Goal: Information Seeking & Learning: Learn about a topic

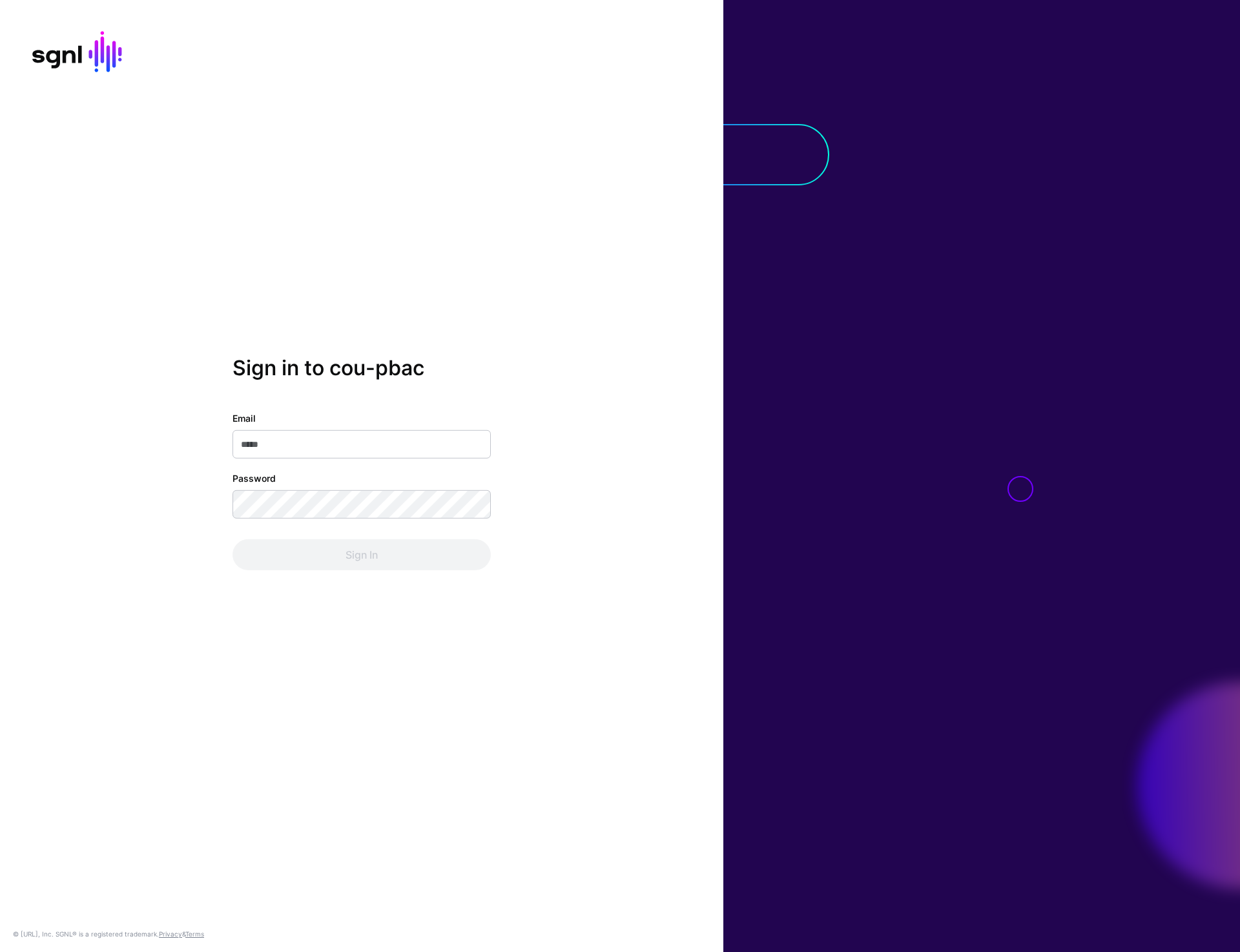
click at [463, 152] on div "Sign in to cou-pbac Email Password Sign In © SGNL.ai, Inc. SGNL® is a registere…" at bounding box center [361, 476] width 724 height 952
click at [409, 287] on div "Sign in to cou-pbac Email Password Sign In © SGNL.ai, Inc. SGNL® is a registere…" at bounding box center [361, 476] width 724 height 952
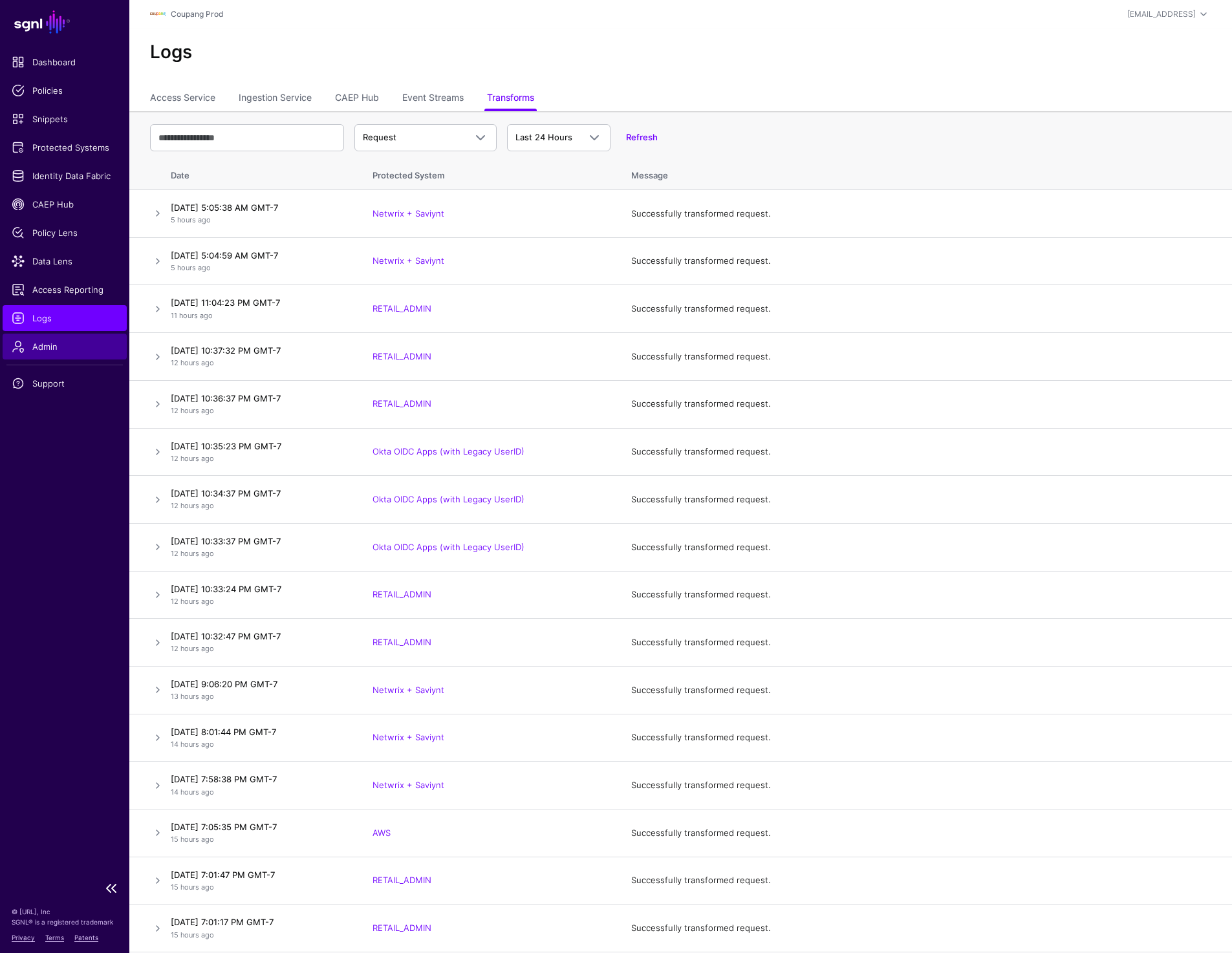
click at [44, 340] on span "Admin" at bounding box center [64, 346] width 106 height 13
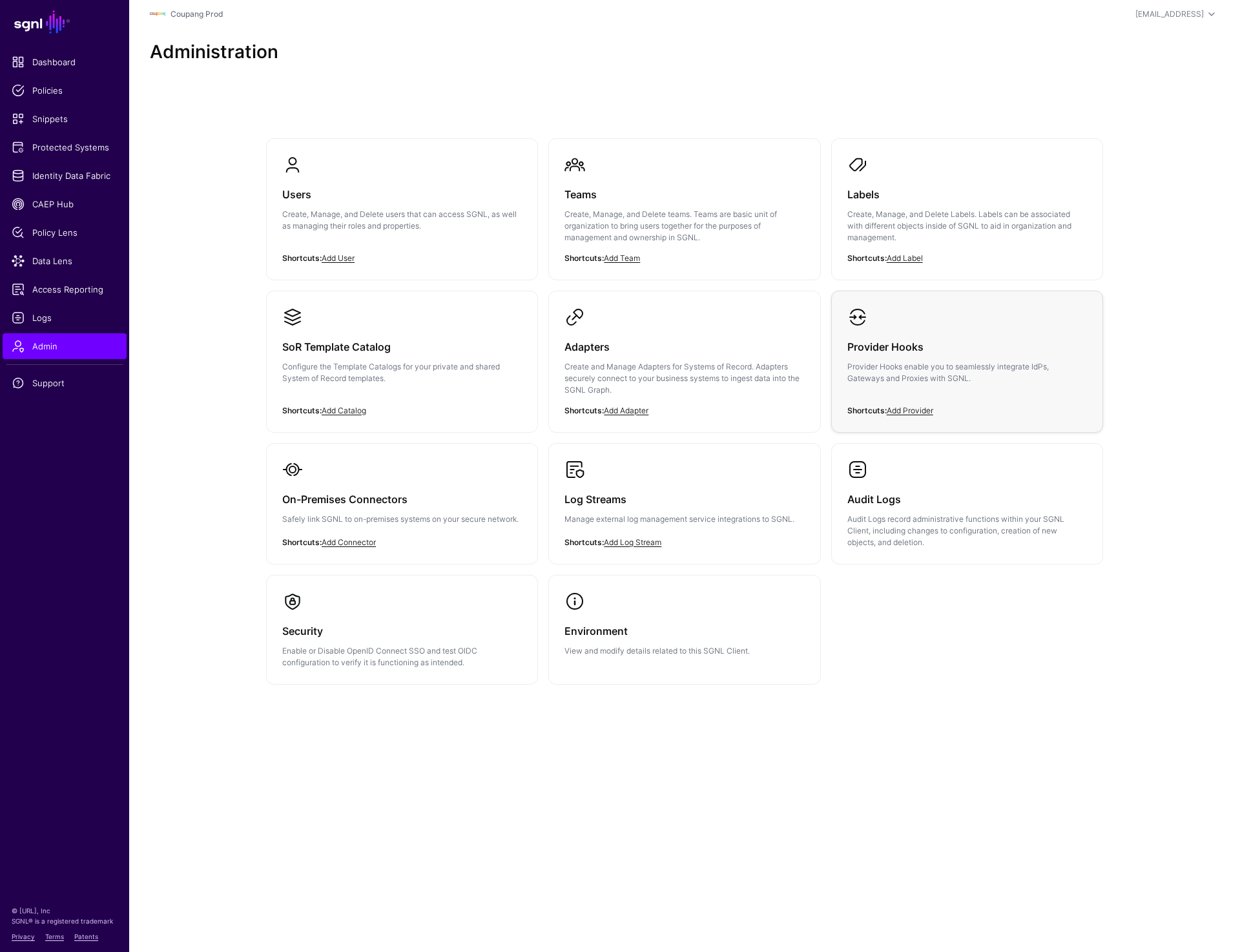
click at [870, 326] on link "Provider Hooks Provider Hooks enable you to seamlessly integrate IdPs, Gateways…" at bounding box center [967, 356] width 270 height 129
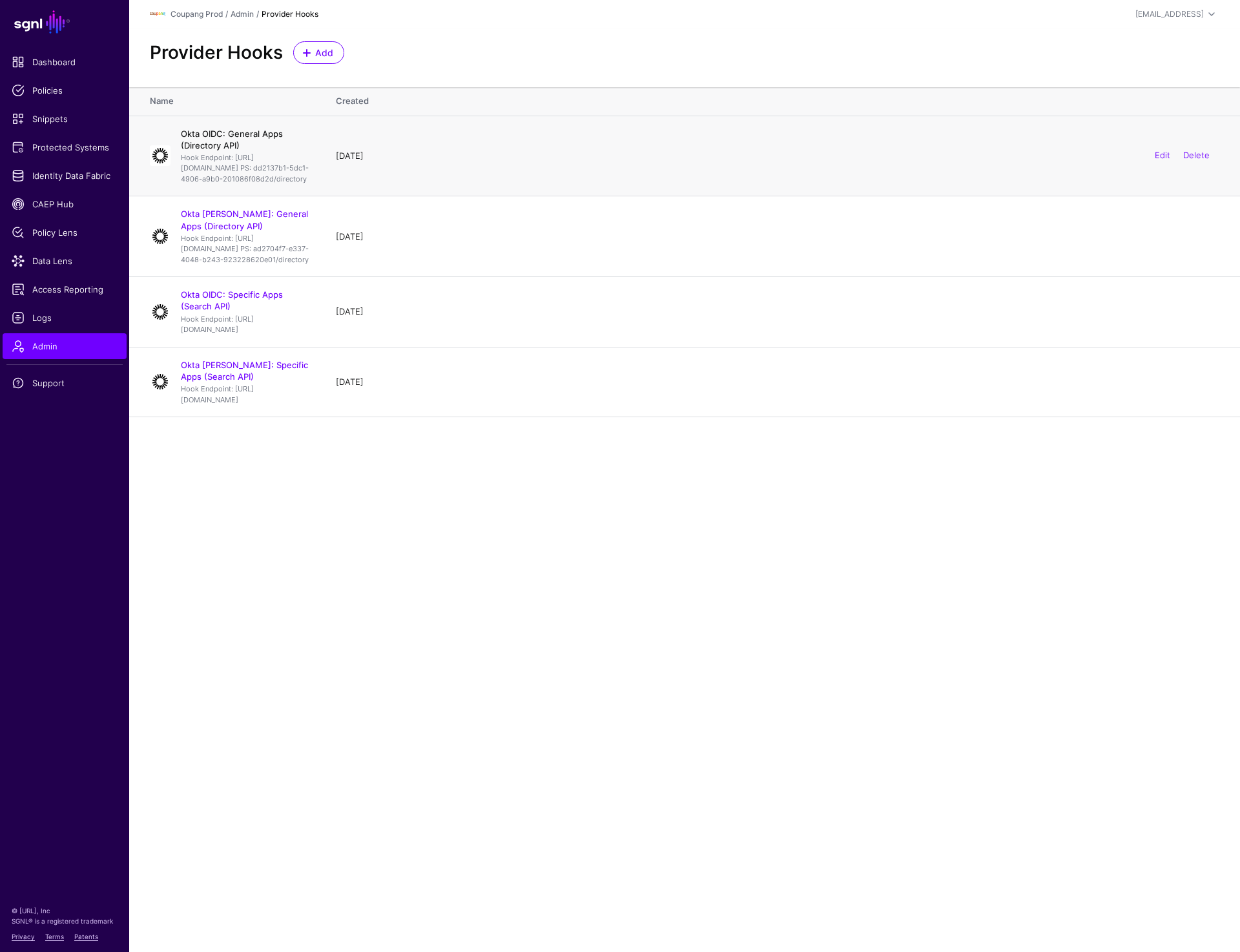
click at [249, 133] on link "Okta OIDC: General Apps (Directory API)" at bounding box center [231, 140] width 102 height 22
click at [245, 231] on link "Okta [PERSON_NAME]: General Apps (Directory API)" at bounding box center [244, 219] width 127 height 22
click at [243, 330] on td "Okta OIDC: Specific Apps (Search API) Hook Endpoint: https://cou-pbac.sgnlapis.…" at bounding box center [226, 311] width 194 height 69
click at [241, 334] on div "Okta OIDC: Specific Apps (Search API) Hook Endpoint: https://cou-pbac.sgnlapis.…" at bounding box center [245, 311] width 140 height 46
click at [240, 311] on link "Okta OIDC: Specific Apps (Search API)" at bounding box center [231, 300] width 102 height 22
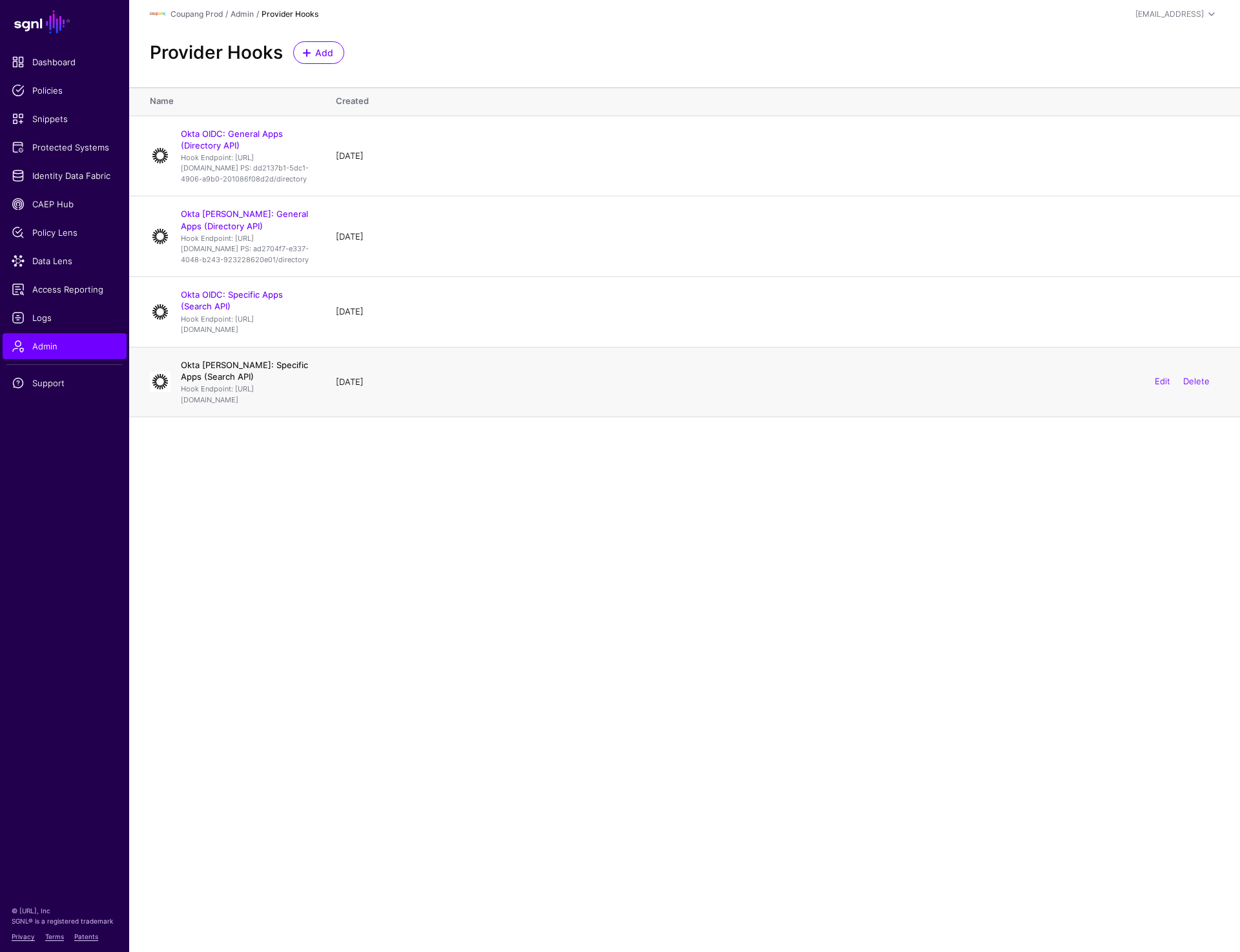
click at [245, 382] on link "Okta [PERSON_NAME]: Specific Apps (Search API)" at bounding box center [244, 371] width 127 height 22
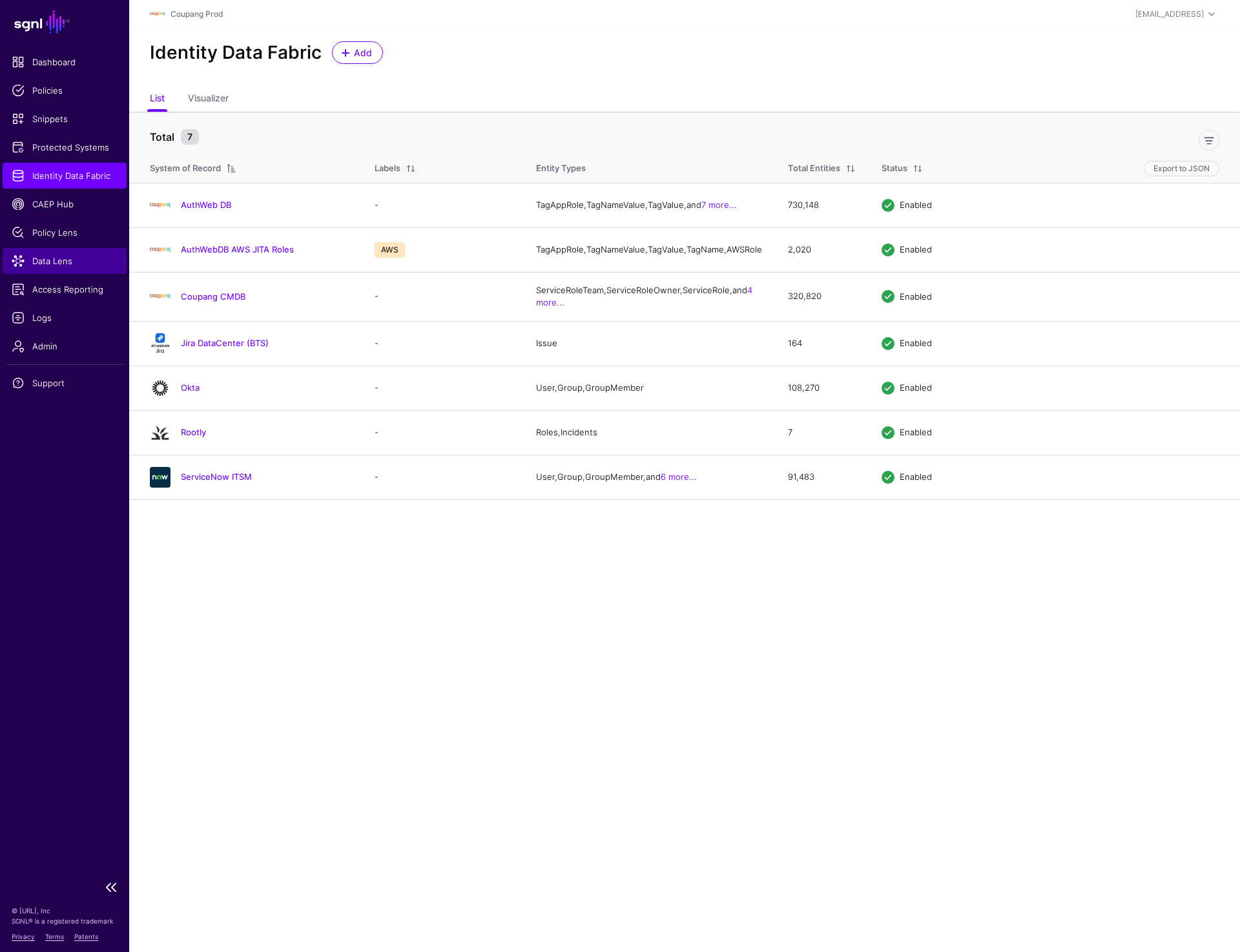
click at [38, 265] on span "Data Lens" at bounding box center [64, 260] width 106 height 13
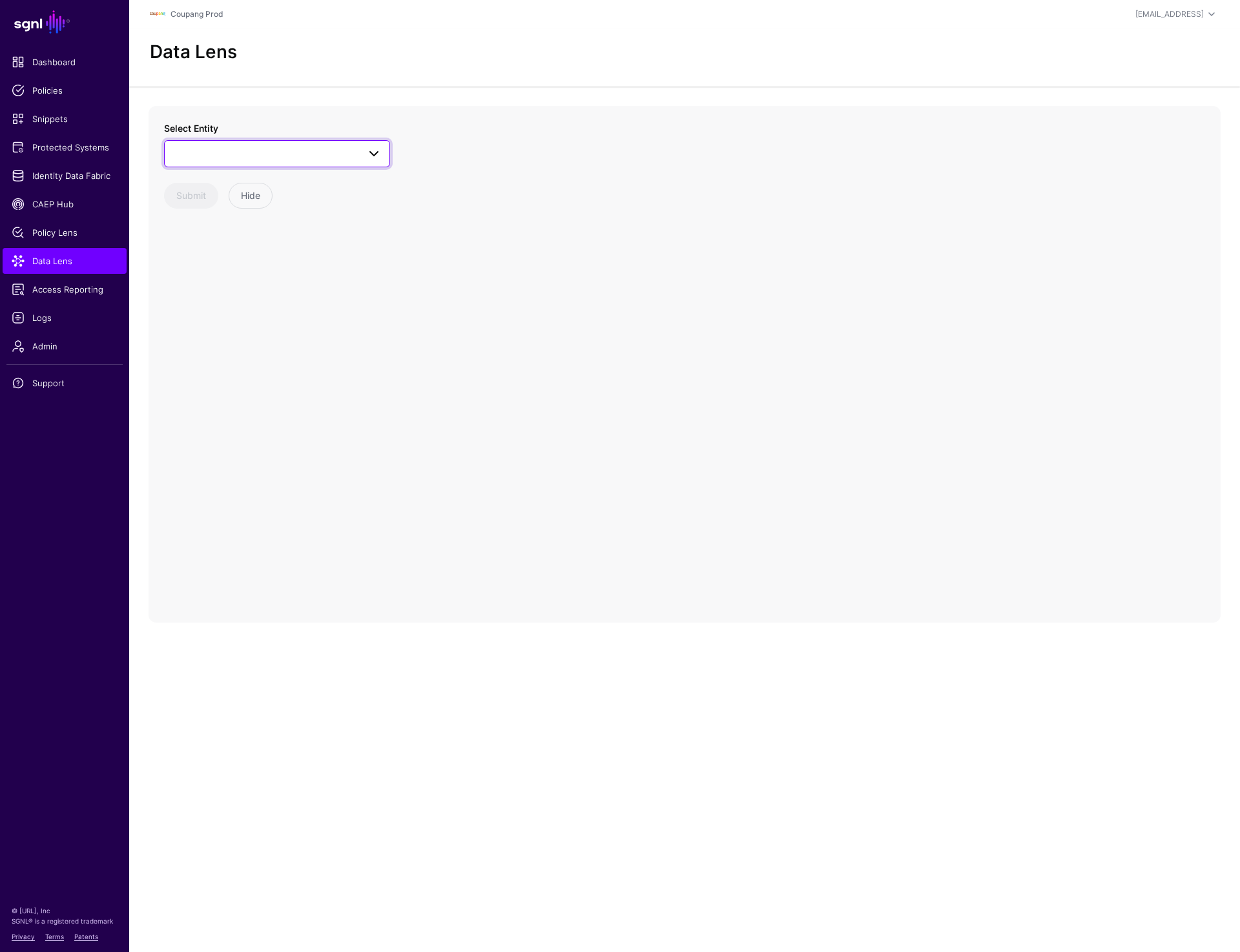
click at [322, 149] on span at bounding box center [277, 154] width 209 height 16
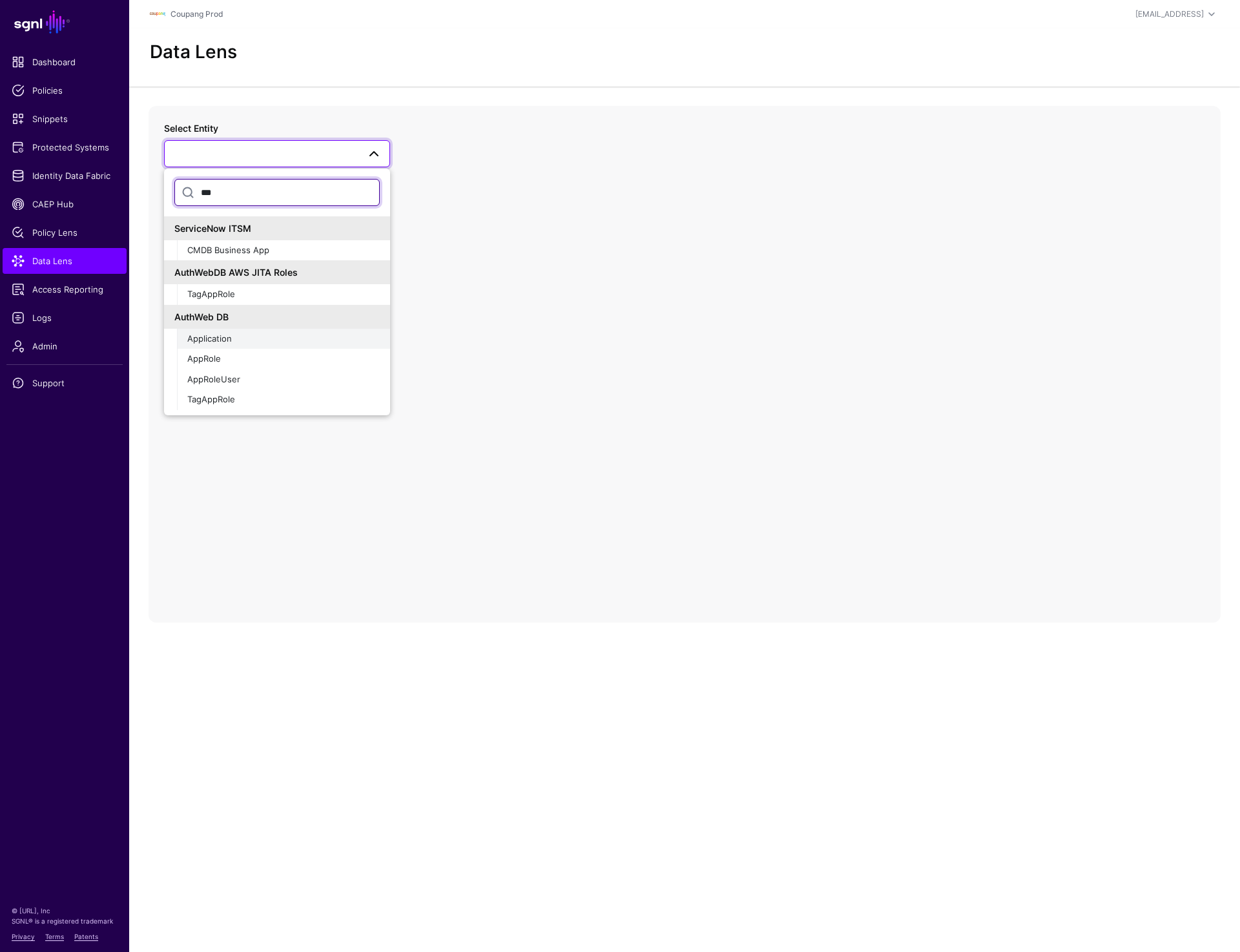
type input "***"
click at [228, 338] on span "Application" at bounding box center [210, 338] width 45 height 10
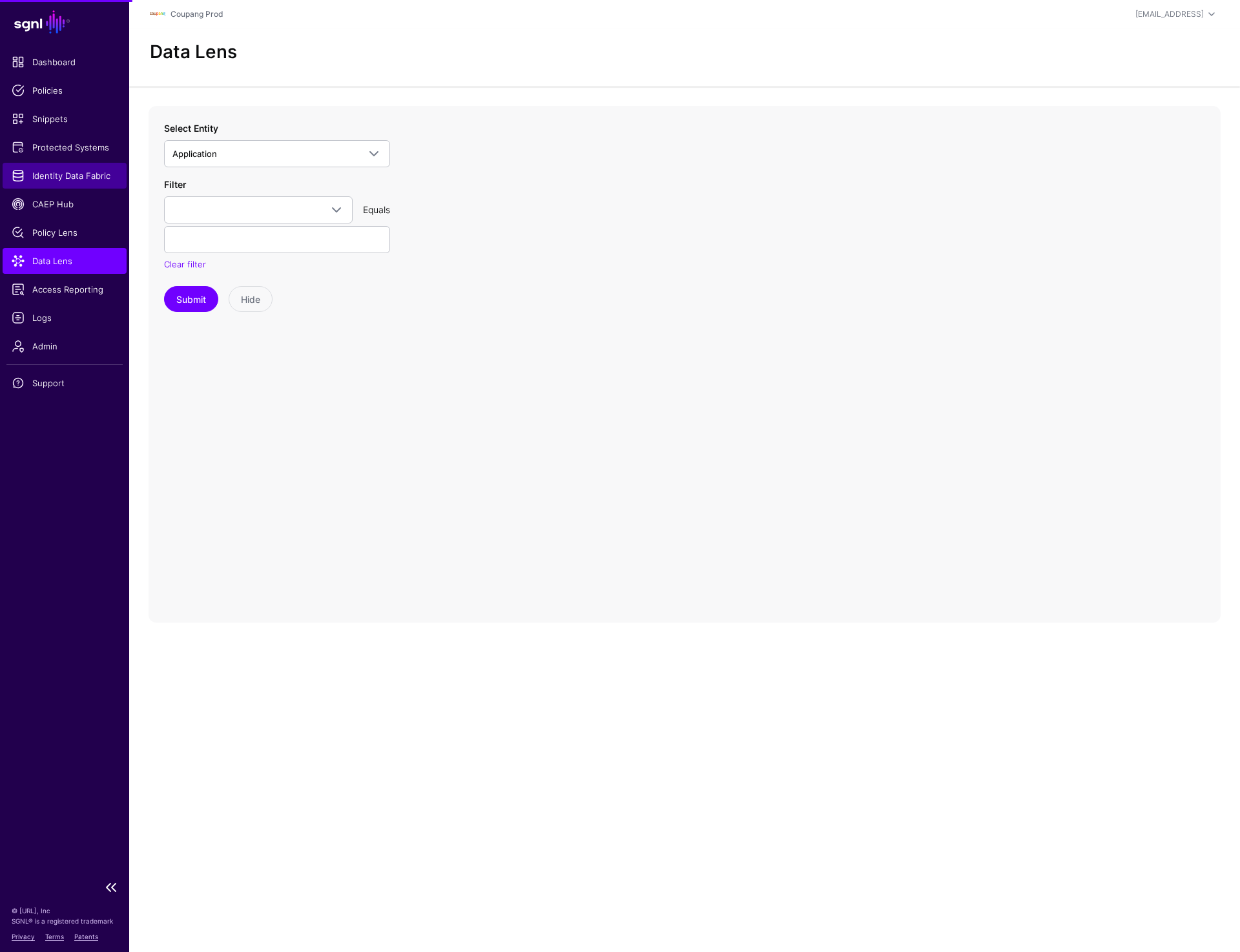
click at [67, 177] on span "Identity Data Fabric" at bounding box center [64, 175] width 106 height 13
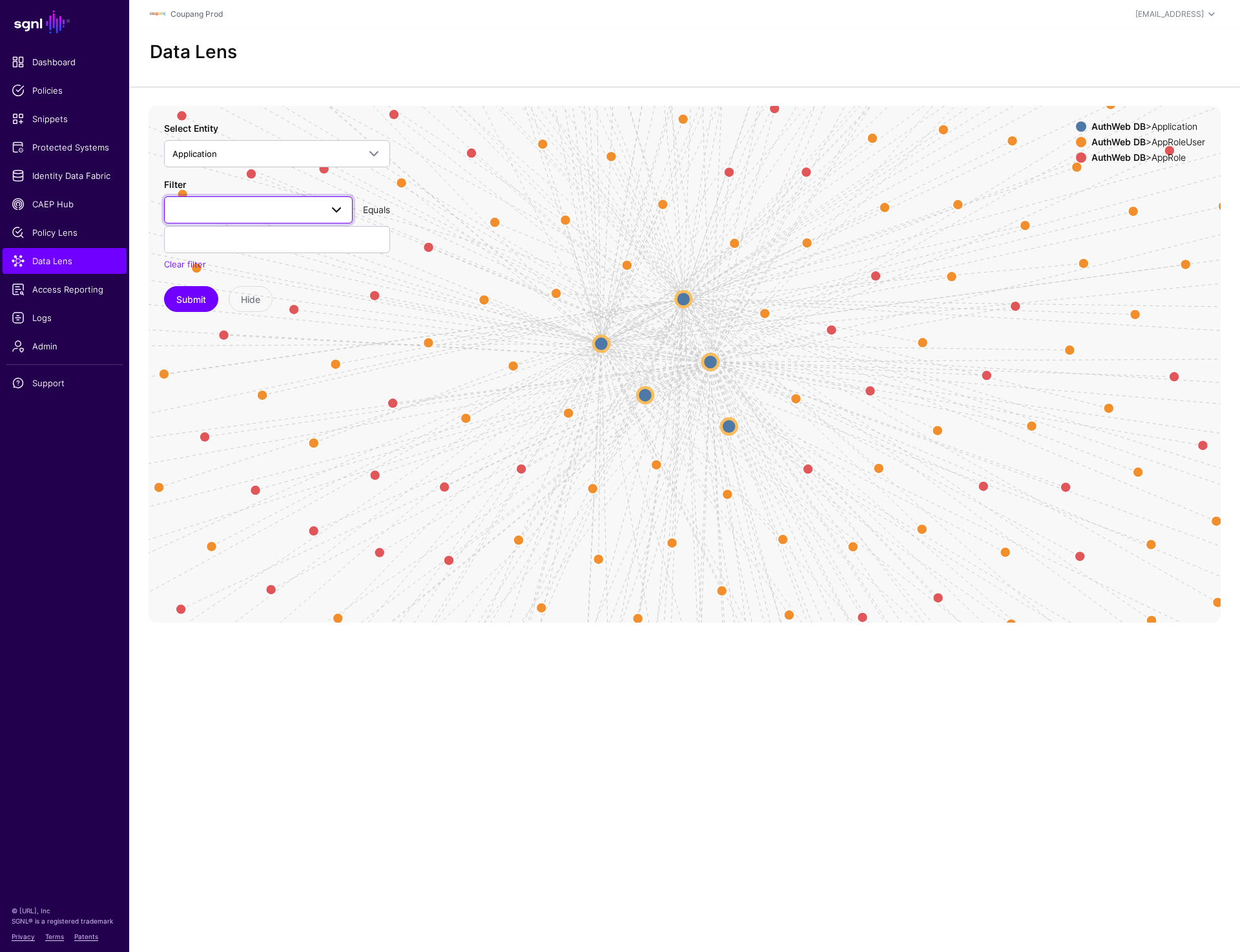
click at [291, 210] on span at bounding box center [258, 210] width 172 height 16
click at [225, 299] on div "app_name" at bounding box center [258, 303] width 168 height 13
click at [237, 237] on input "text" at bounding box center [276, 239] width 226 height 27
paste input "*********"
type input "*********"
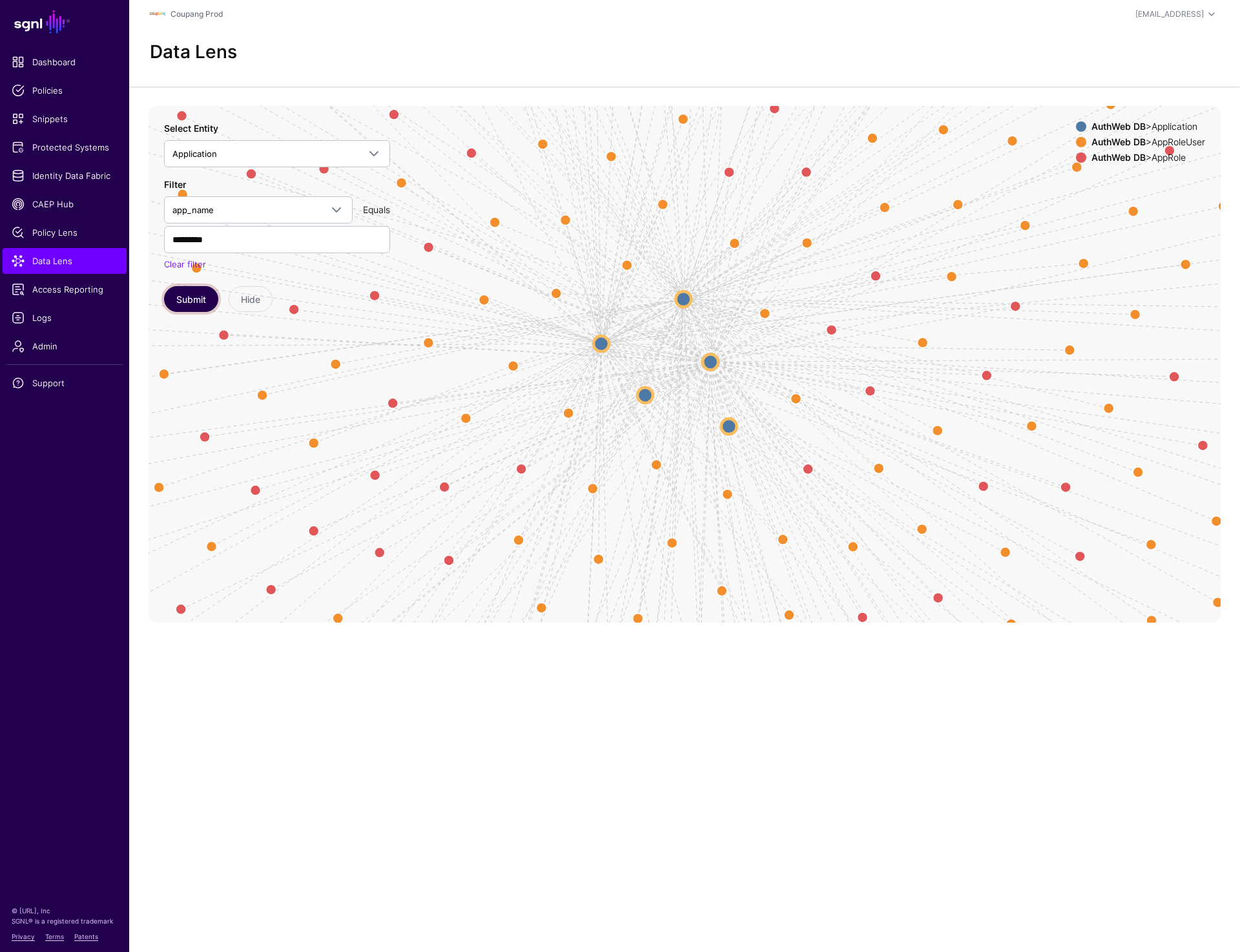
click at [192, 299] on button "Submit" at bounding box center [191, 299] width 54 height 26
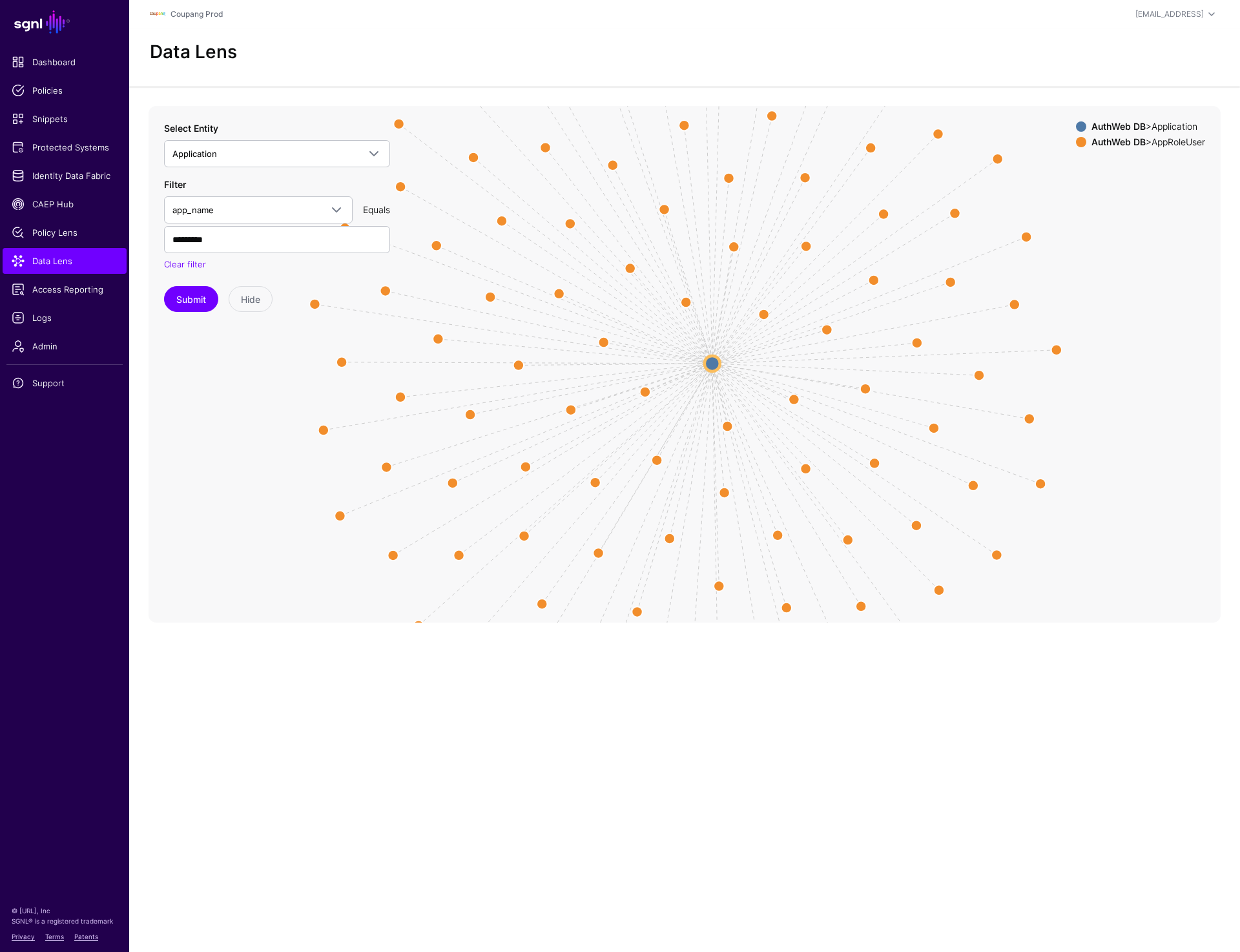
click at [712, 365] on circle at bounding box center [712, 363] width 16 height 16
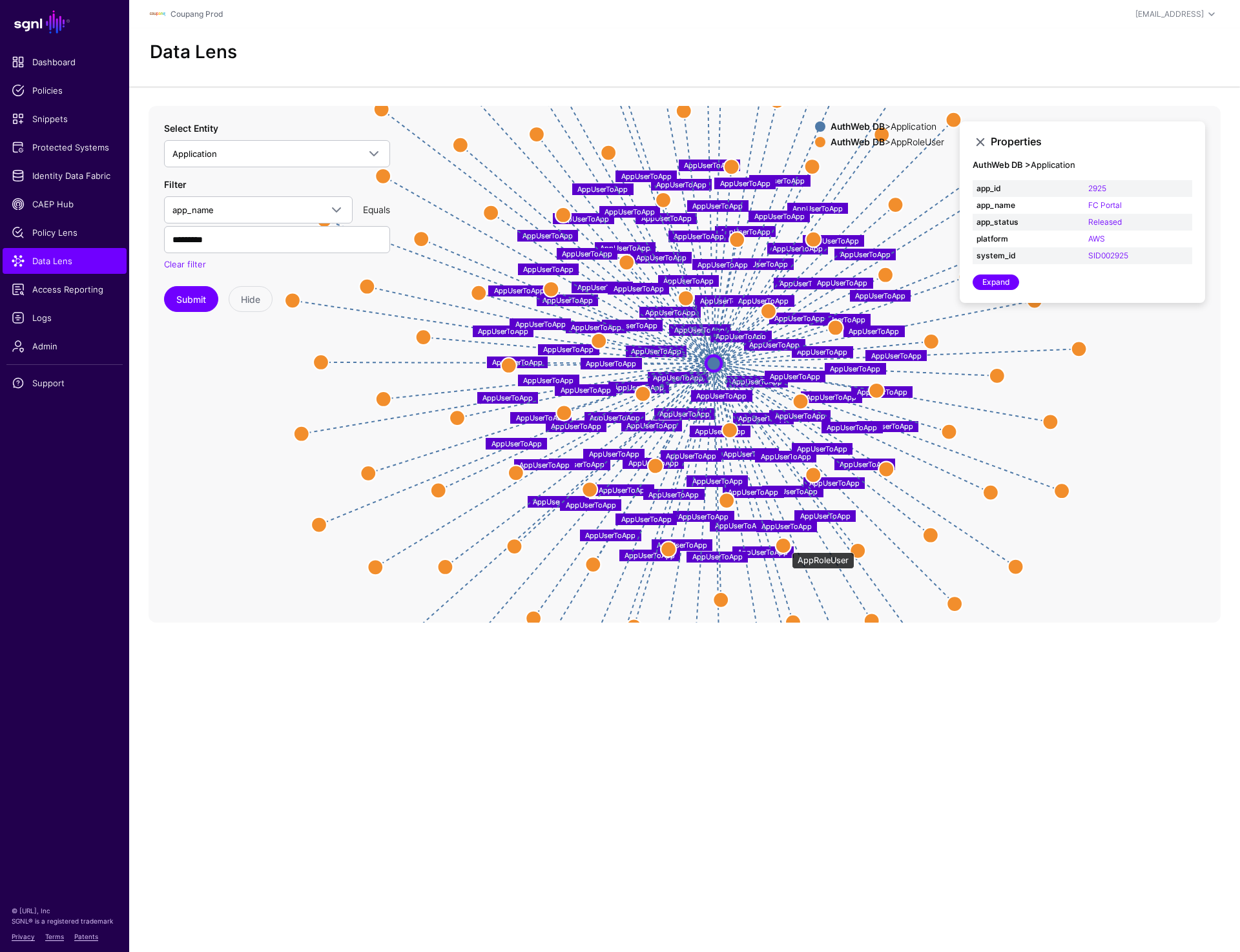
click at [786, 545] on circle at bounding box center [784, 545] width 16 height 16
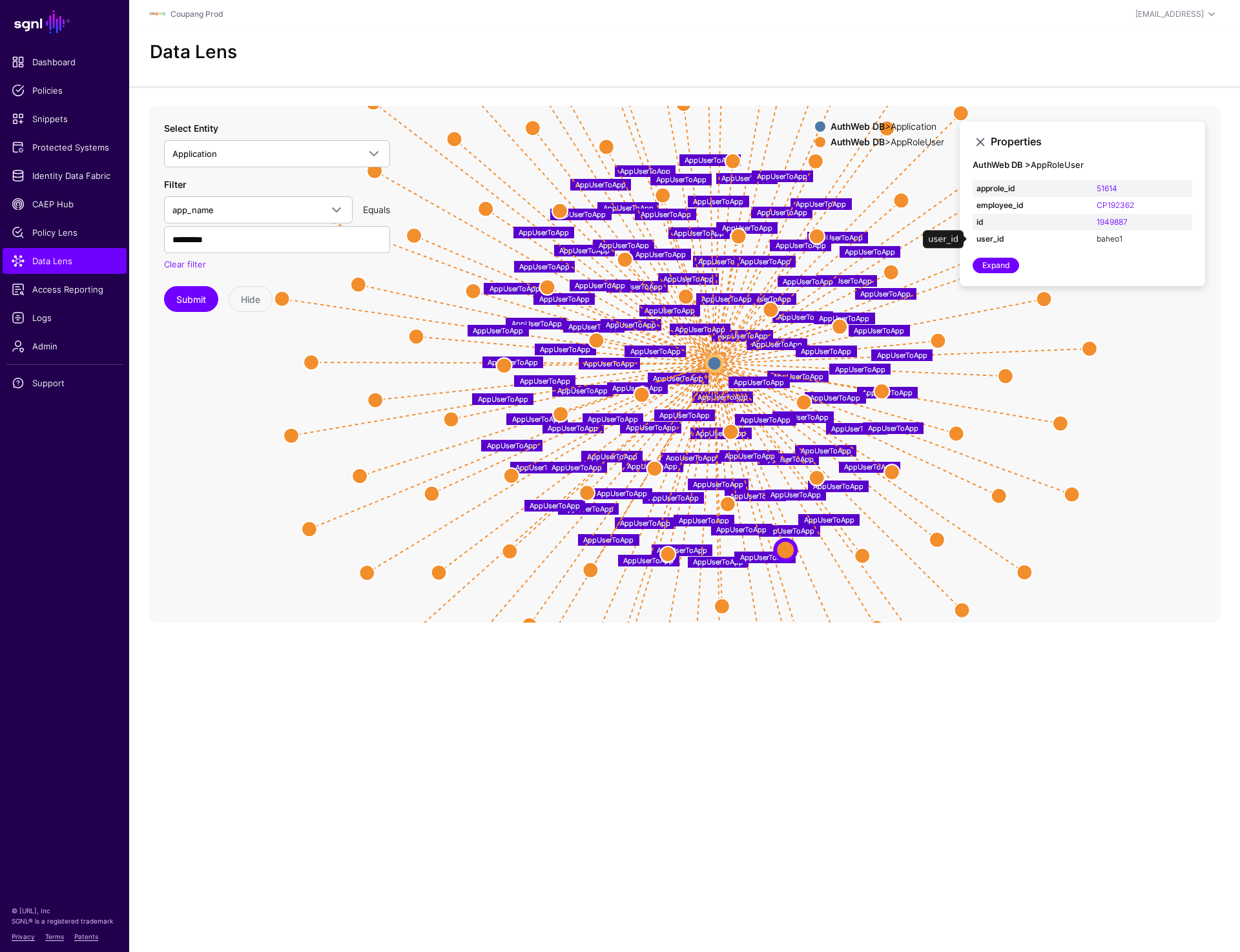
click at [916, 239] on link "baheo1" at bounding box center [1110, 239] width 26 height 9
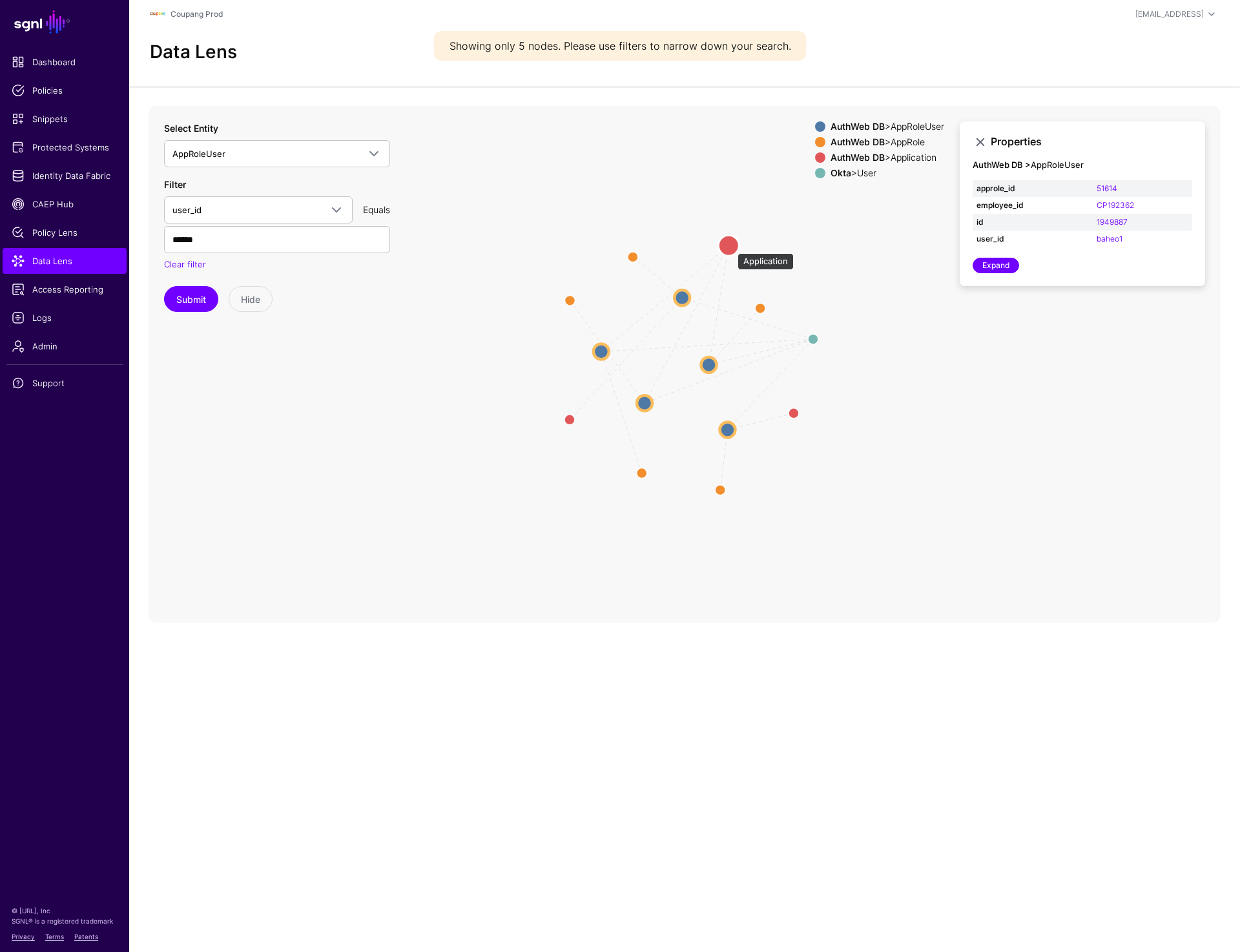
click at [731, 247] on circle at bounding box center [728, 245] width 21 height 21
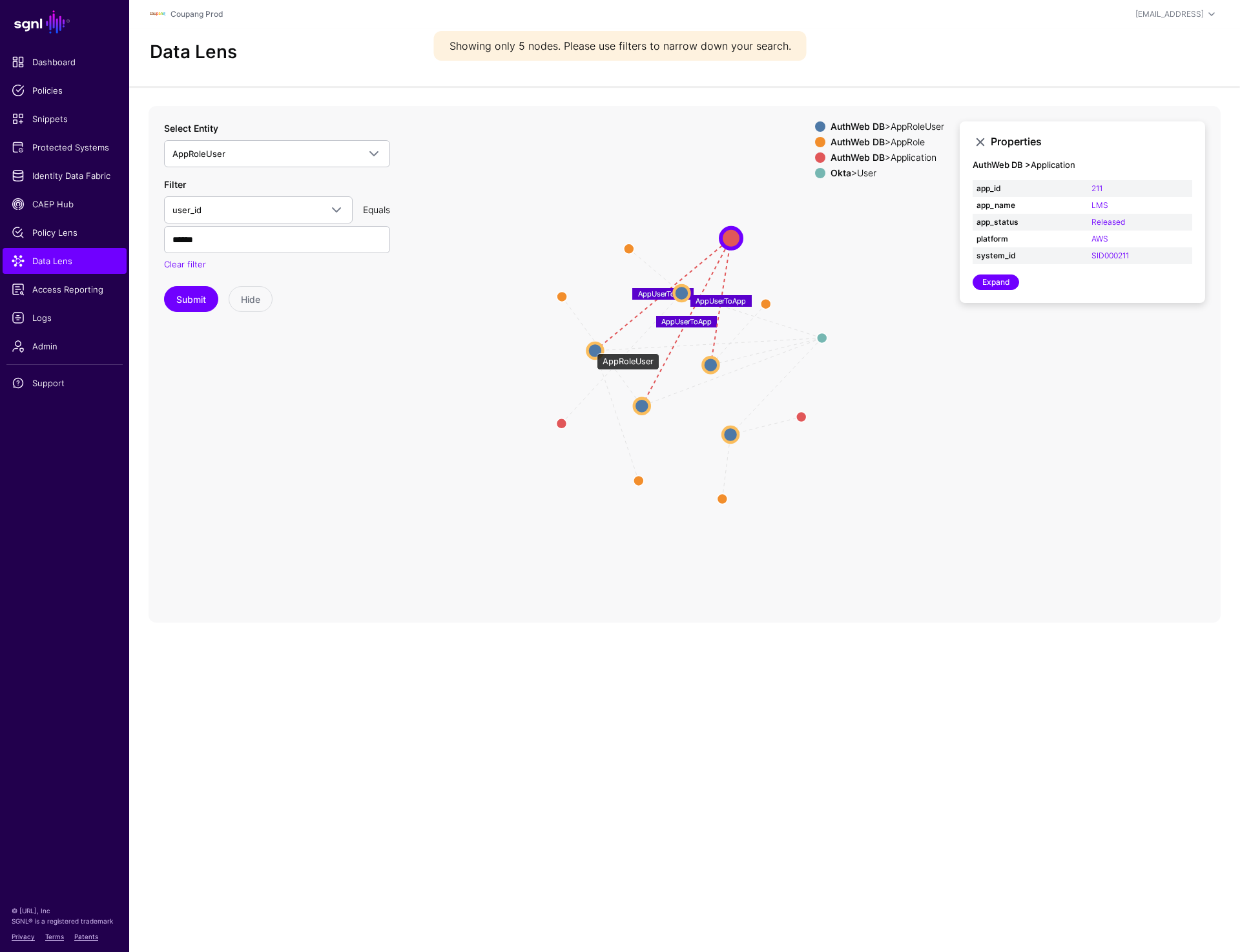
click at [591, 347] on circle at bounding box center [595, 351] width 16 height 16
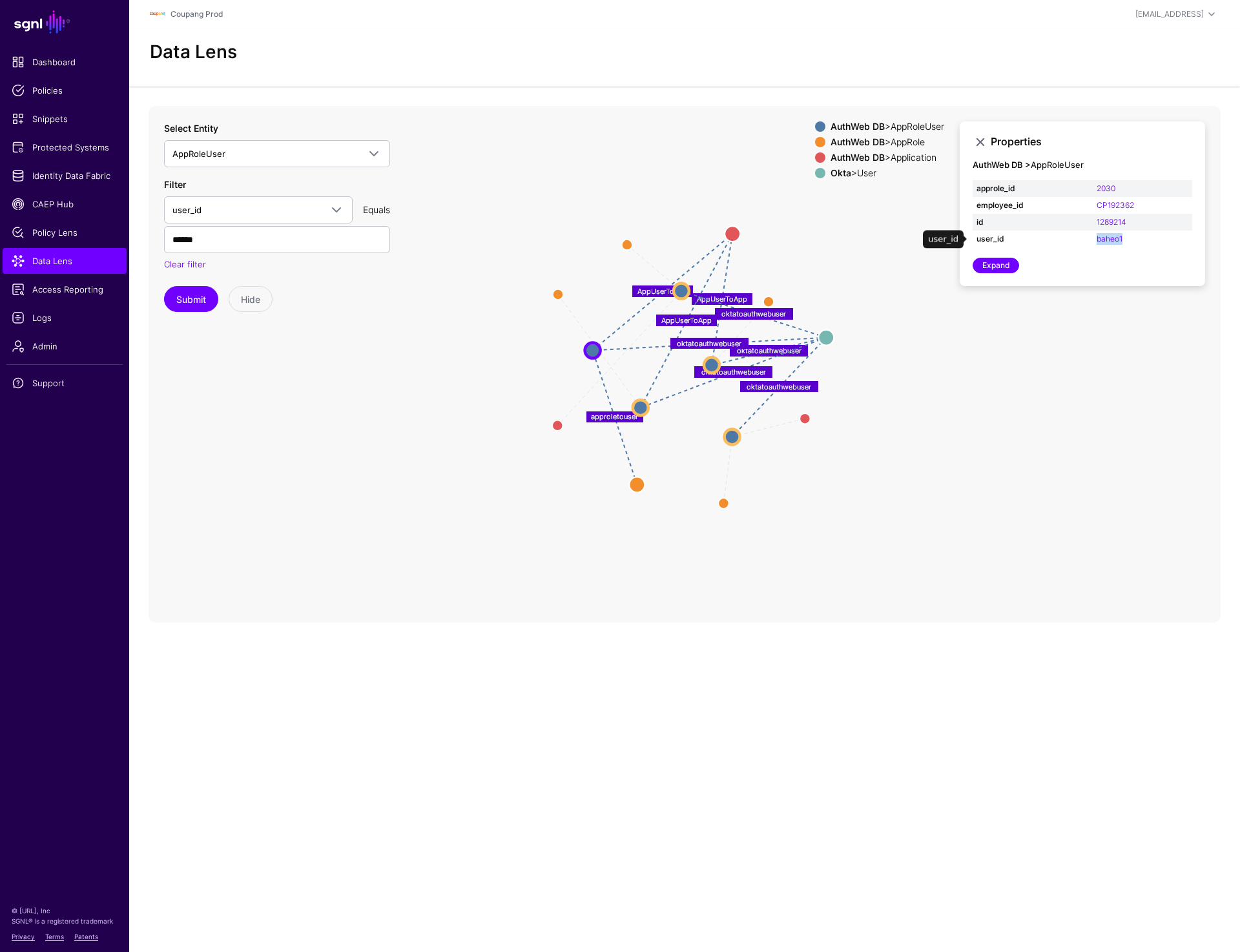
drag, startPoint x: 1142, startPoint y: 238, endPoint x: 1092, endPoint y: 238, distance: 50.0
click at [916, 238] on tr "user_id baheo1" at bounding box center [1083, 239] width 220 height 17
copy tr "baheo1"
click at [833, 334] on circle at bounding box center [826, 337] width 16 height 16
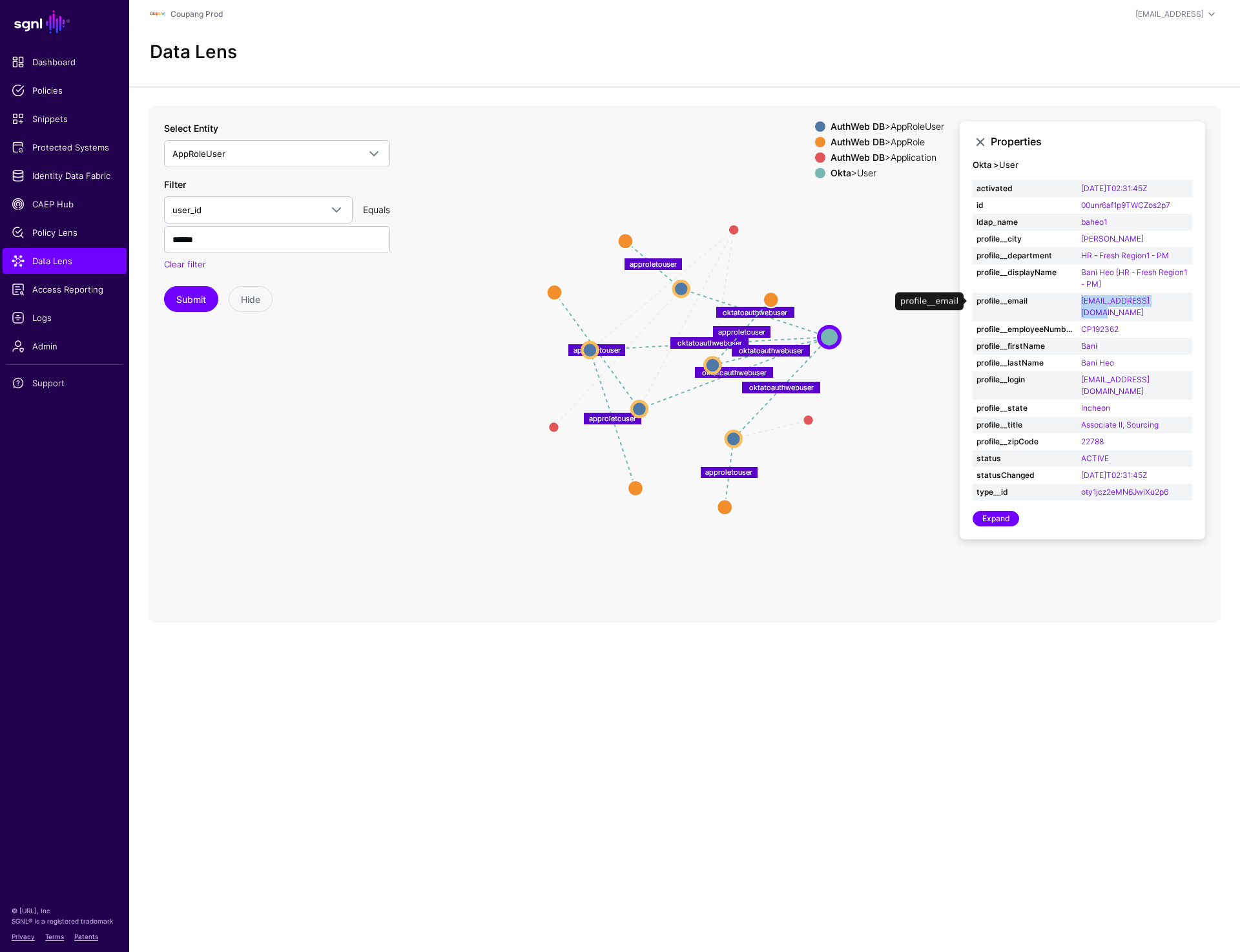
drag, startPoint x: 1080, startPoint y: 298, endPoint x: 1171, endPoint y: 299, distance: 91.0
click at [916, 299] on td "baheo1@coupangfs.com" at bounding box center [1135, 307] width 115 height 28
copy link "baheo1@coupangfs.com"
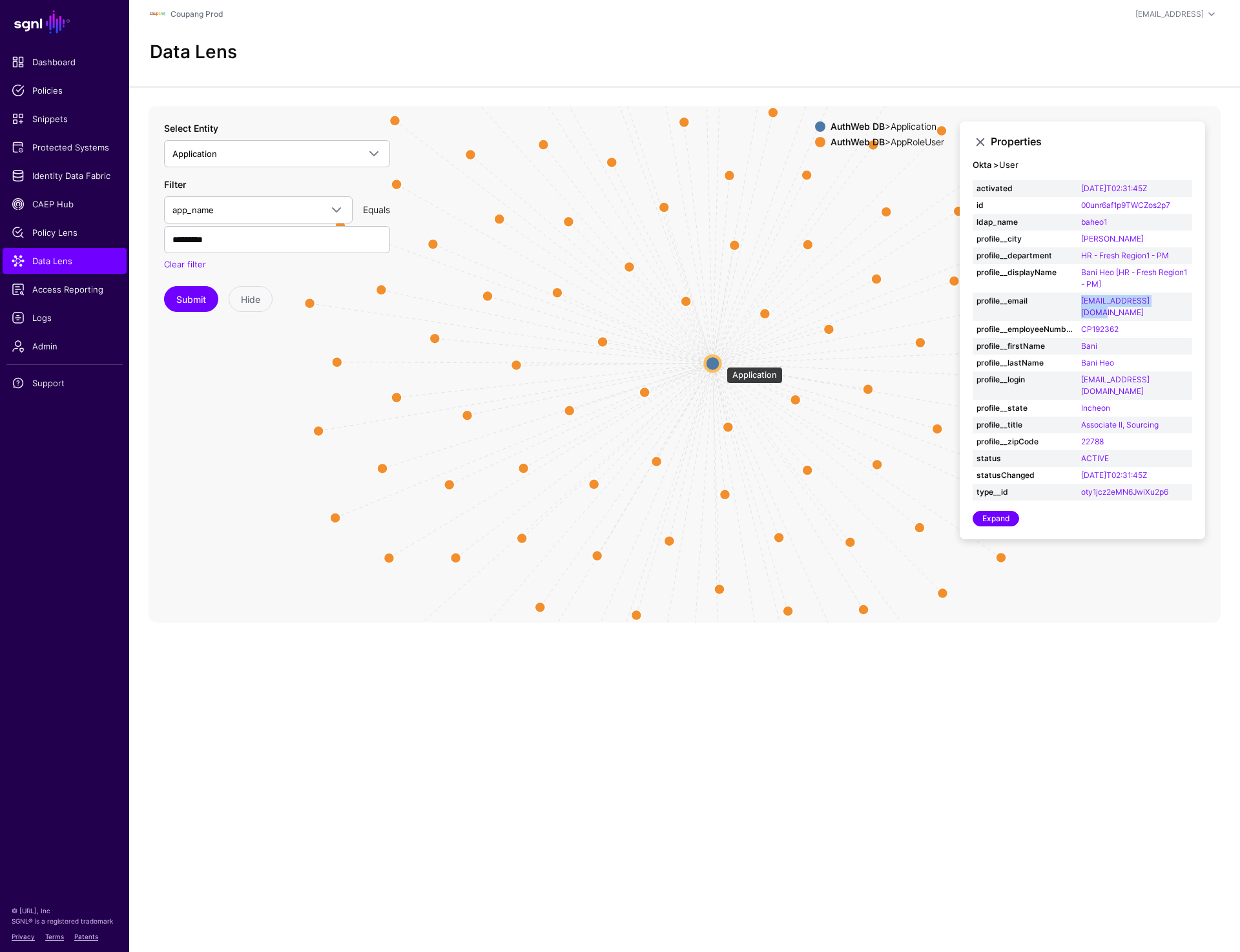
click at [719, 361] on circle at bounding box center [712, 363] width 16 height 16
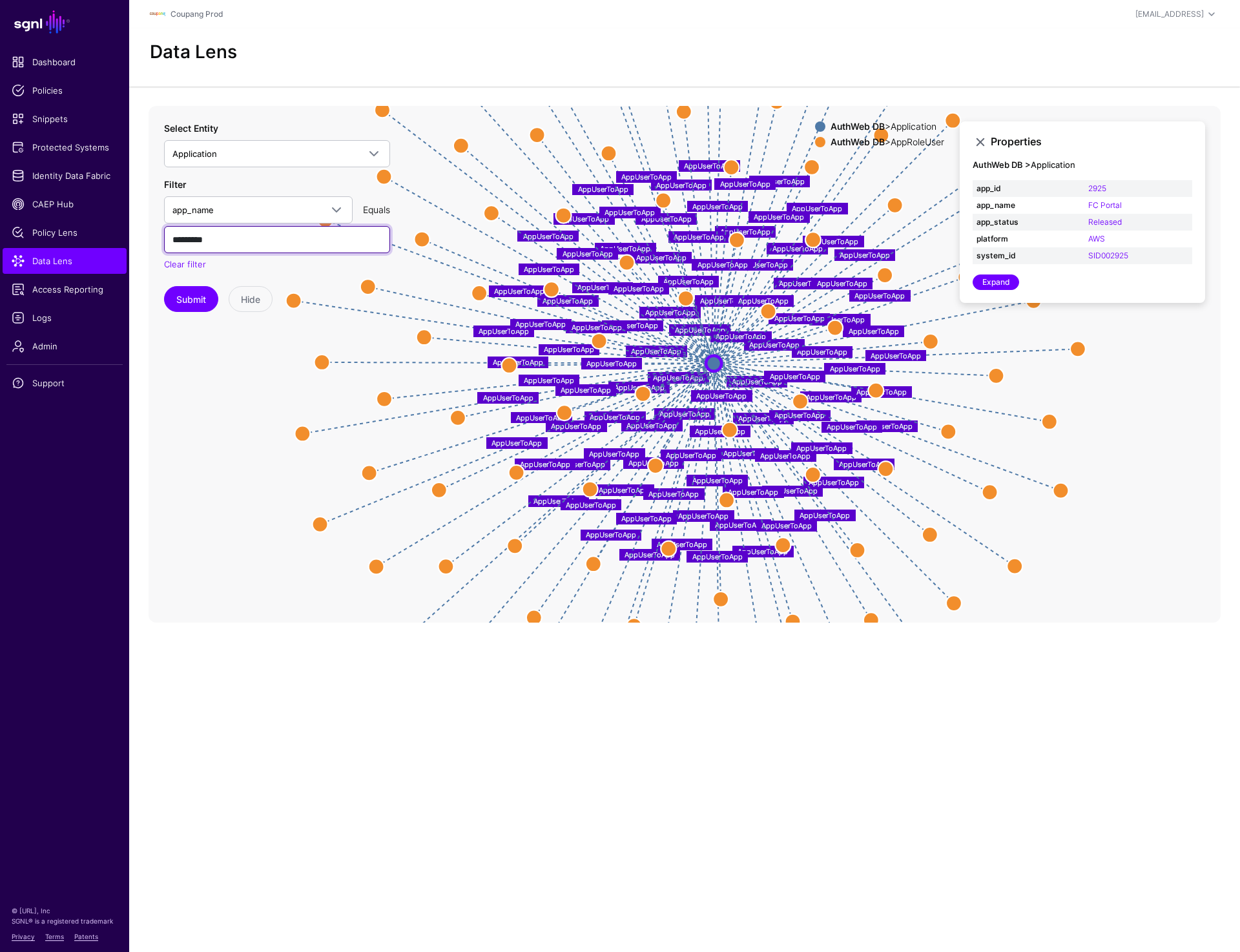
click at [215, 245] on input "*********" at bounding box center [276, 239] width 226 height 27
paste input "text"
click at [188, 300] on button "Submit" at bounding box center [191, 299] width 54 height 26
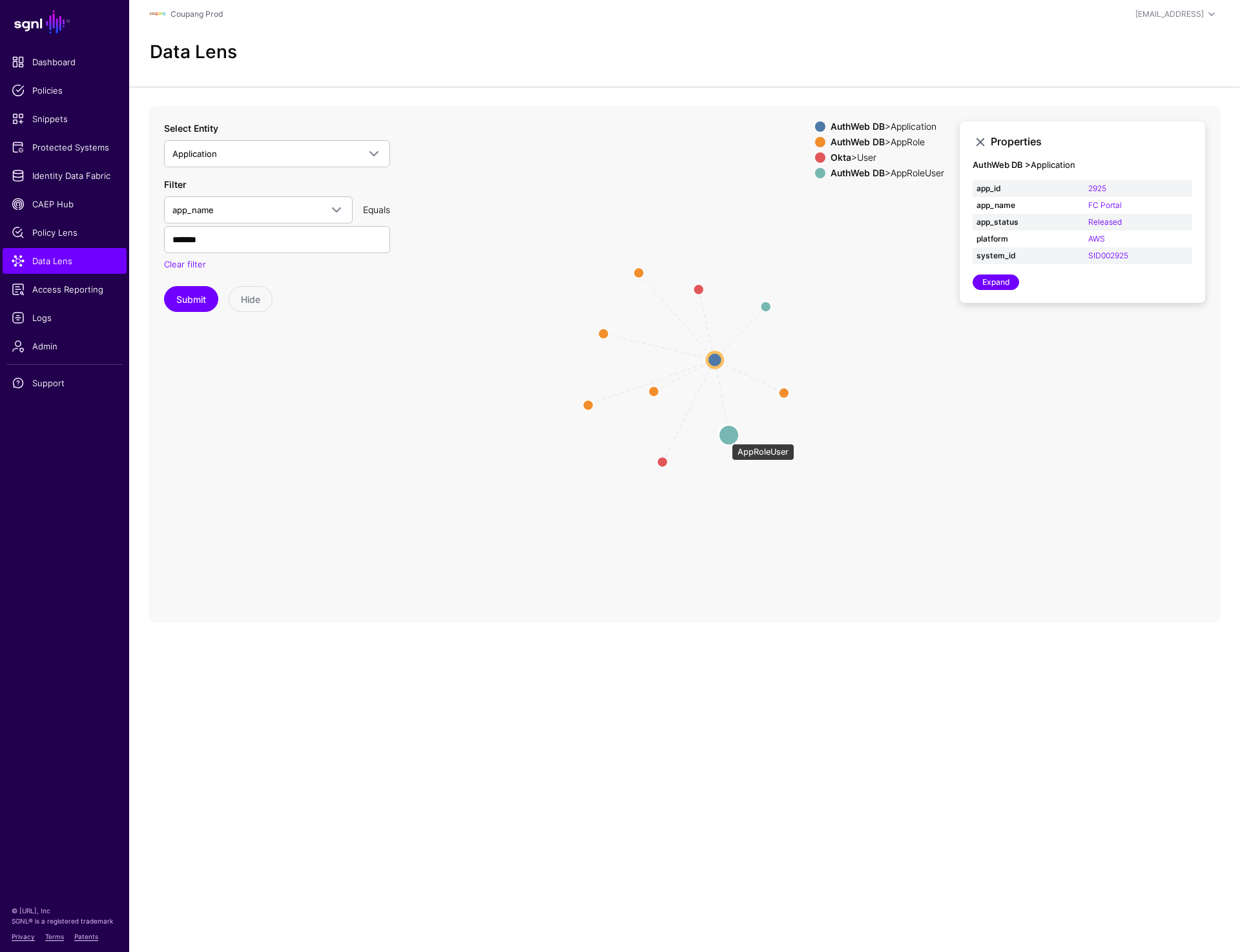
click at [726, 438] on circle at bounding box center [729, 434] width 21 height 21
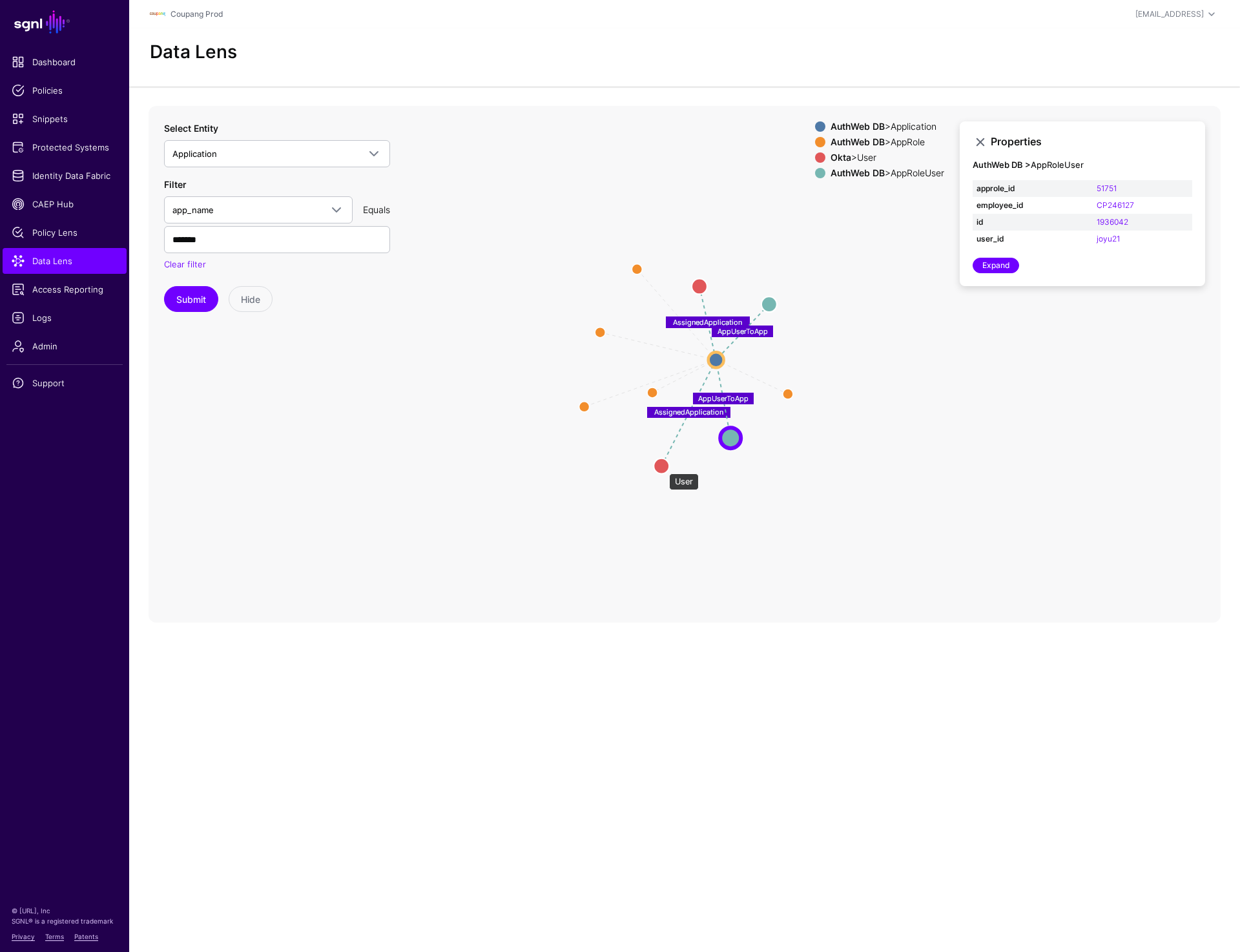
click at [663, 467] on circle at bounding box center [661, 465] width 16 height 16
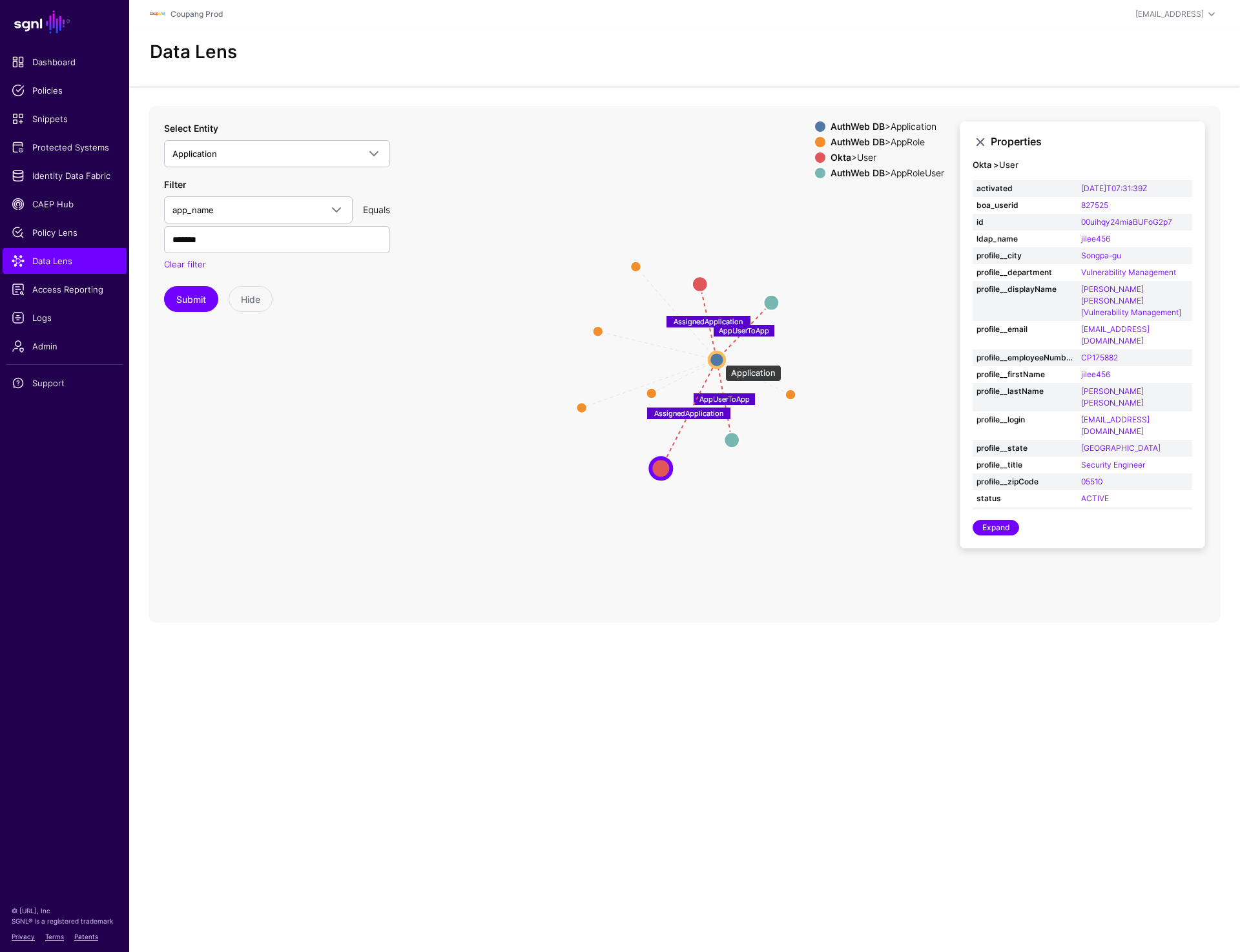
click at [719, 359] on circle at bounding box center [717, 359] width 16 height 16
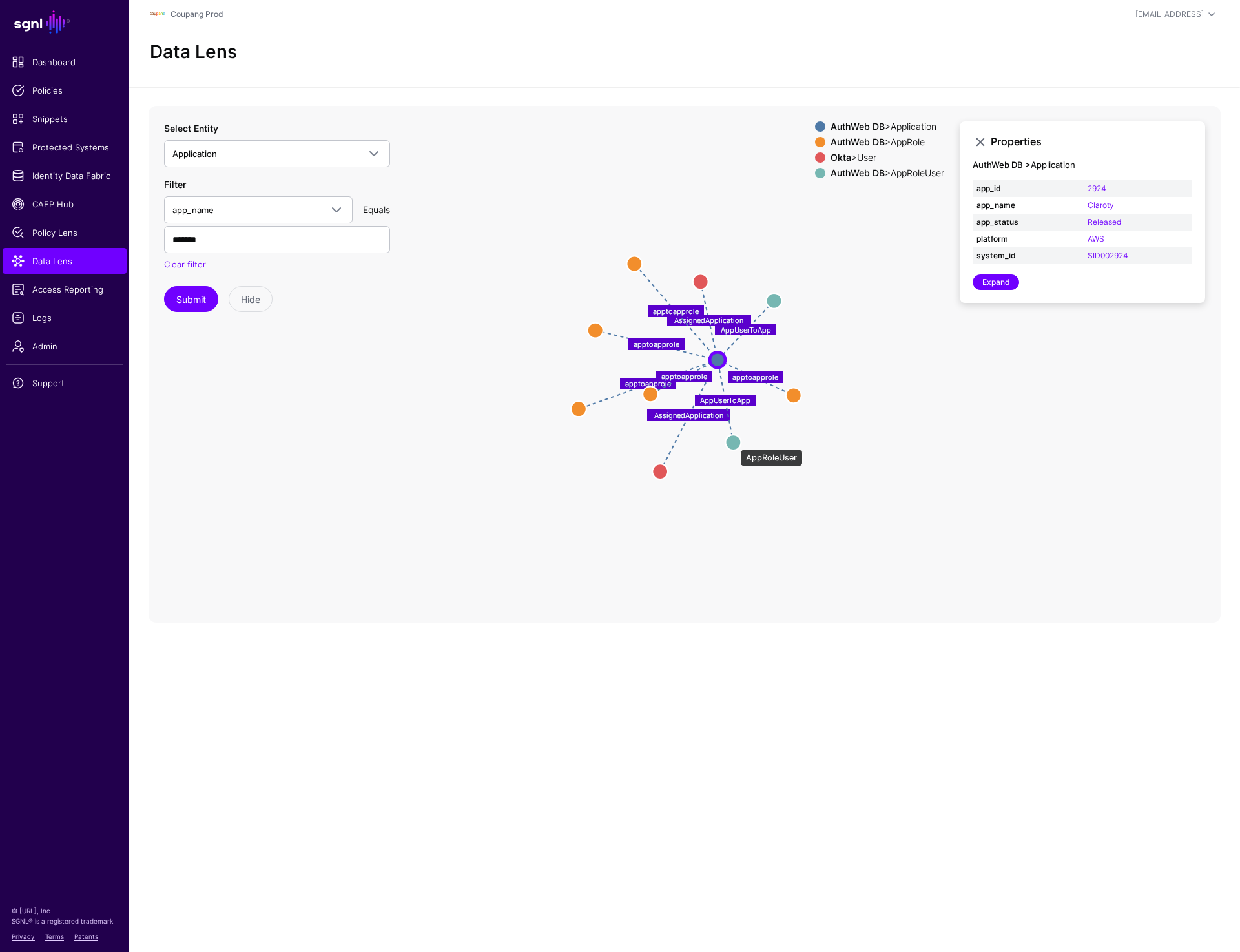
click at [734, 443] on circle at bounding box center [733, 442] width 16 height 16
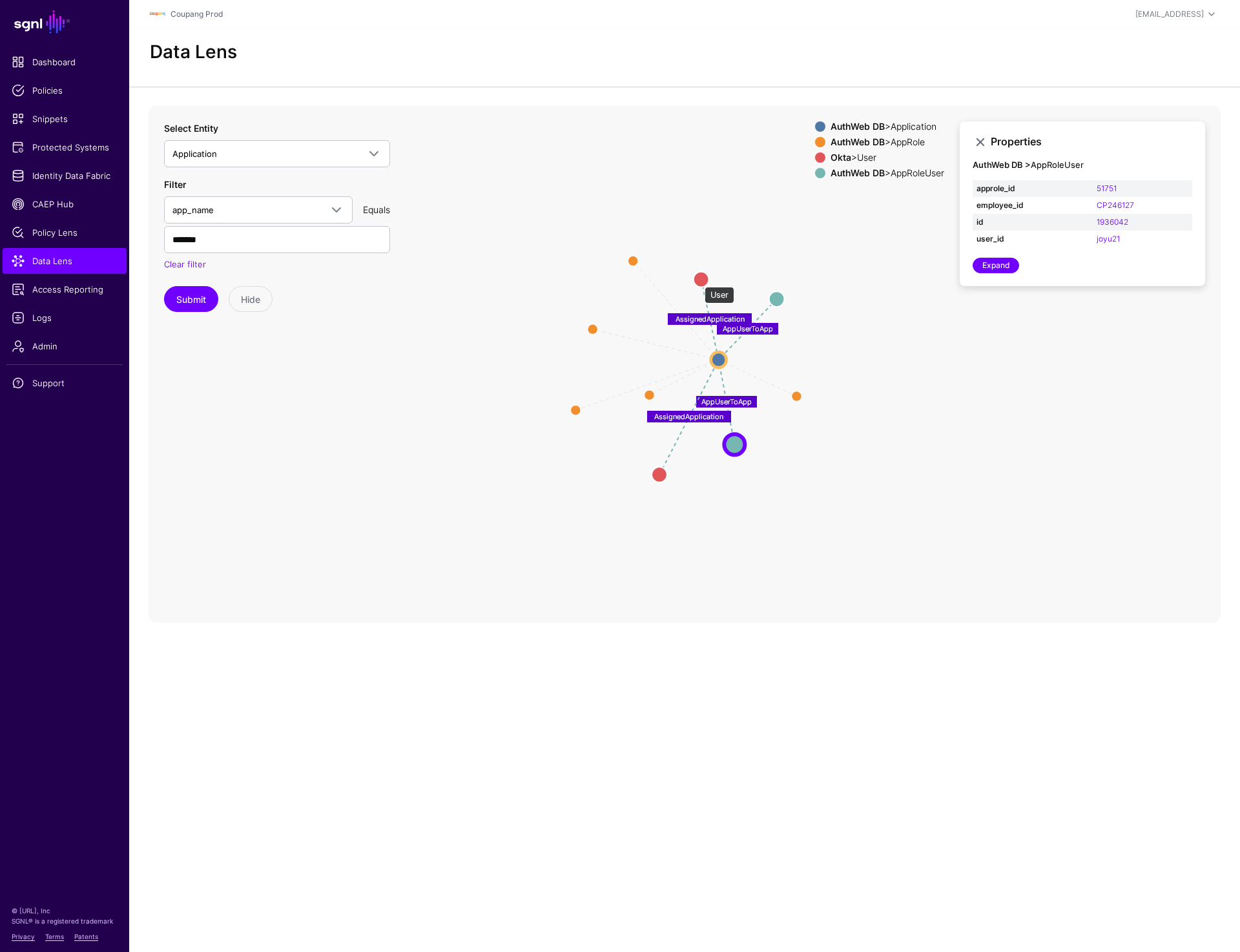
click at [699, 280] on circle at bounding box center [701, 278] width 16 height 16
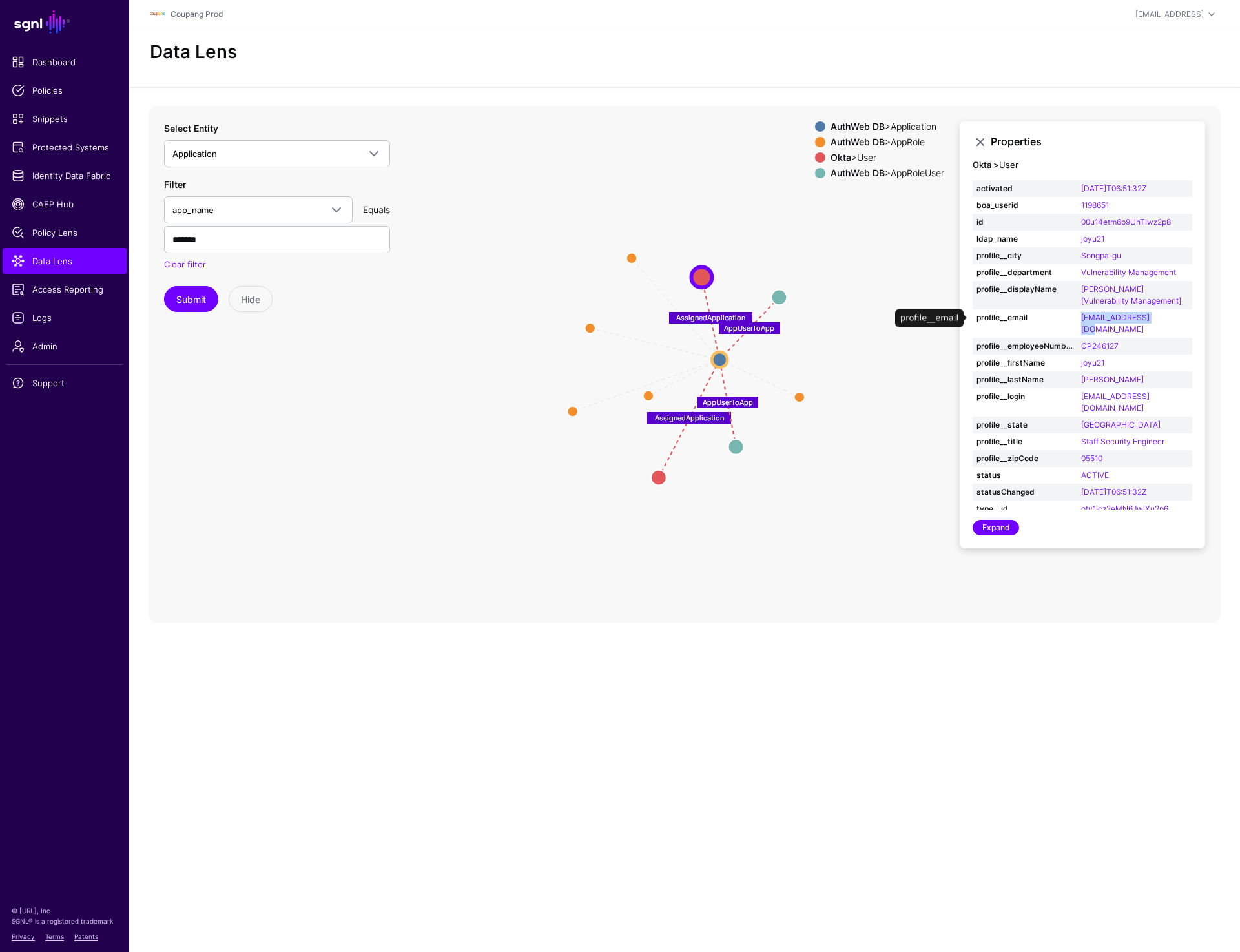
drag, startPoint x: 1074, startPoint y: 318, endPoint x: 1167, endPoint y: 318, distance: 93.0
click at [916, 318] on tr "profile__email joyu21@coupang.com" at bounding box center [1083, 324] width 220 height 28
copy tr "joyu21@coupang.com"
click at [657, 475] on circle at bounding box center [659, 477] width 16 height 16
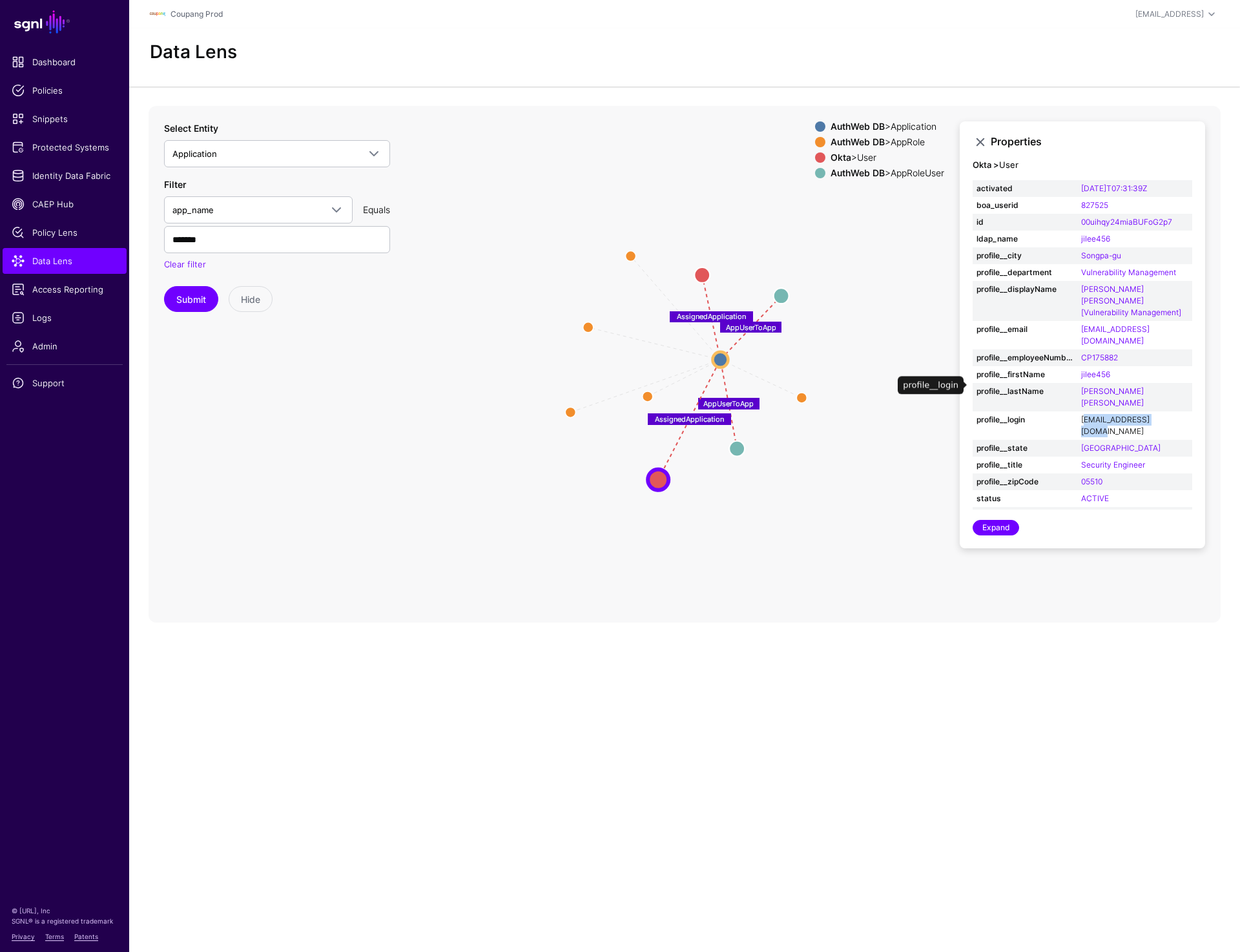
drag, startPoint x: 1171, startPoint y: 382, endPoint x: 1082, endPoint y: 382, distance: 89.0
click at [916, 411] on td "jilee456@coupang.com" at bounding box center [1135, 425] width 115 height 28
copy link "ilee456@coupang.com"
copy link "jilee456@coupang.com"
click at [219, 232] on input "*******" at bounding box center [276, 239] width 226 height 27
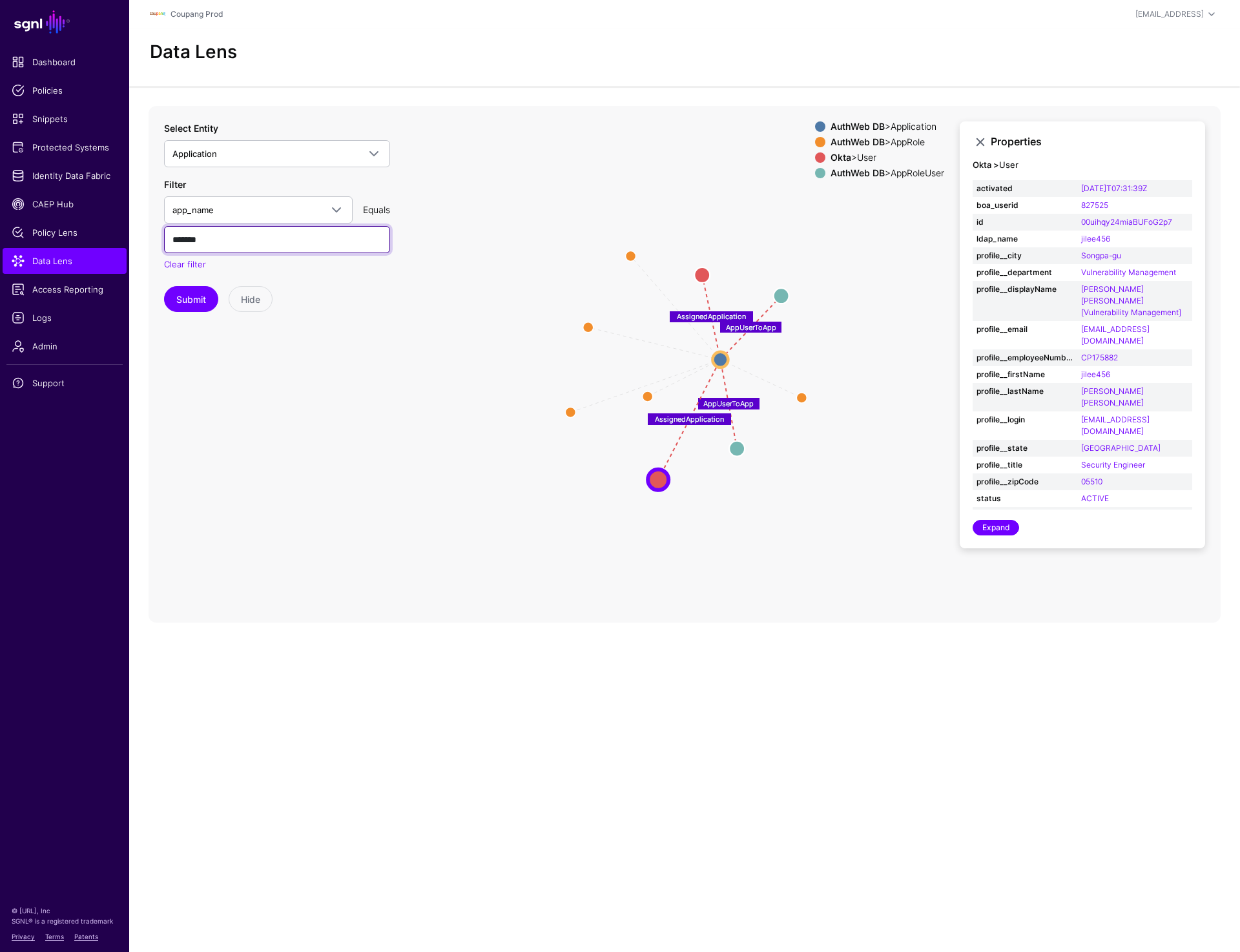
click at [219, 232] on input "*******" at bounding box center [276, 239] width 226 height 27
paste input "**********"
click at [191, 289] on button "Submit" at bounding box center [191, 299] width 54 height 26
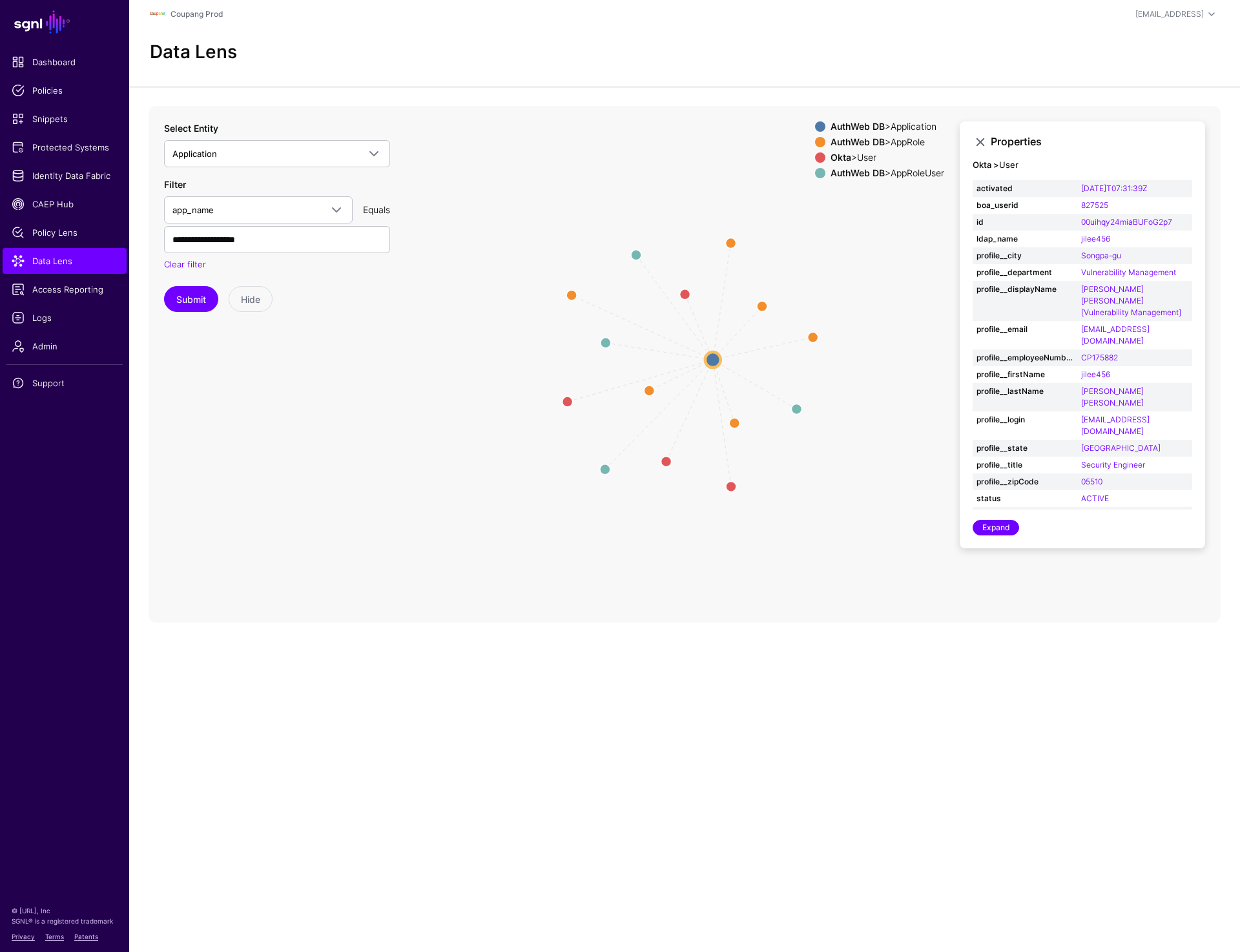
click at [709, 364] on circle at bounding box center [713, 359] width 16 height 16
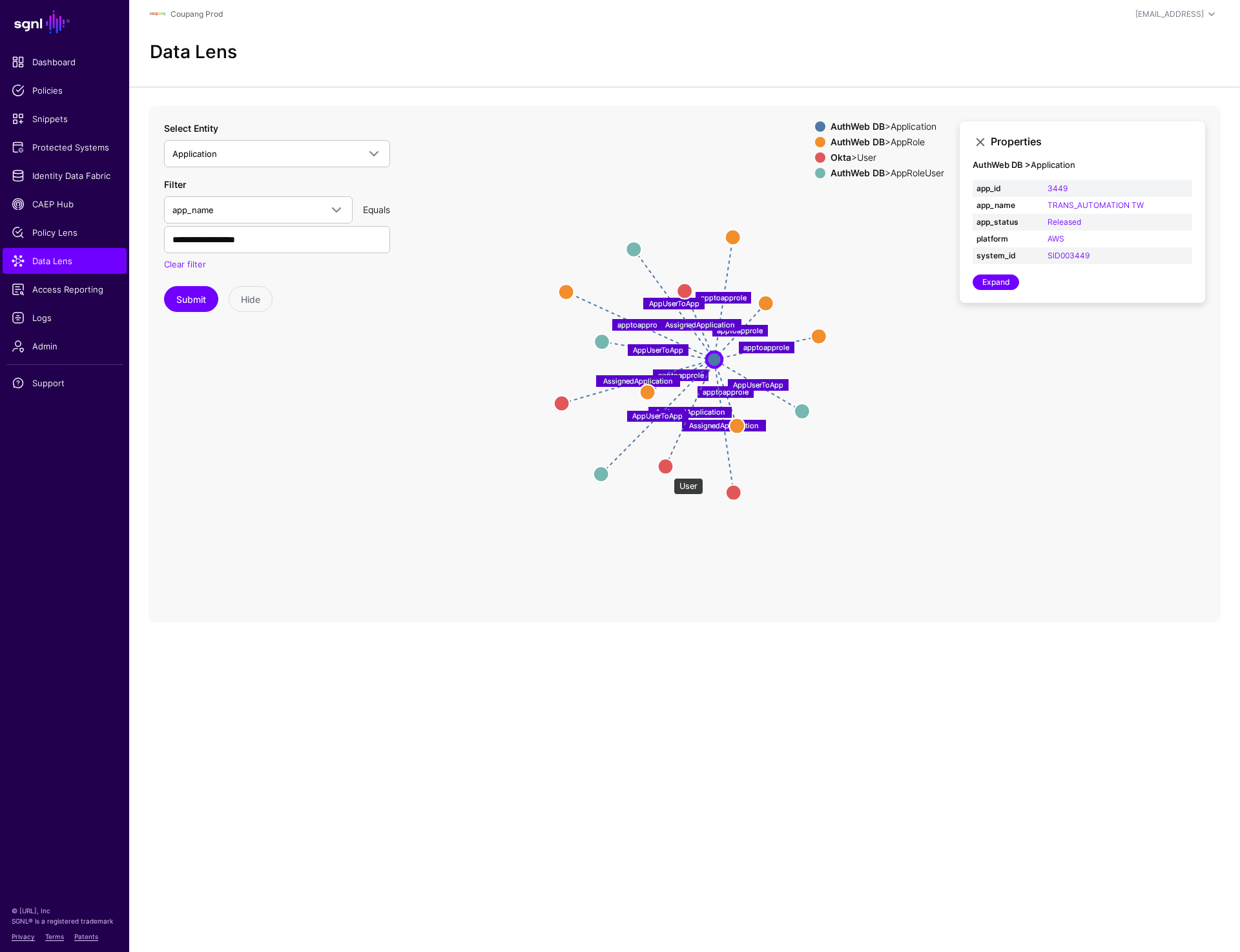
click at [668, 471] on circle at bounding box center [666, 466] width 16 height 16
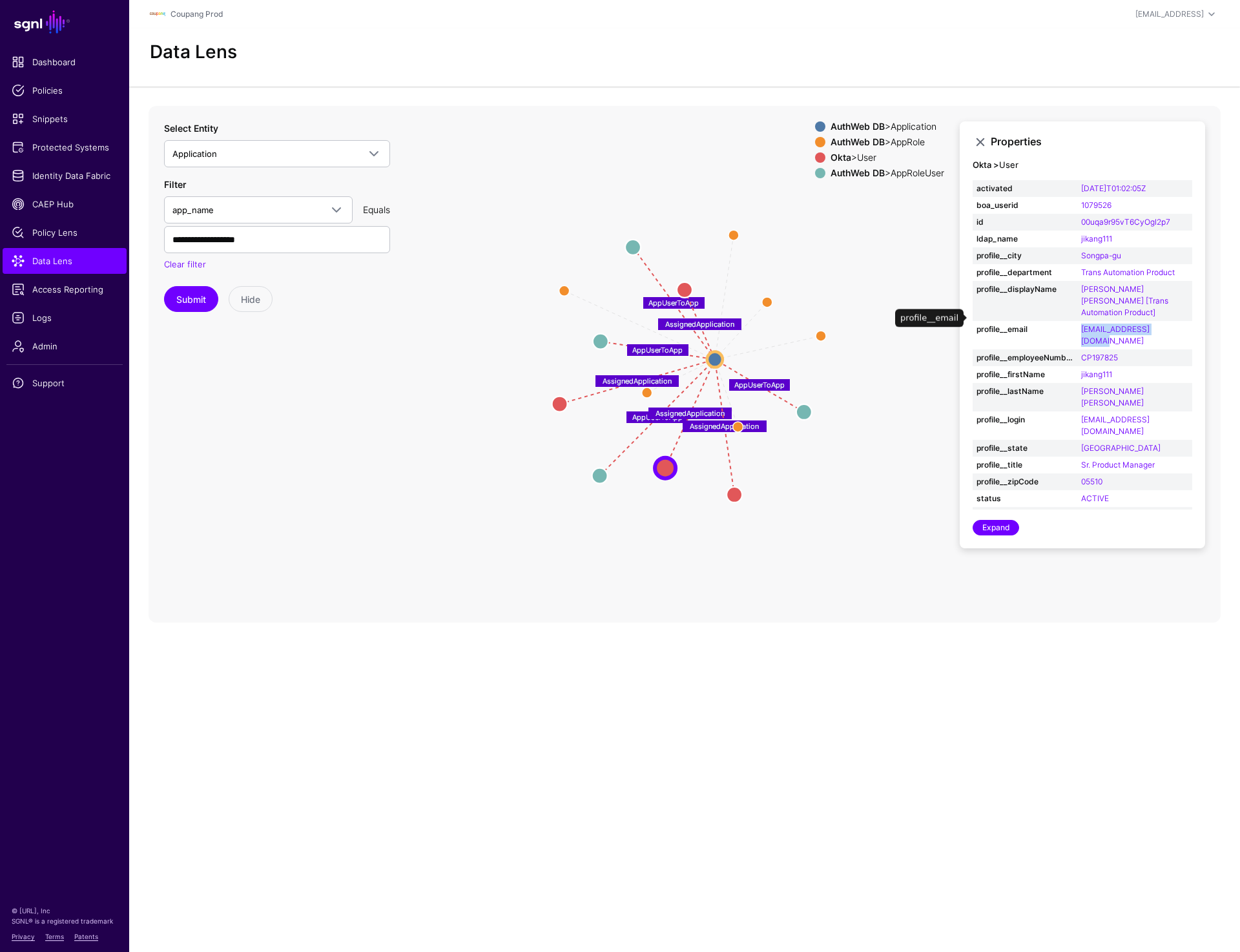
drag, startPoint x: 1078, startPoint y: 319, endPoint x: 1172, endPoint y: 319, distance: 94.0
click at [916, 321] on td "jikang111@coupang.com" at bounding box center [1135, 335] width 115 height 28
copy link "jikang111@coupang.com"
click at [715, 359] on circle at bounding box center [715, 359] width 16 height 16
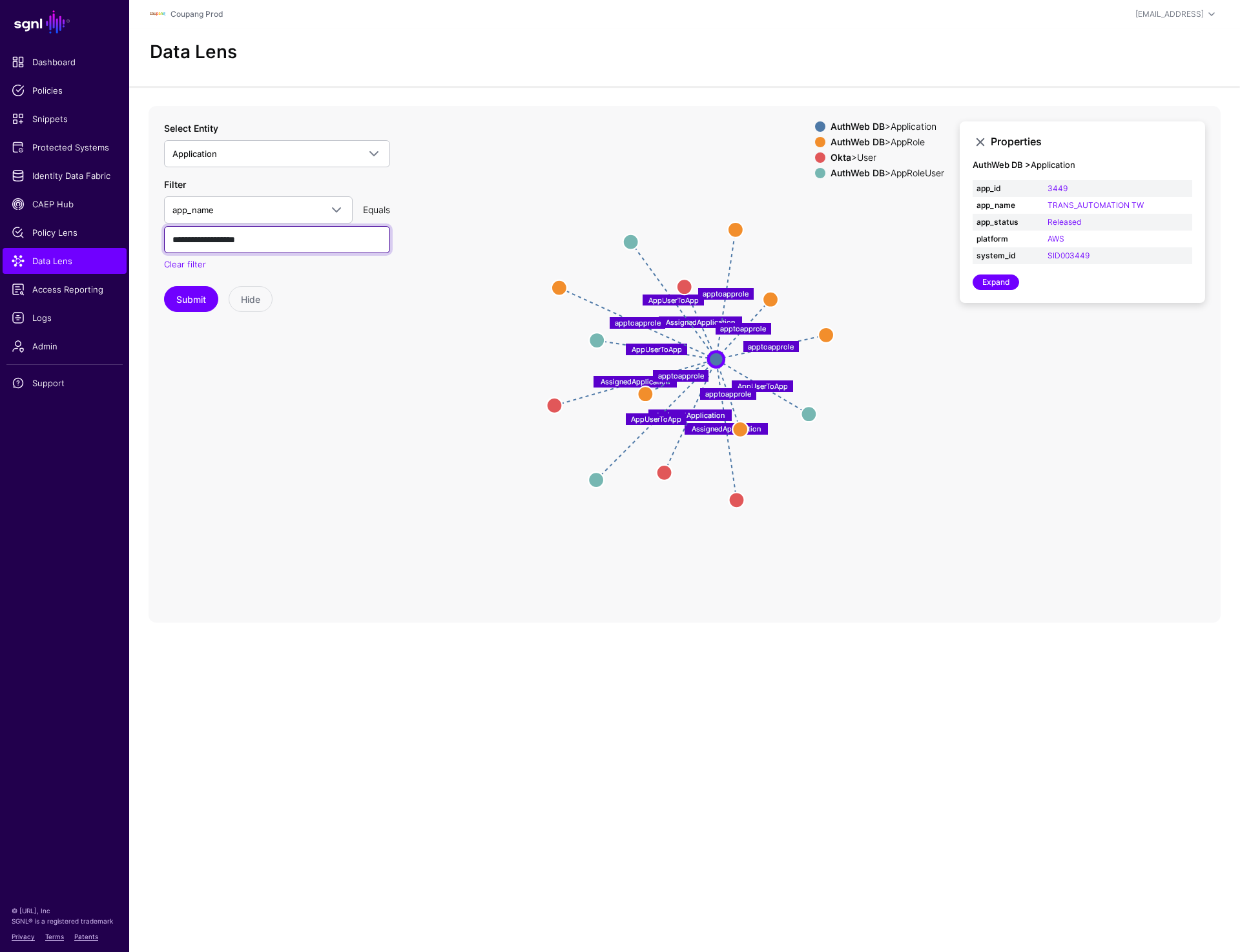
click at [322, 240] on input "**********" at bounding box center [276, 239] width 226 height 27
paste input "text"
type input "**********"
click at [192, 301] on button "Submit" at bounding box center [191, 299] width 54 height 26
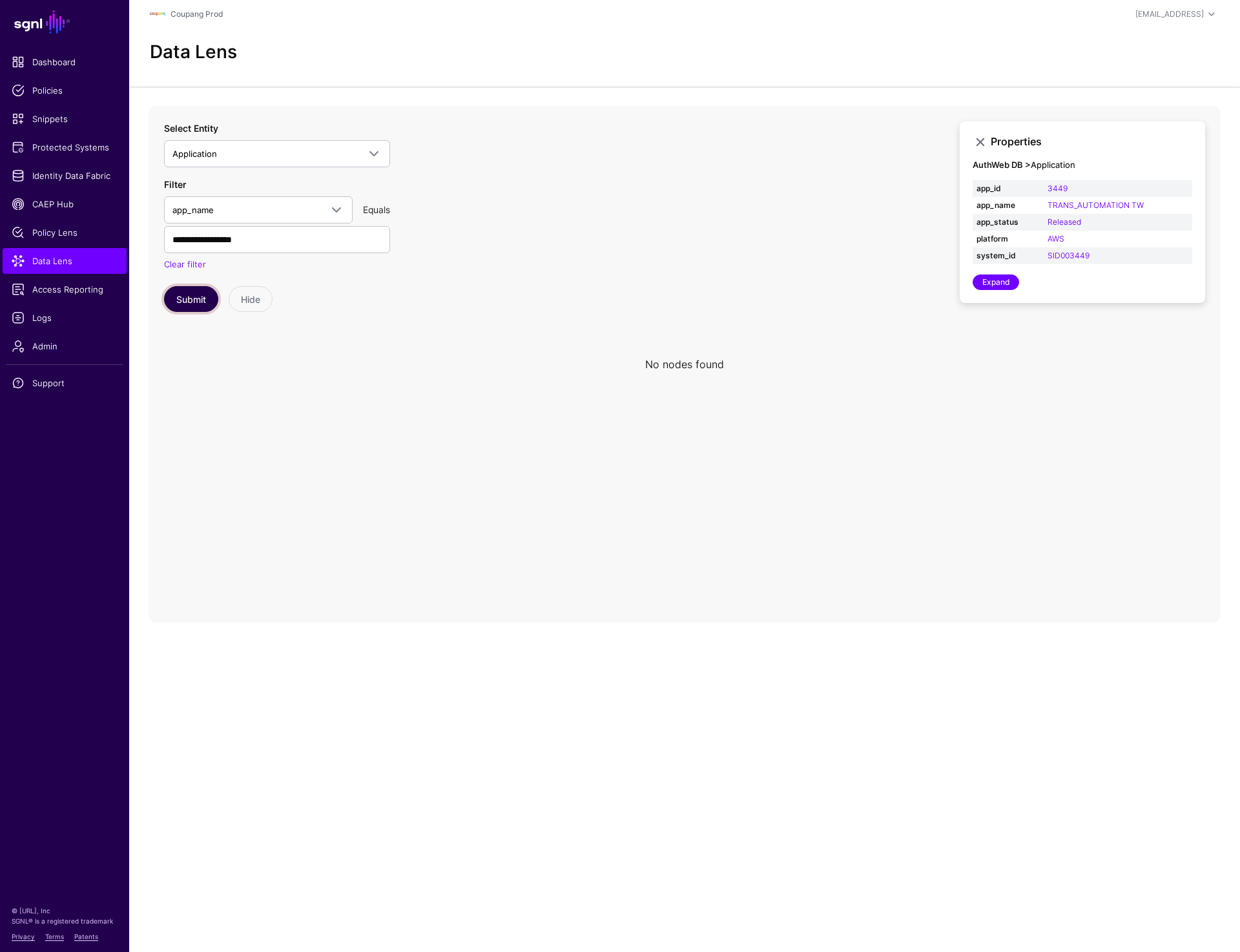
click at [192, 301] on button "Submit" at bounding box center [191, 299] width 54 height 26
click at [295, 235] on input "**********" at bounding box center [276, 239] width 226 height 27
click at [177, 298] on button "Submit" at bounding box center [191, 299] width 54 height 26
click at [276, 247] on input "**********" at bounding box center [276, 239] width 226 height 27
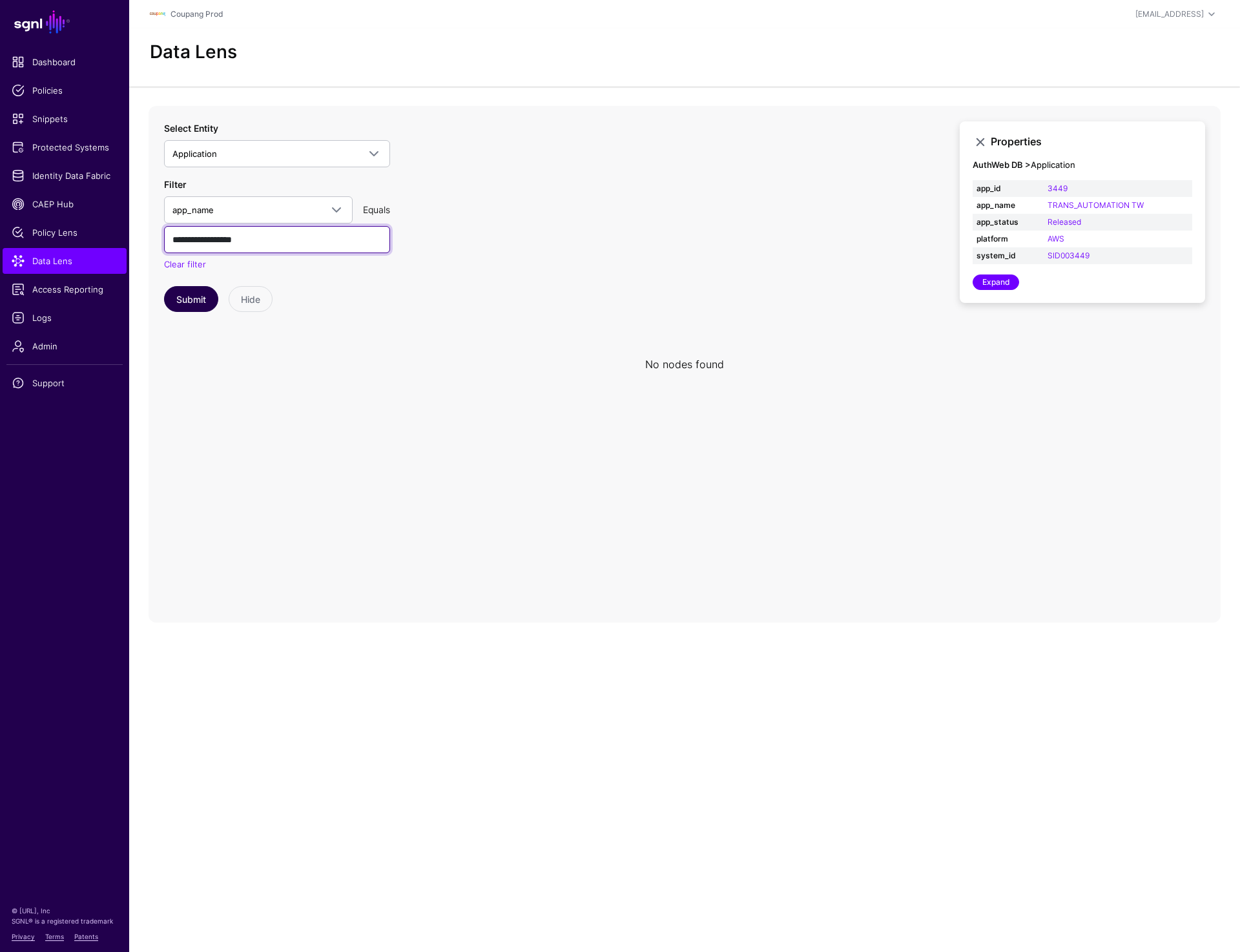
paste input "text"
click at [181, 297] on button "Submit" at bounding box center [191, 299] width 54 height 26
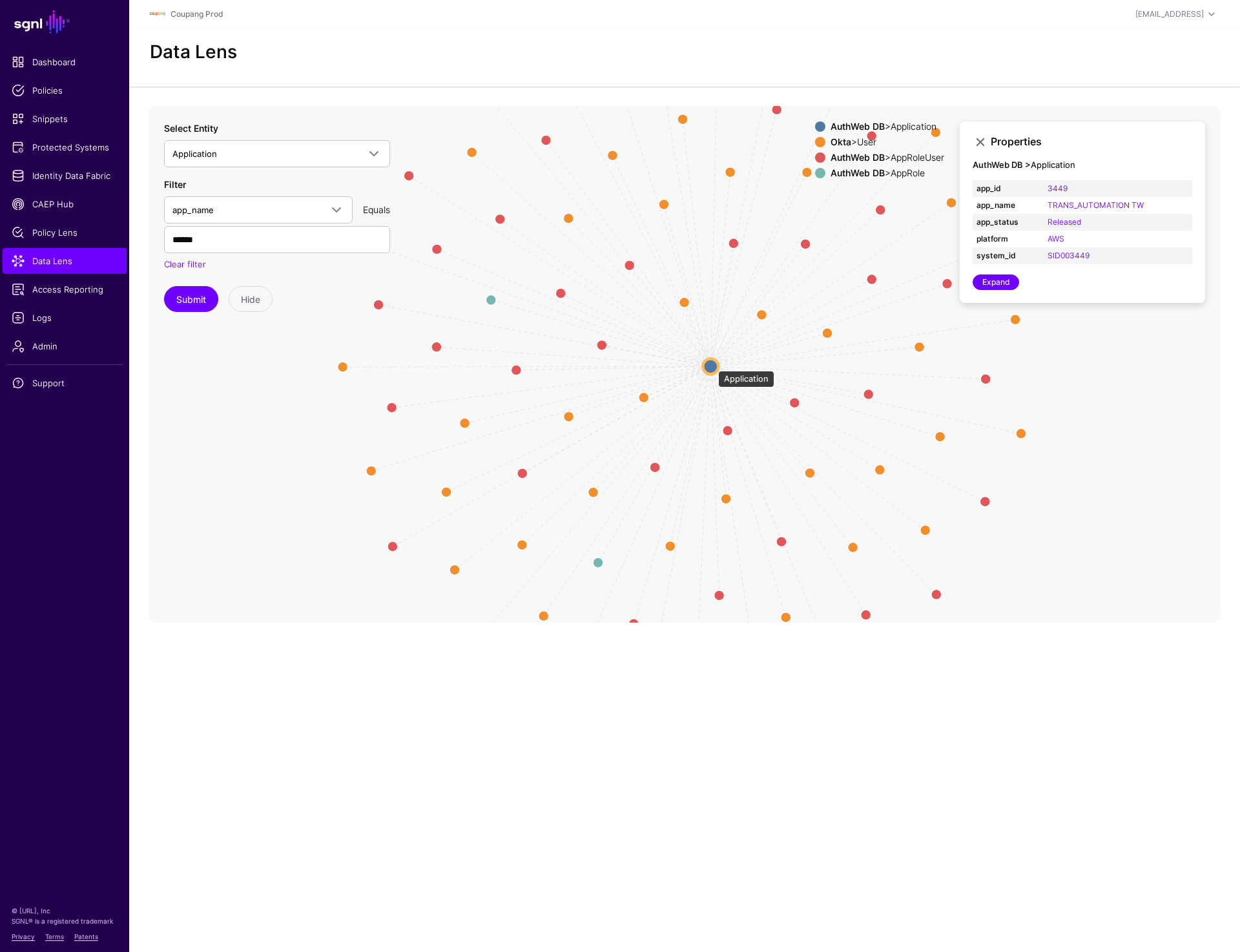
click at [712, 364] on circle at bounding box center [710, 366] width 16 height 16
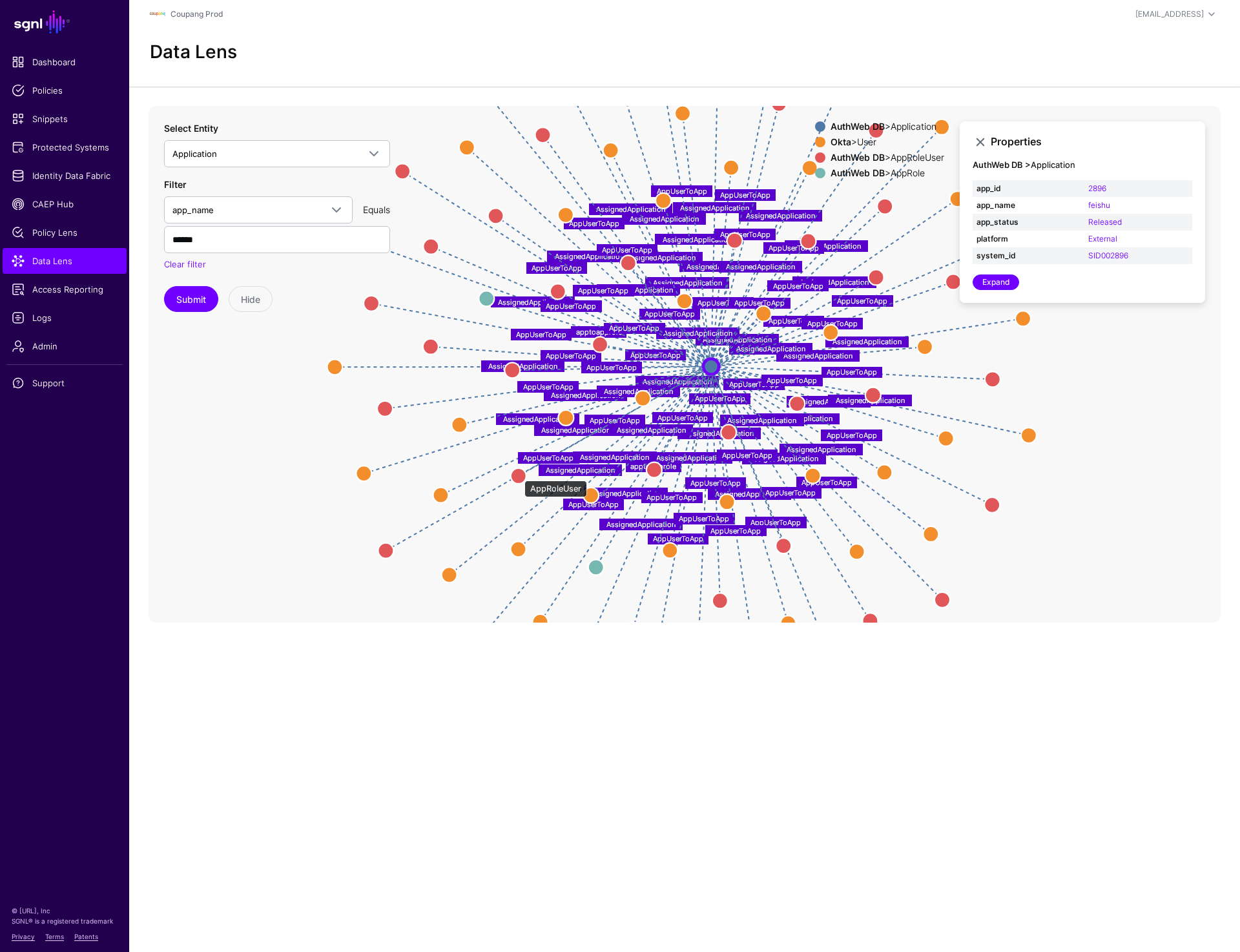
click at [518, 474] on circle at bounding box center [519, 476] width 16 height 16
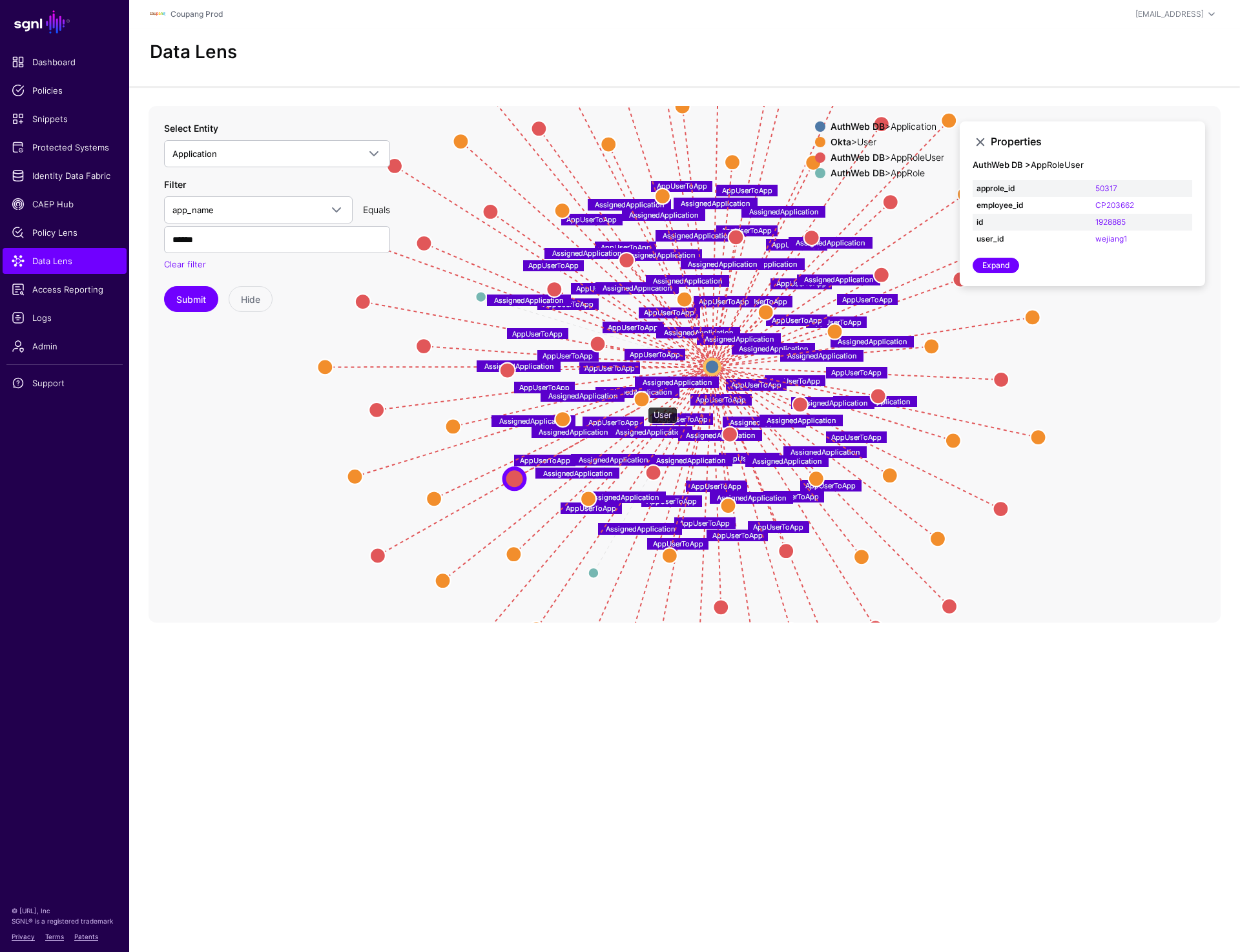
click at [641, 400] on circle at bounding box center [642, 399] width 16 height 16
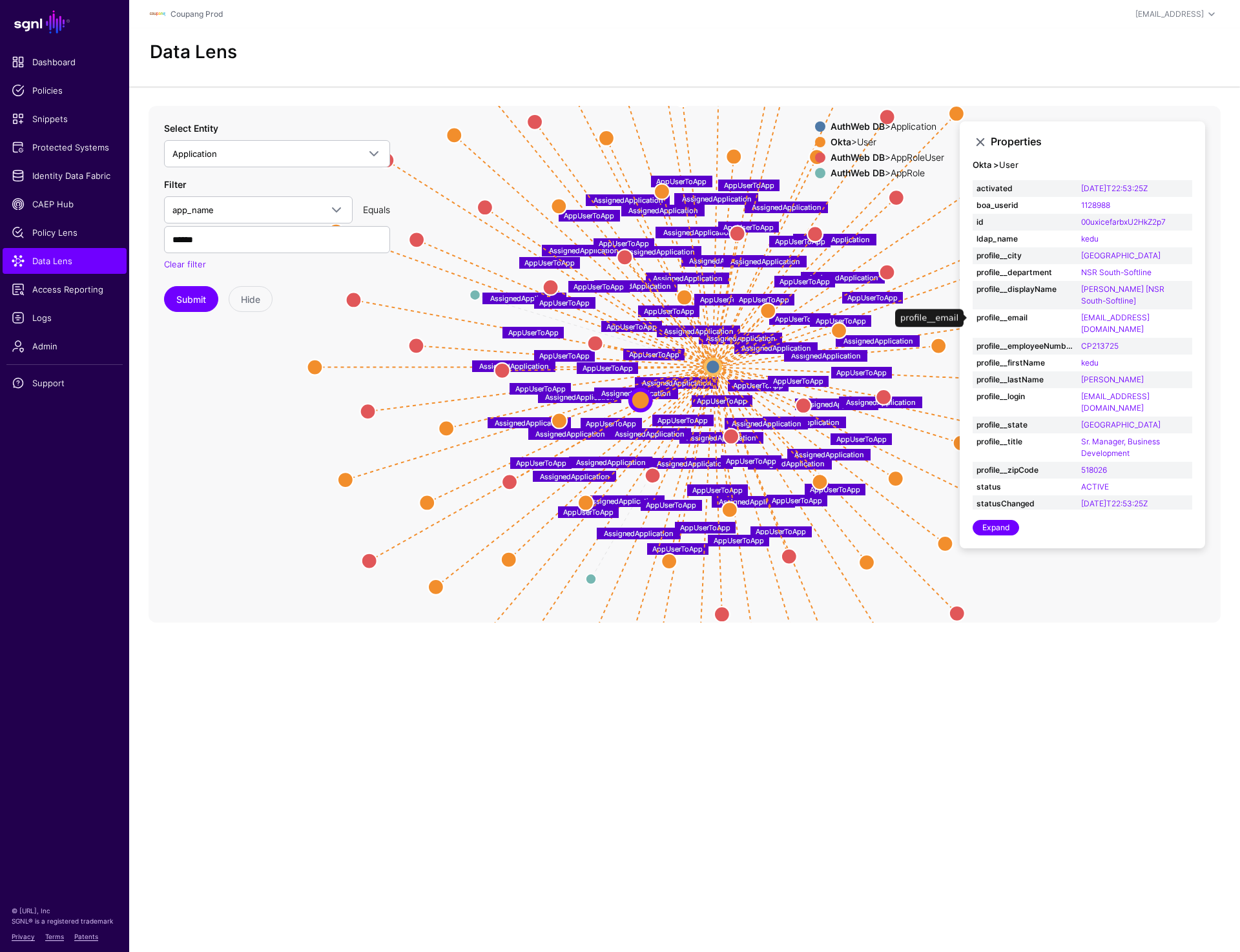
drag, startPoint x: 1077, startPoint y: 316, endPoint x: 1157, endPoint y: 316, distance: 80.0
click at [916, 316] on td "kedu@coupang.com" at bounding box center [1135, 324] width 115 height 28
drag, startPoint x: 1158, startPoint y: 316, endPoint x: 1082, endPoint y: 319, distance: 76.1
click at [916, 319] on td "kedu@coupang.com" at bounding box center [1135, 324] width 115 height 28
copy link "kedu@coupang.com"
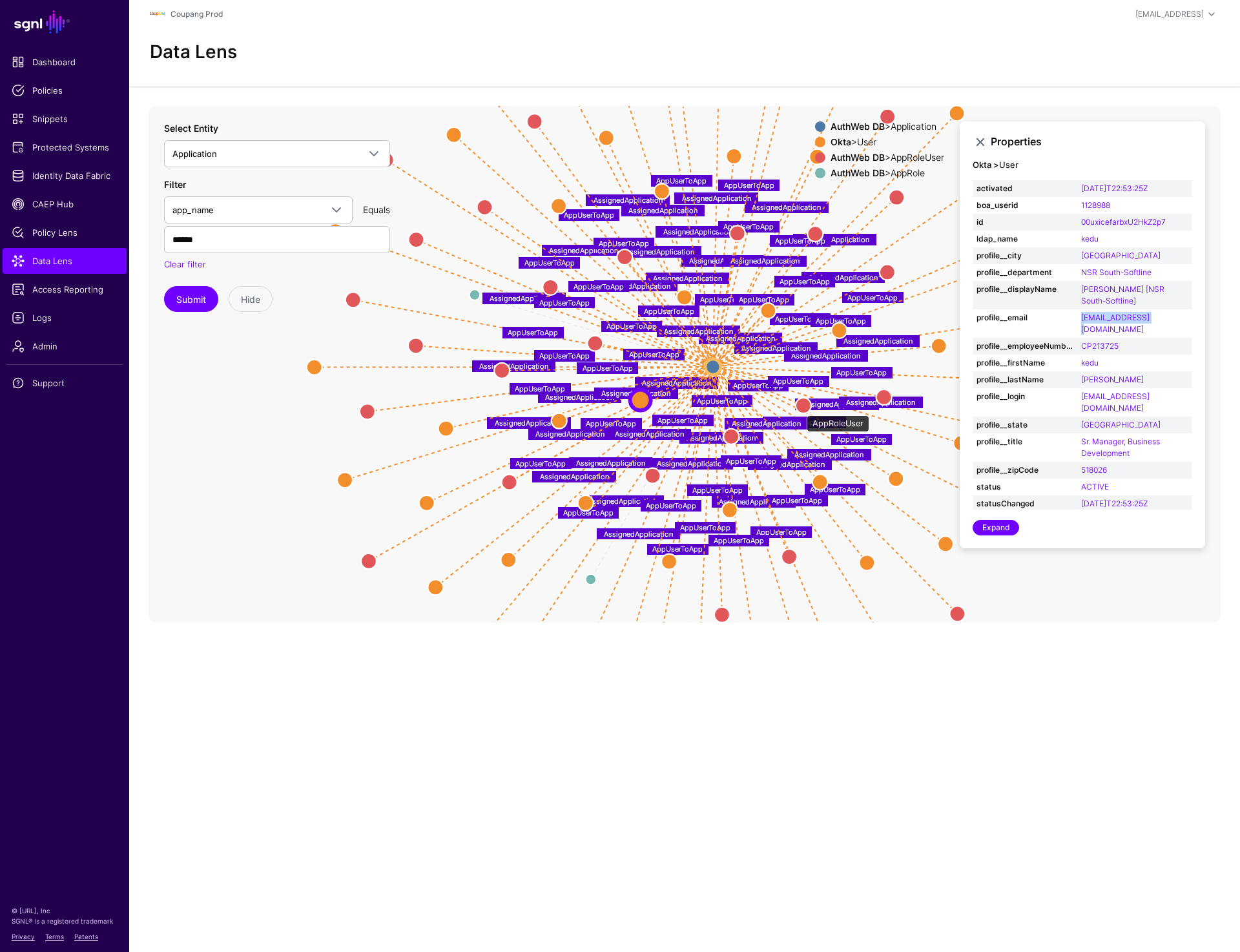
click at [800, 409] on circle at bounding box center [803, 405] width 16 height 16
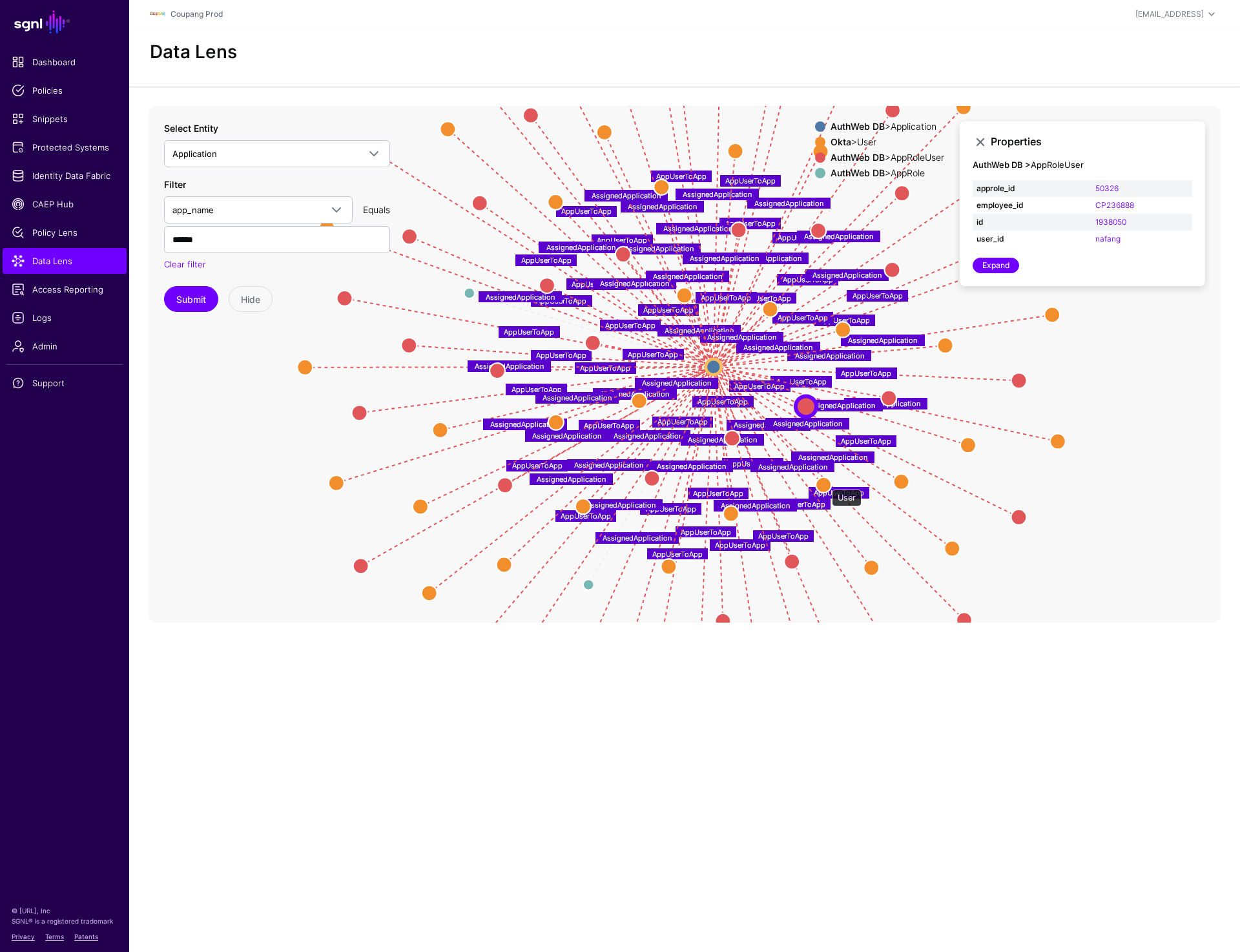
click at [825, 483] on circle at bounding box center [823, 484] width 16 height 16
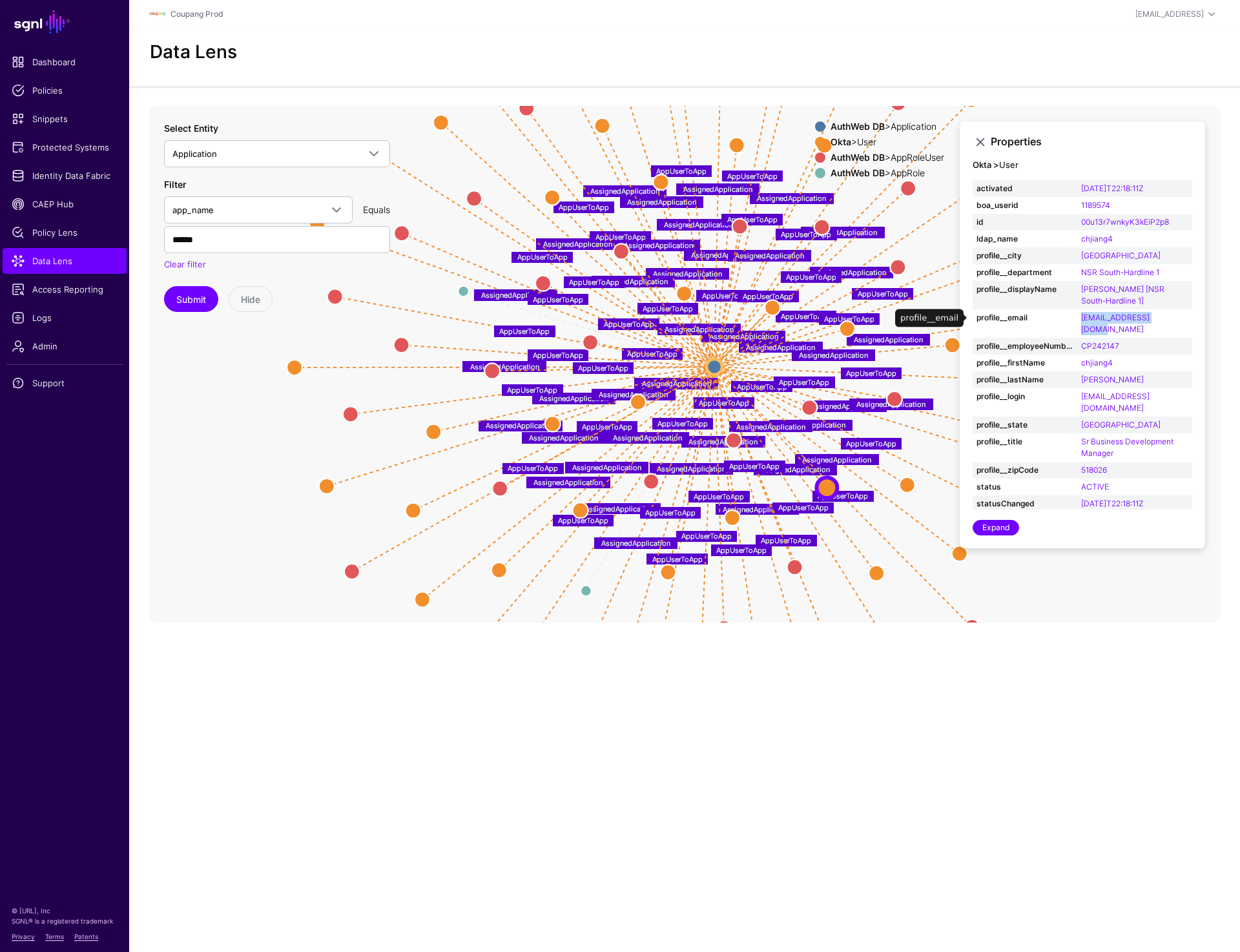
drag, startPoint x: 1075, startPoint y: 322, endPoint x: 1175, endPoint y: 322, distance: 100.0
click at [916, 322] on tr "profile__email chjiang4@coupang.com" at bounding box center [1083, 324] width 220 height 28
copy tr "chjiang4@coupang.com"
click at [202, 238] on input "******" at bounding box center [276, 239] width 226 height 27
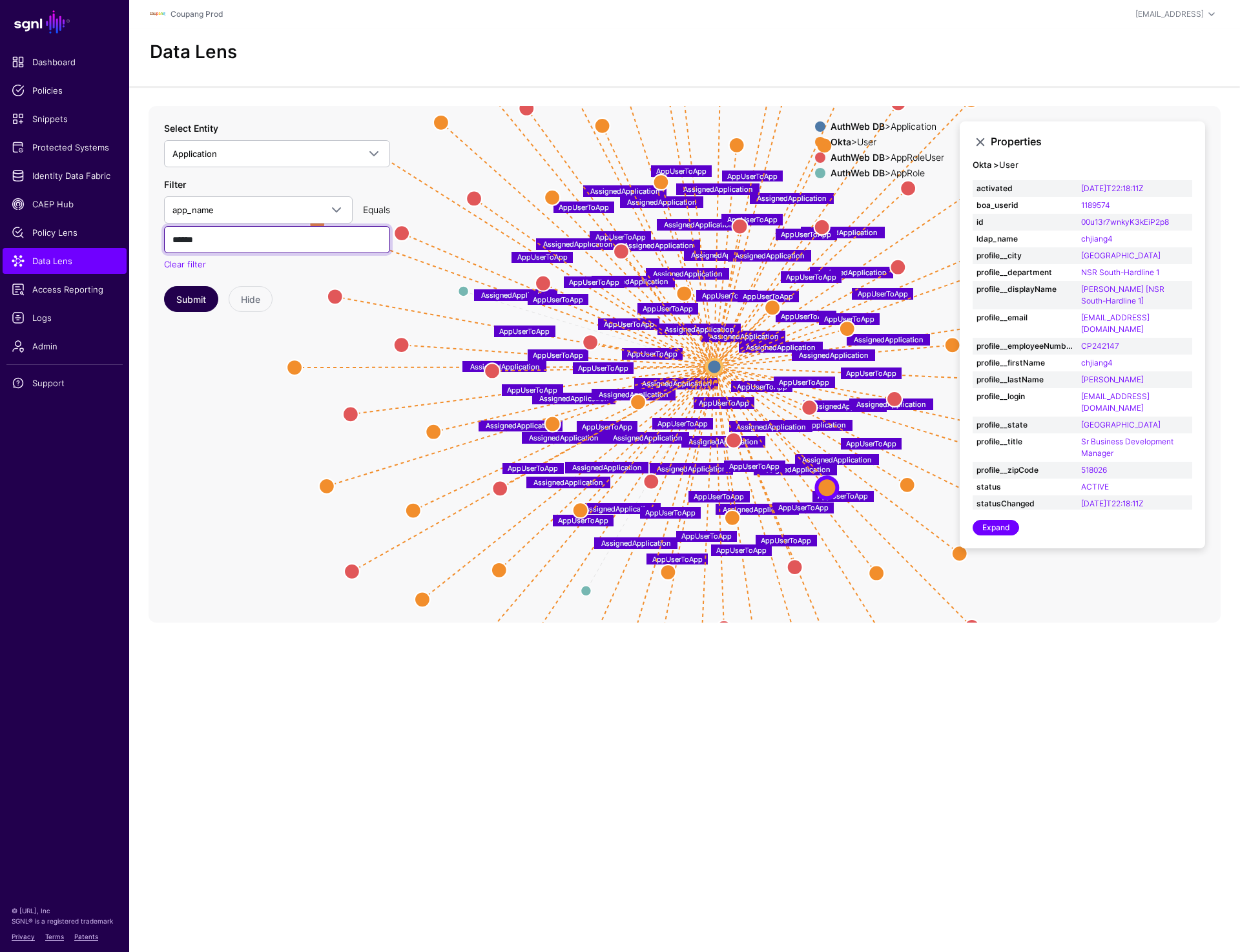
paste input "**********"
type input "**********"
click at [189, 293] on button "Submit" at bounding box center [191, 299] width 54 height 26
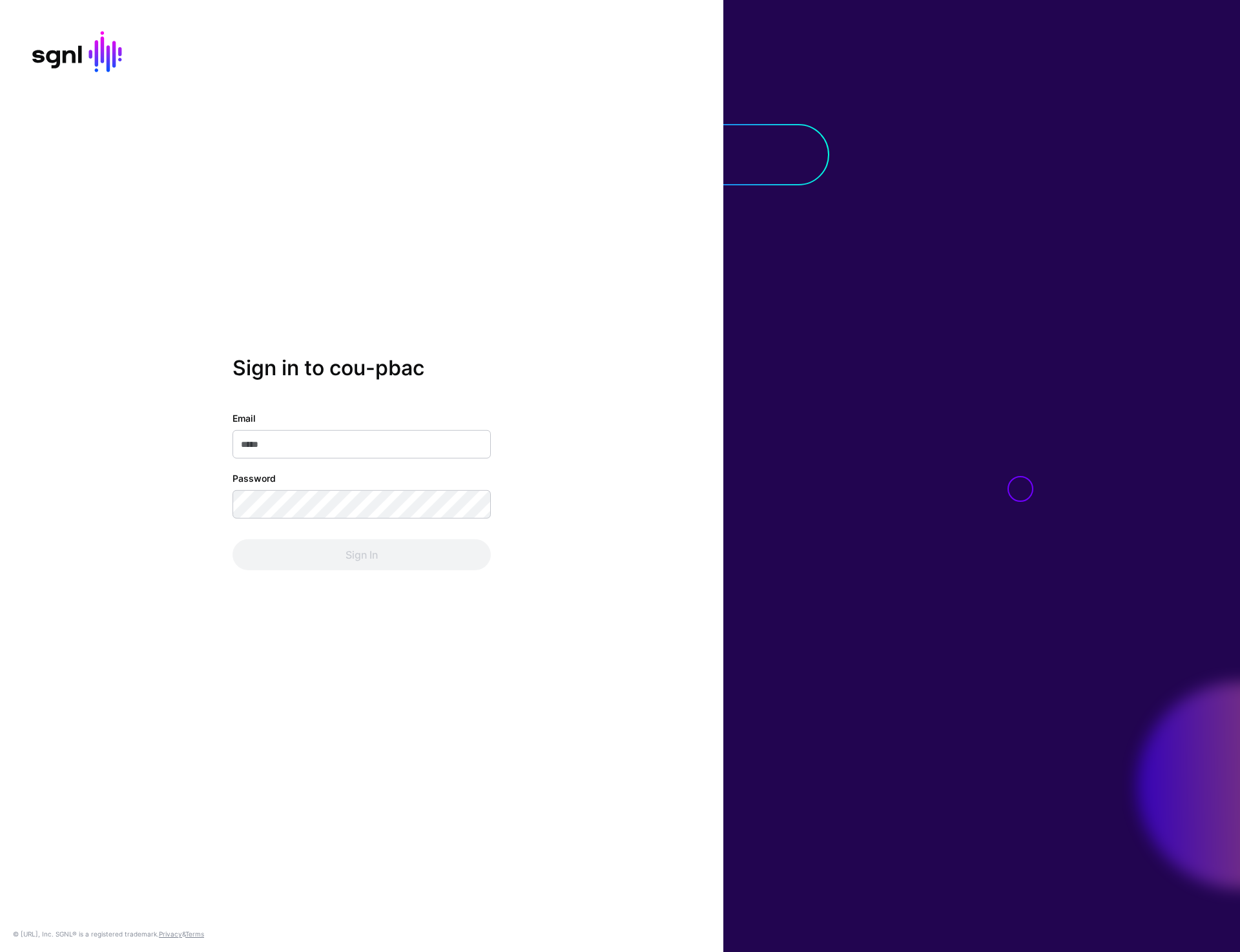
type input "**********"
click at [339, 559] on button "Sign In" at bounding box center [361, 555] width 258 height 31
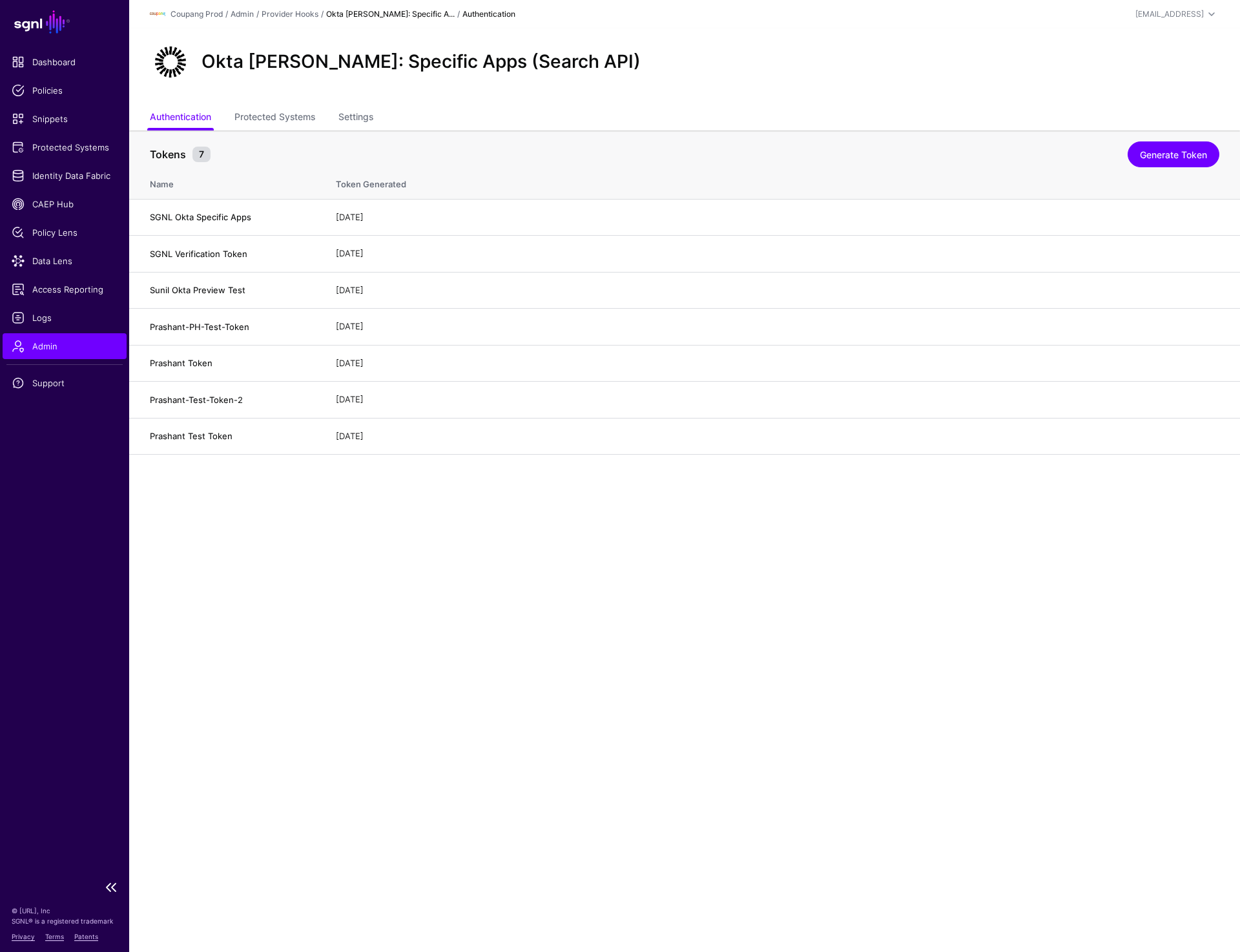
click at [42, 336] on link "Admin" at bounding box center [65, 346] width 124 height 26
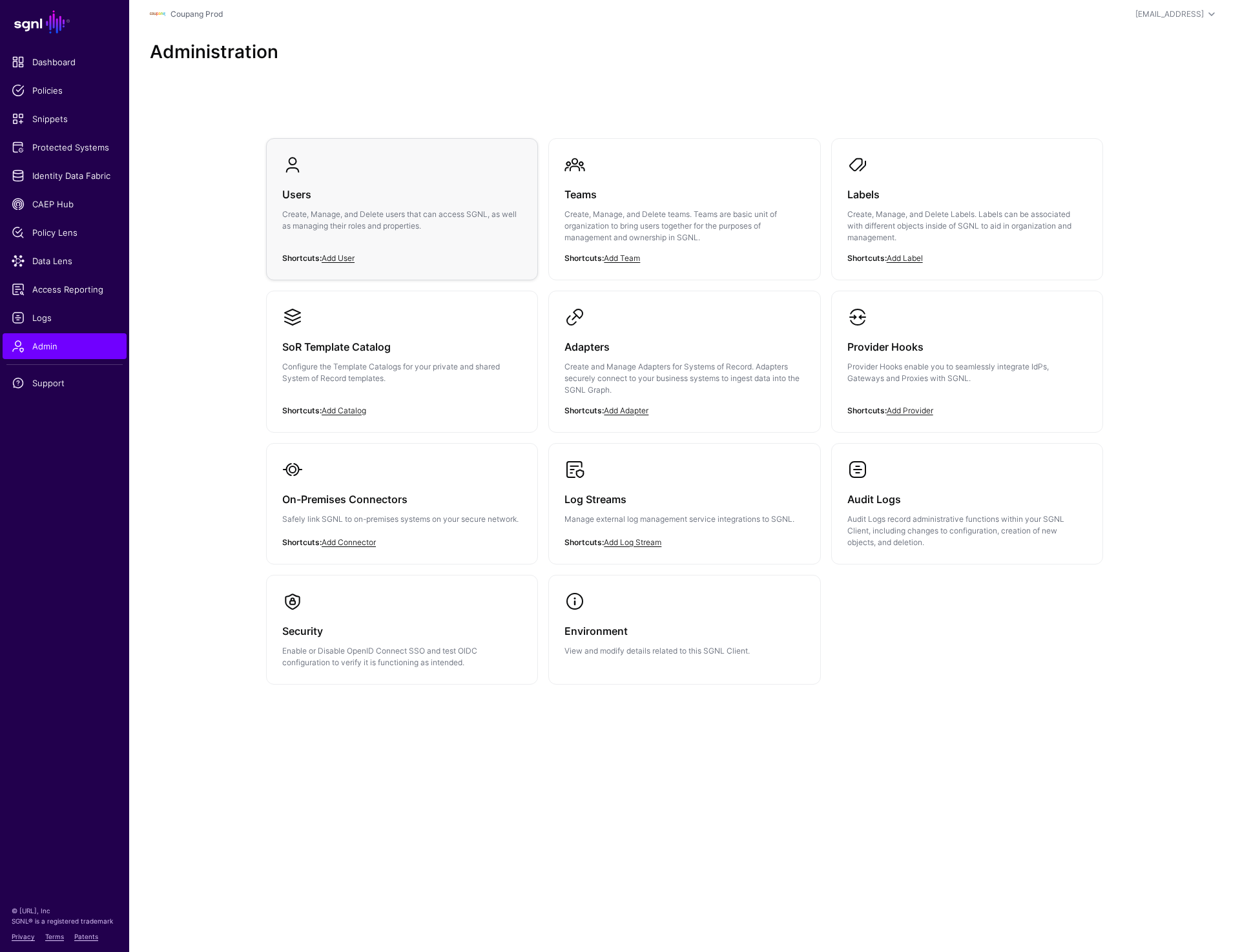
click at [303, 196] on h3 "Users" at bounding box center [402, 194] width 239 height 18
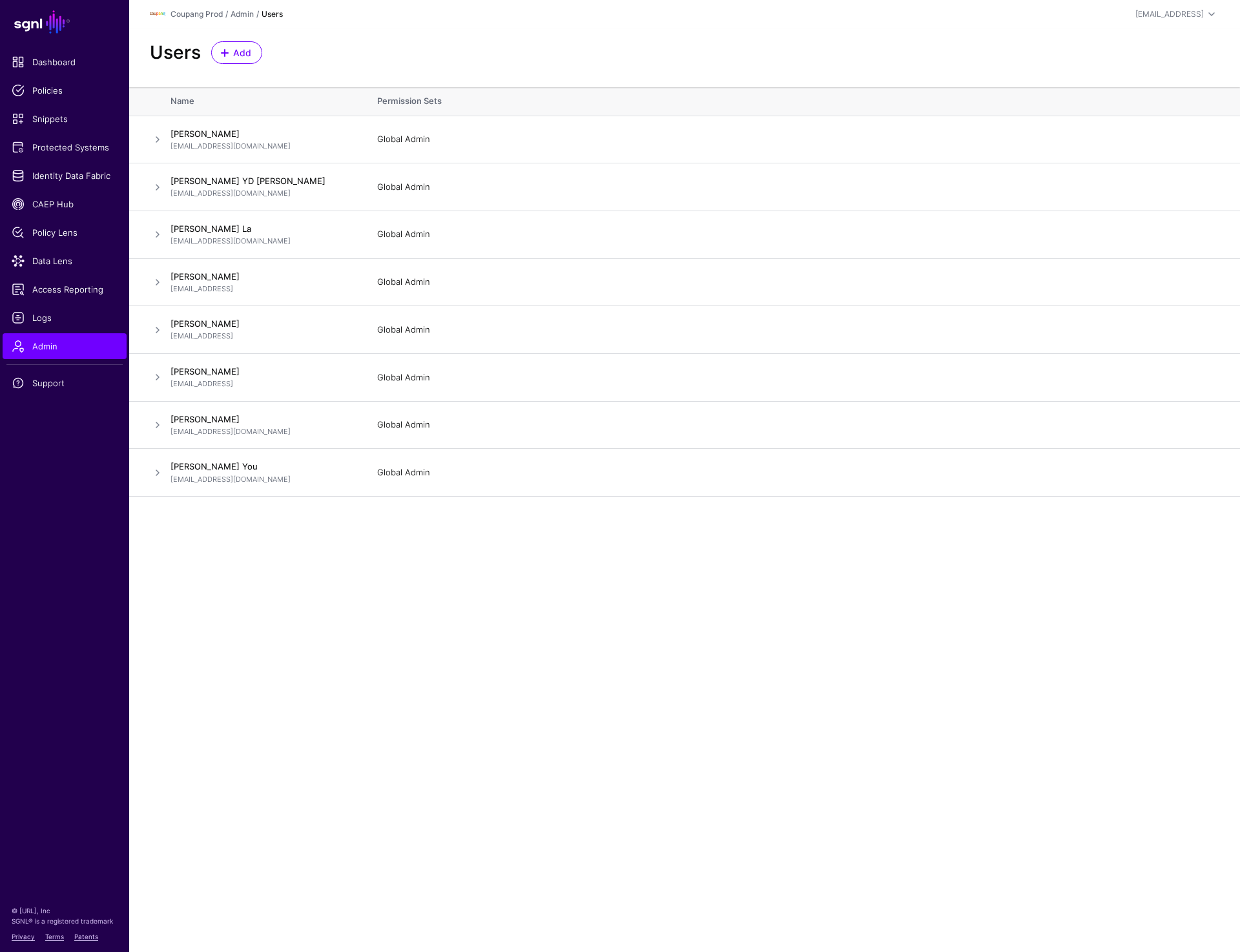
click at [498, 725] on main "SGNL Dashboard Policies Snippets Protected Systems Identity Data Fabric CAEP Hu…" at bounding box center [620, 476] width 1240 height 952
click at [53, 346] on span "Admin" at bounding box center [64, 346] width 106 height 13
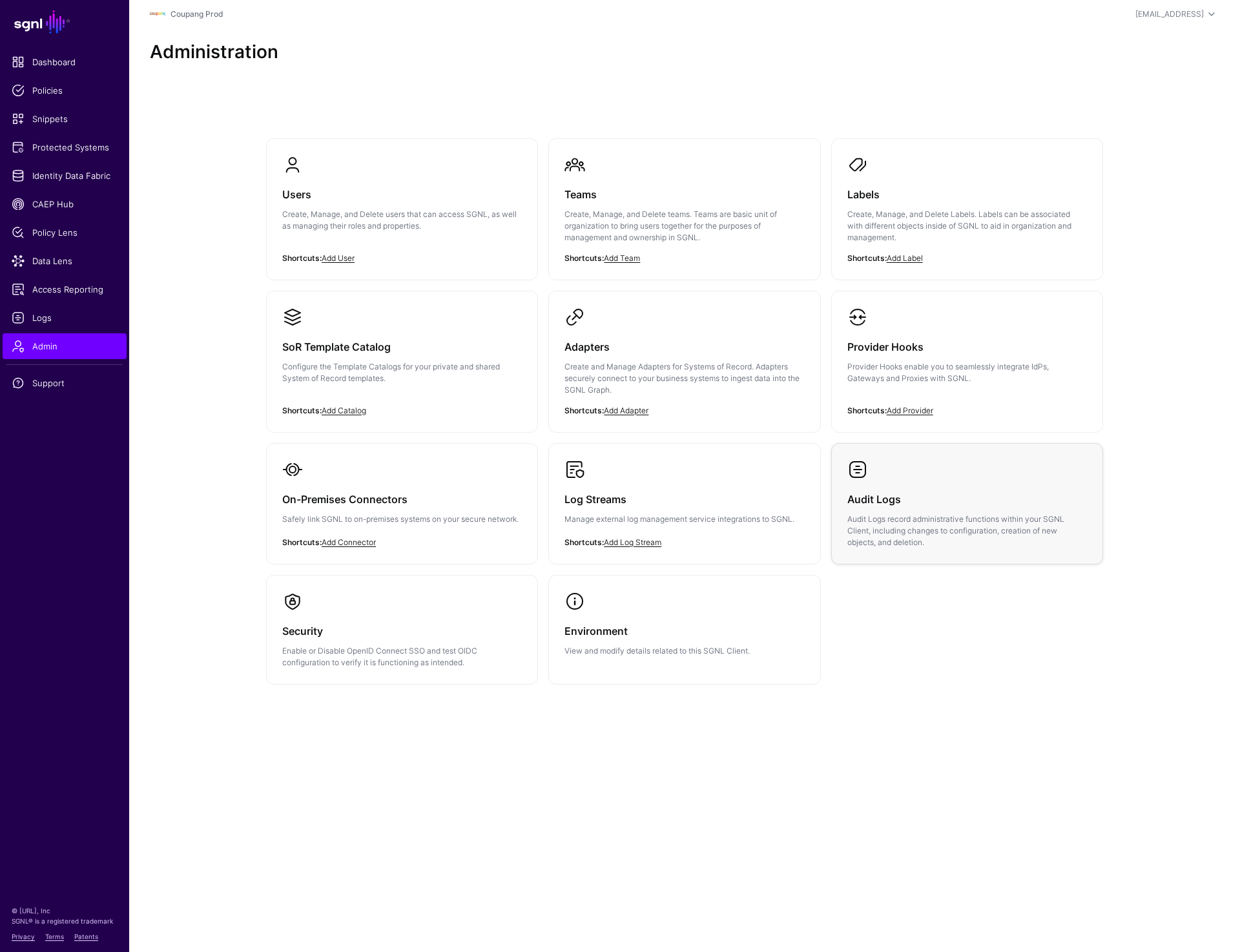
click at [905, 550] on link "Audit Logs Audit Logs record administrative functions within your SGNL Client, …" at bounding box center [967, 504] width 270 height 120
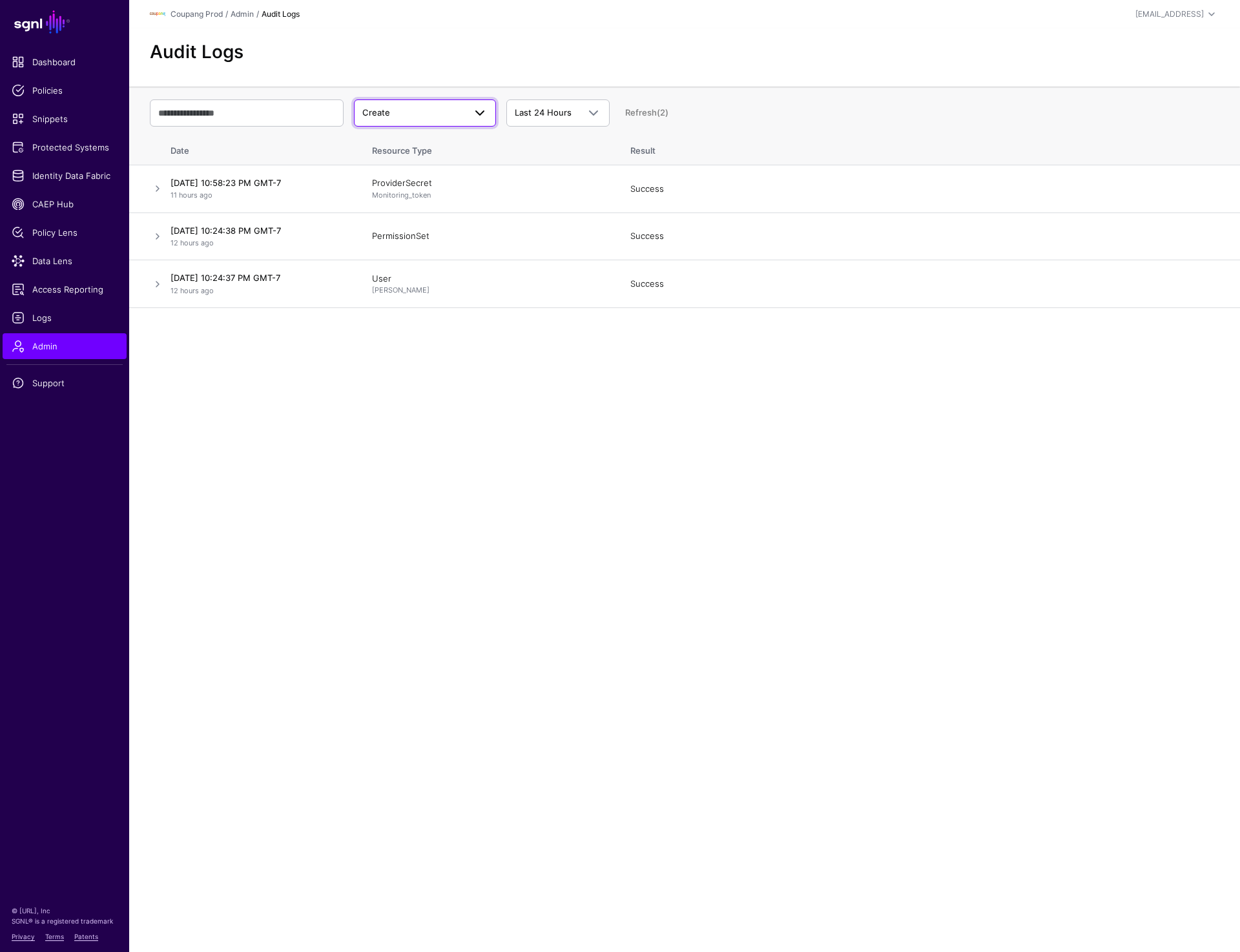
click at [396, 115] on span "Create" at bounding box center [413, 113] width 102 height 13
click at [239, 194] on p "11 hours ago" at bounding box center [258, 196] width 176 height 11
click at [154, 187] on link at bounding box center [157, 188] width 16 height 16
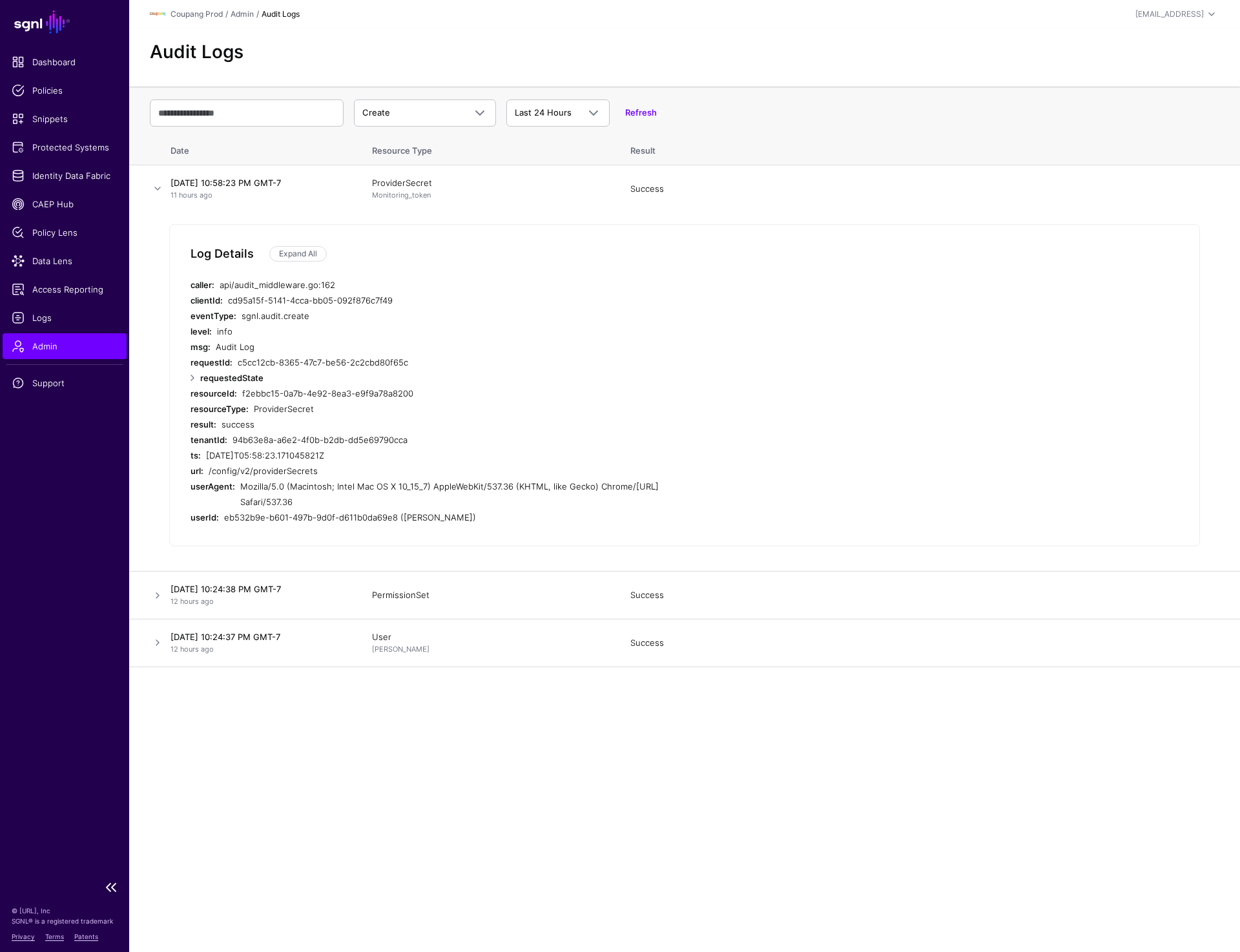
click at [59, 338] on link "Admin" at bounding box center [65, 346] width 124 height 26
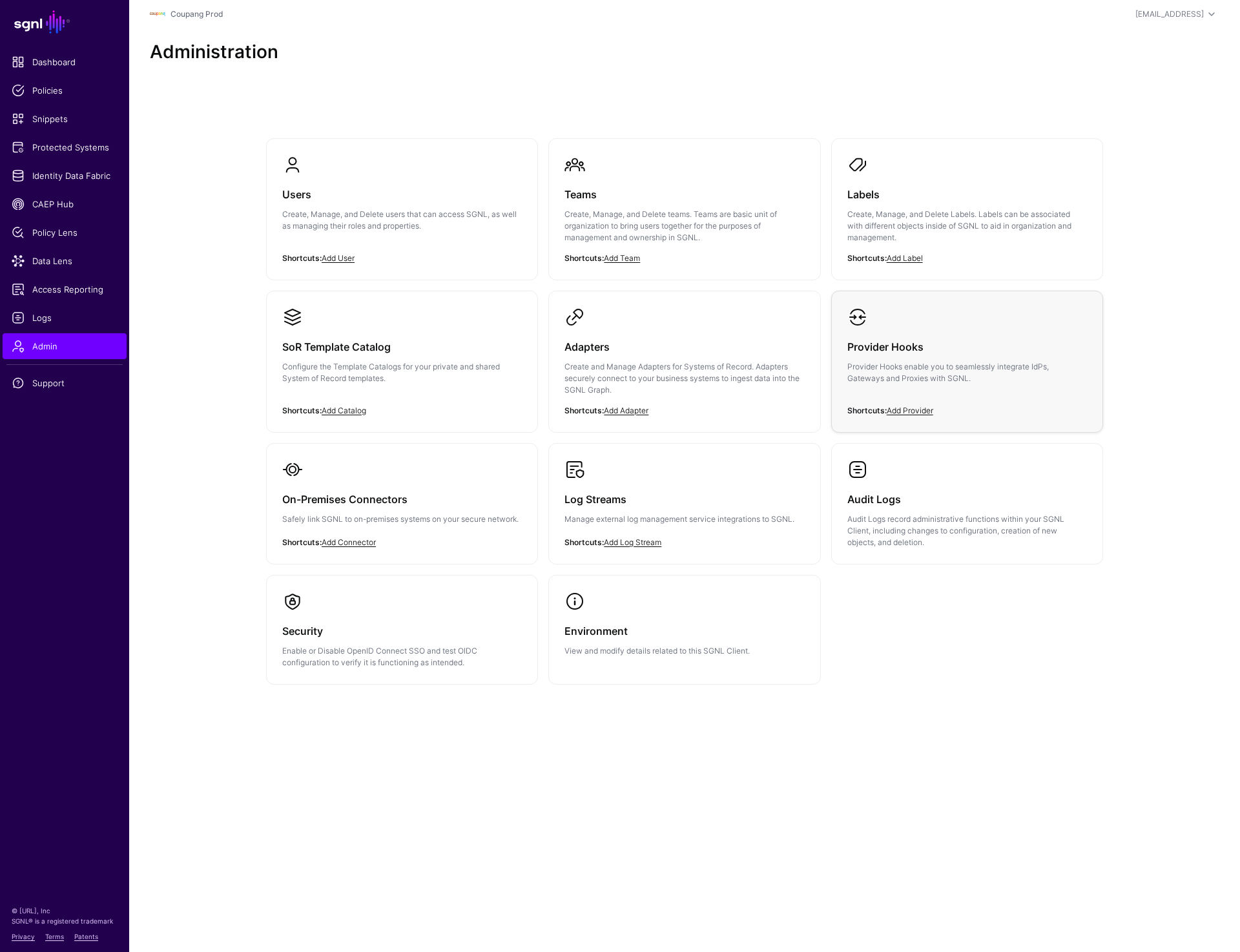
click at [914, 338] on h3 "Provider Hooks" at bounding box center [967, 347] width 239 height 18
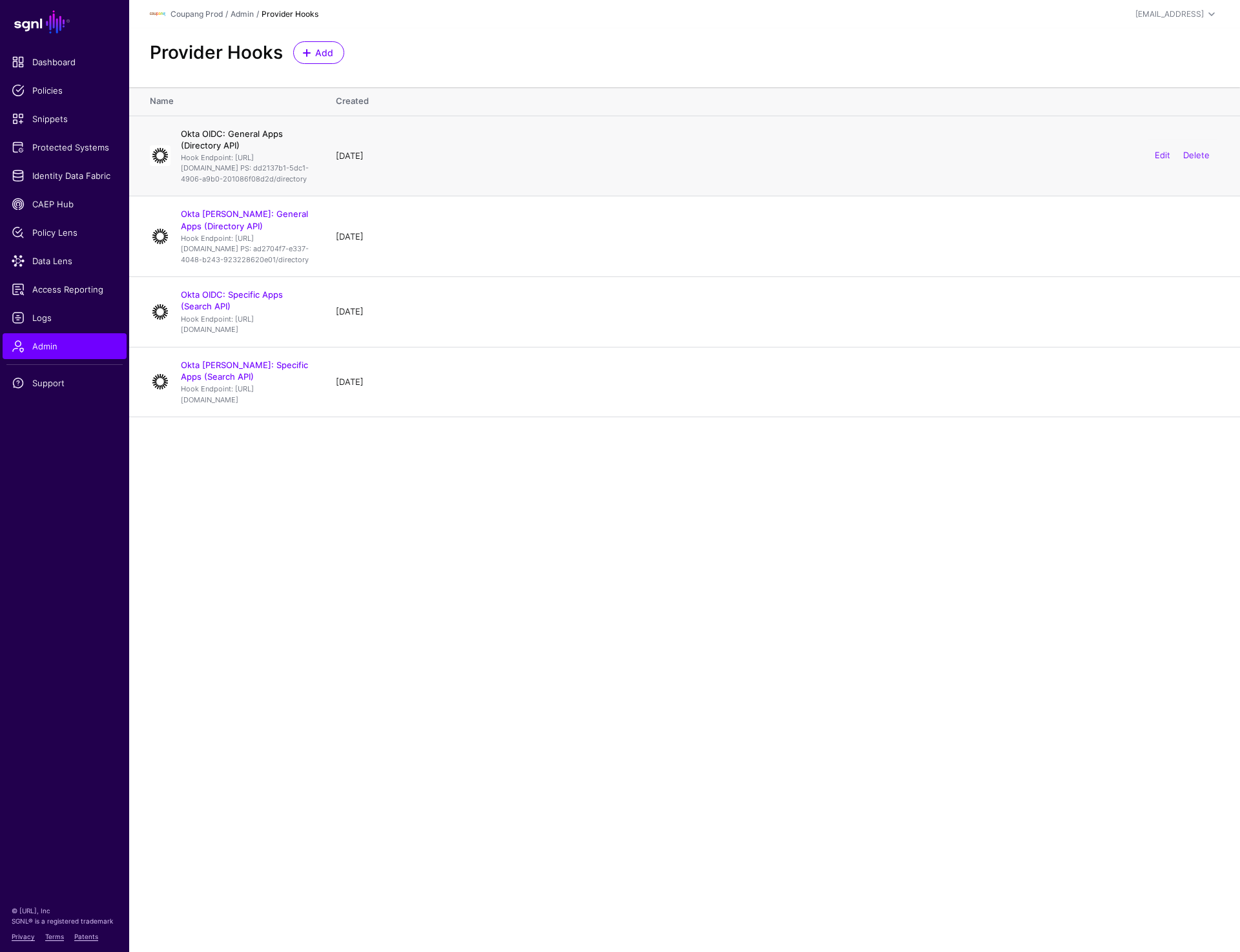
click at [283, 129] on link "Okta OIDC: General Apps (Directory API)" at bounding box center [231, 140] width 102 height 22
click at [256, 231] on link "Okta SAML: General Apps (Directory API)" at bounding box center [244, 219] width 127 height 22
click at [242, 311] on link "Okta OIDC: Specific Apps (Search API)" at bounding box center [231, 300] width 102 height 22
click at [243, 382] on link "Okta SAML: Specific Apps (Search API)" at bounding box center [244, 371] width 127 height 22
click at [514, 546] on main "SGNL Dashboard Policies Snippets Protected Systems Identity Data Fabric CAEP Hu…" at bounding box center [620, 476] width 1240 height 952
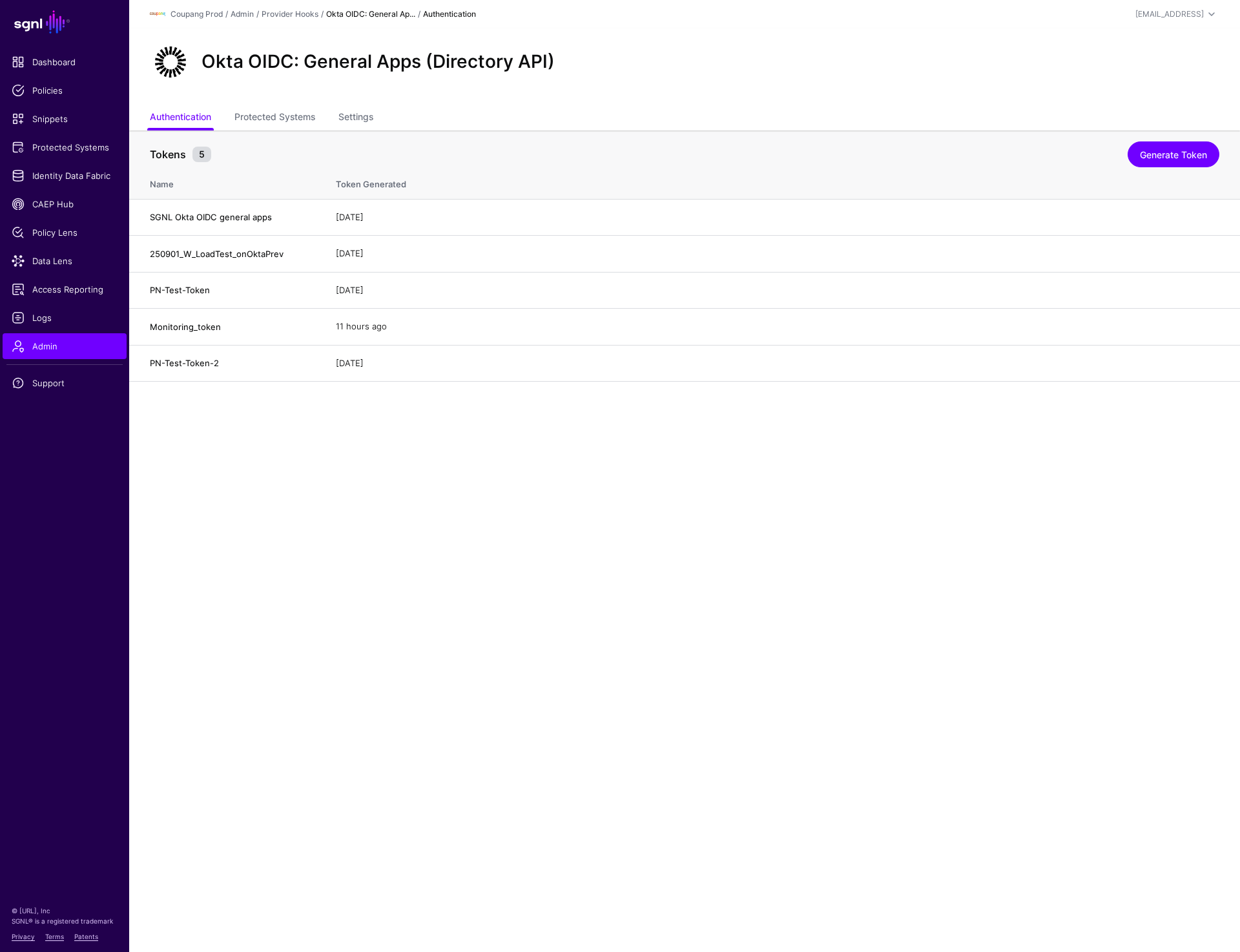
click at [394, 187] on th "Token Generated" at bounding box center [781, 182] width 917 height 34
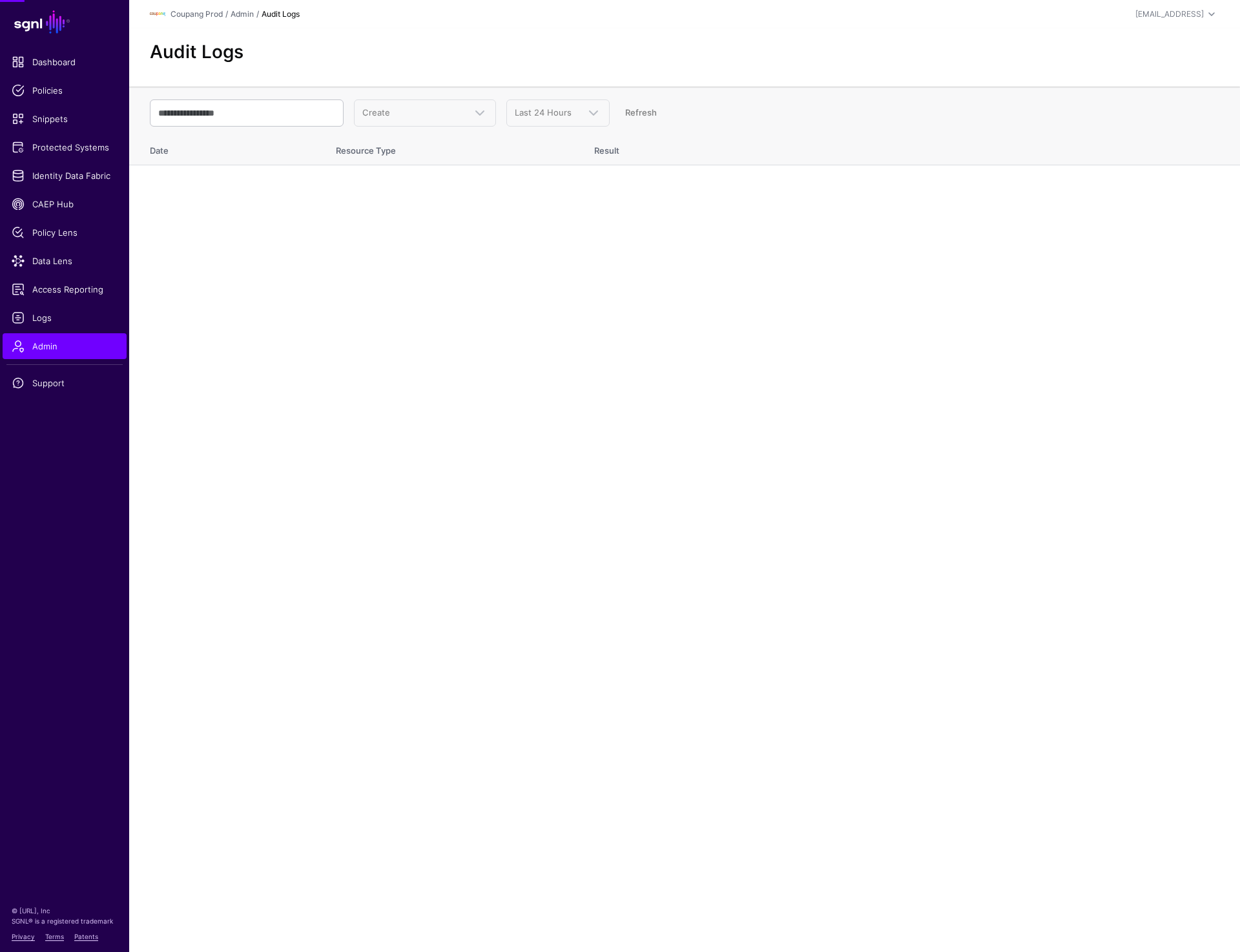
click at [406, 51] on div at bounding box center [620, 476] width 1240 height 952
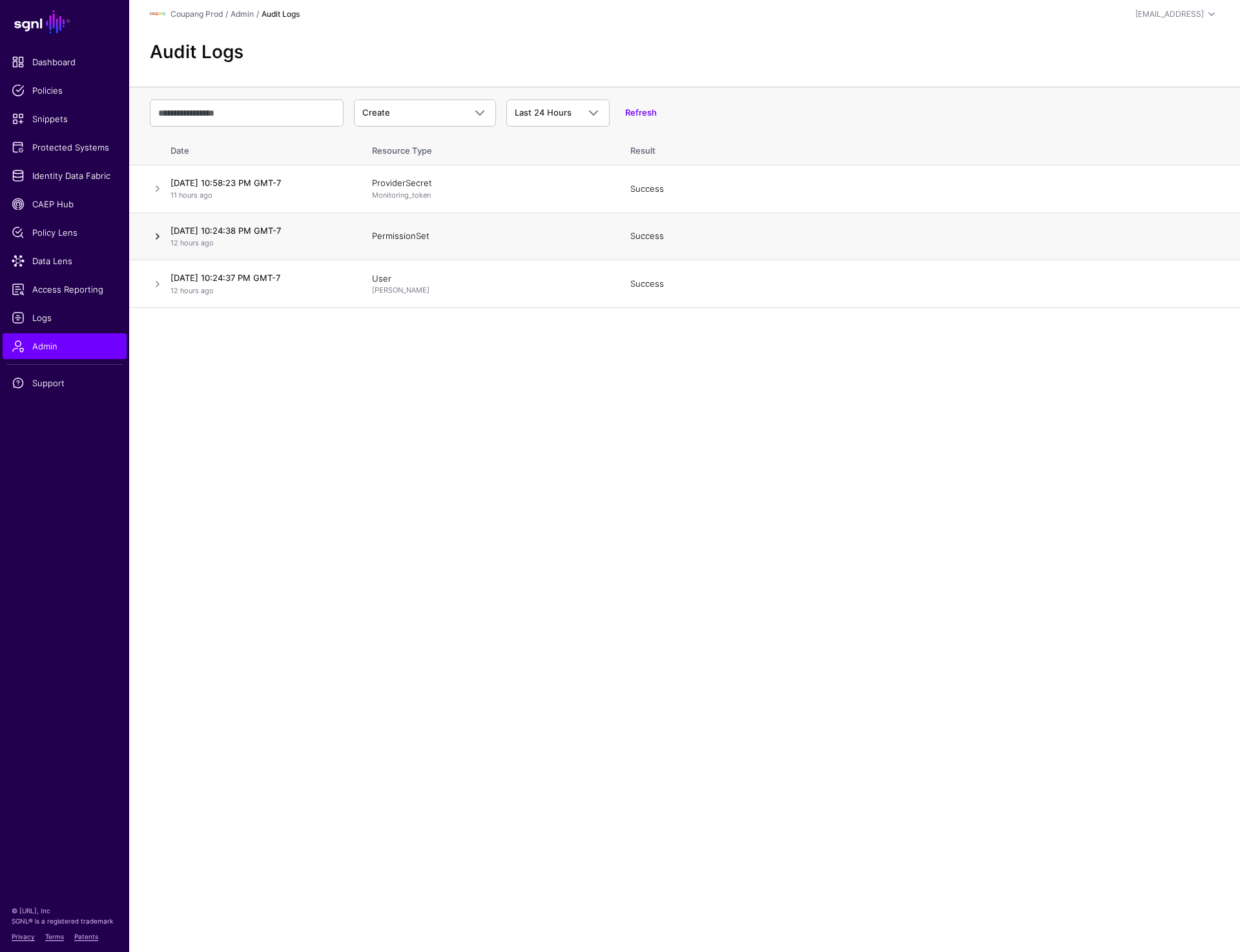
click at [151, 239] on link at bounding box center [157, 236] width 16 height 16
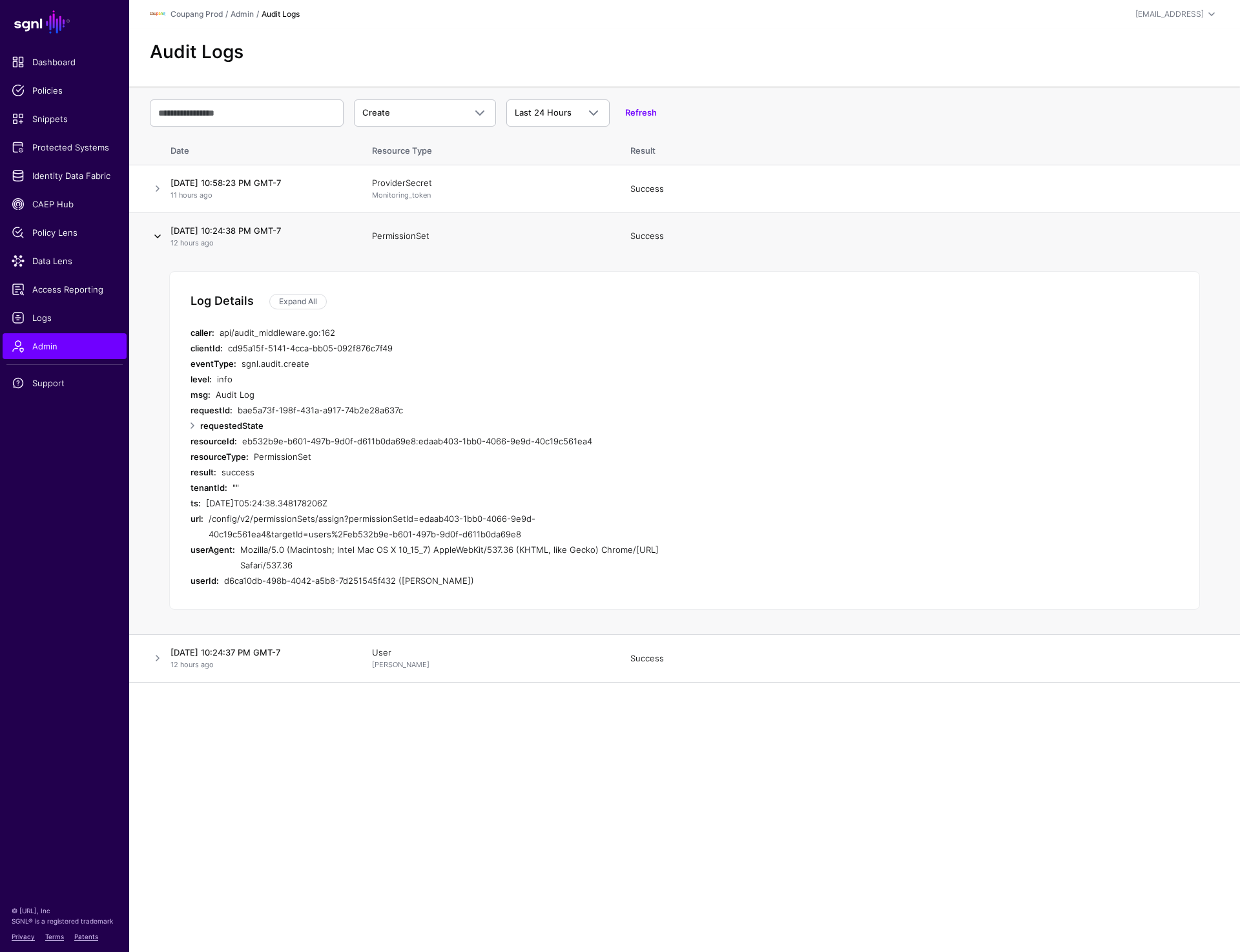
click at [151, 239] on link at bounding box center [157, 236] width 16 height 16
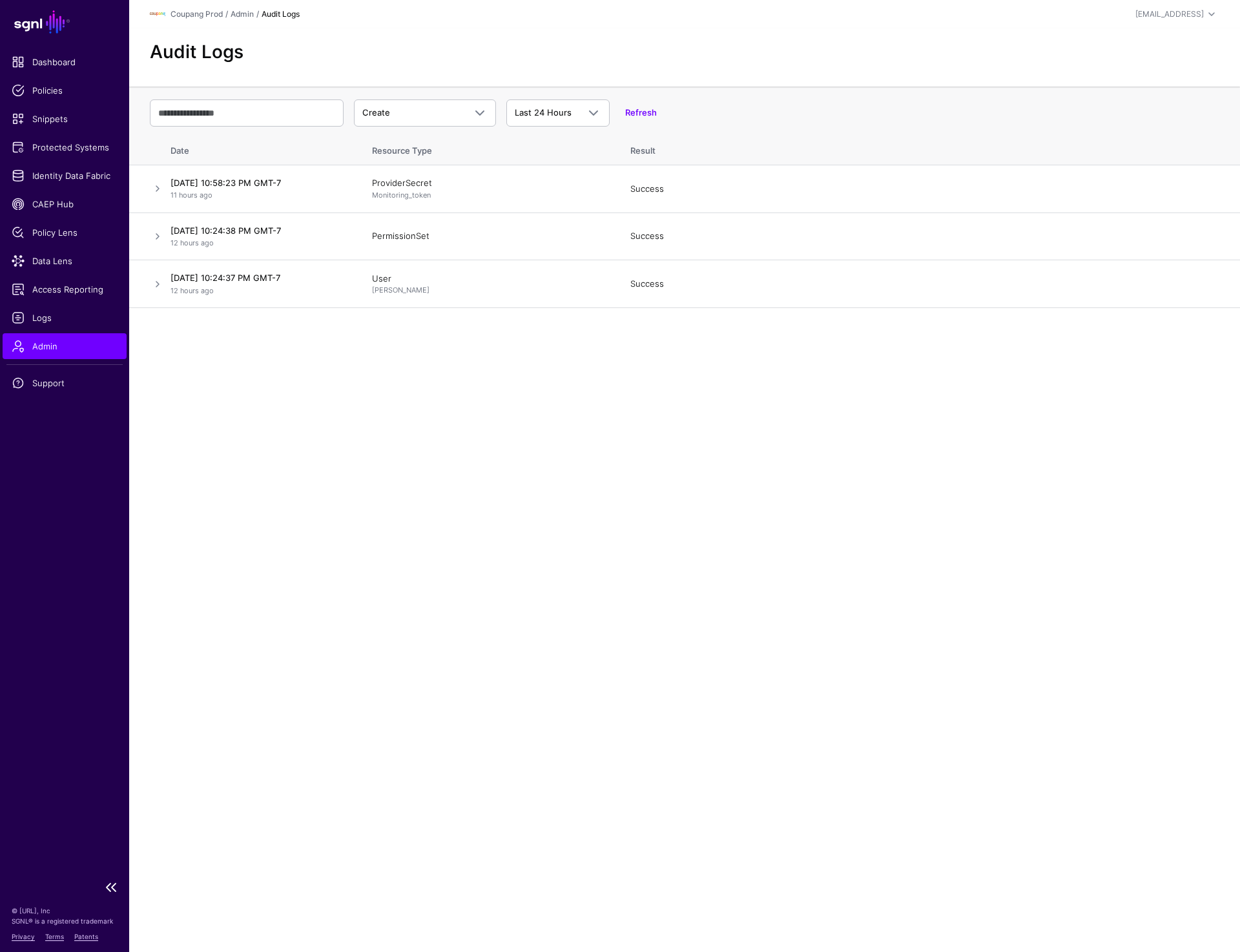
click at [63, 356] on link "Admin" at bounding box center [65, 346] width 124 height 26
click at [158, 236] on link at bounding box center [157, 236] width 16 height 16
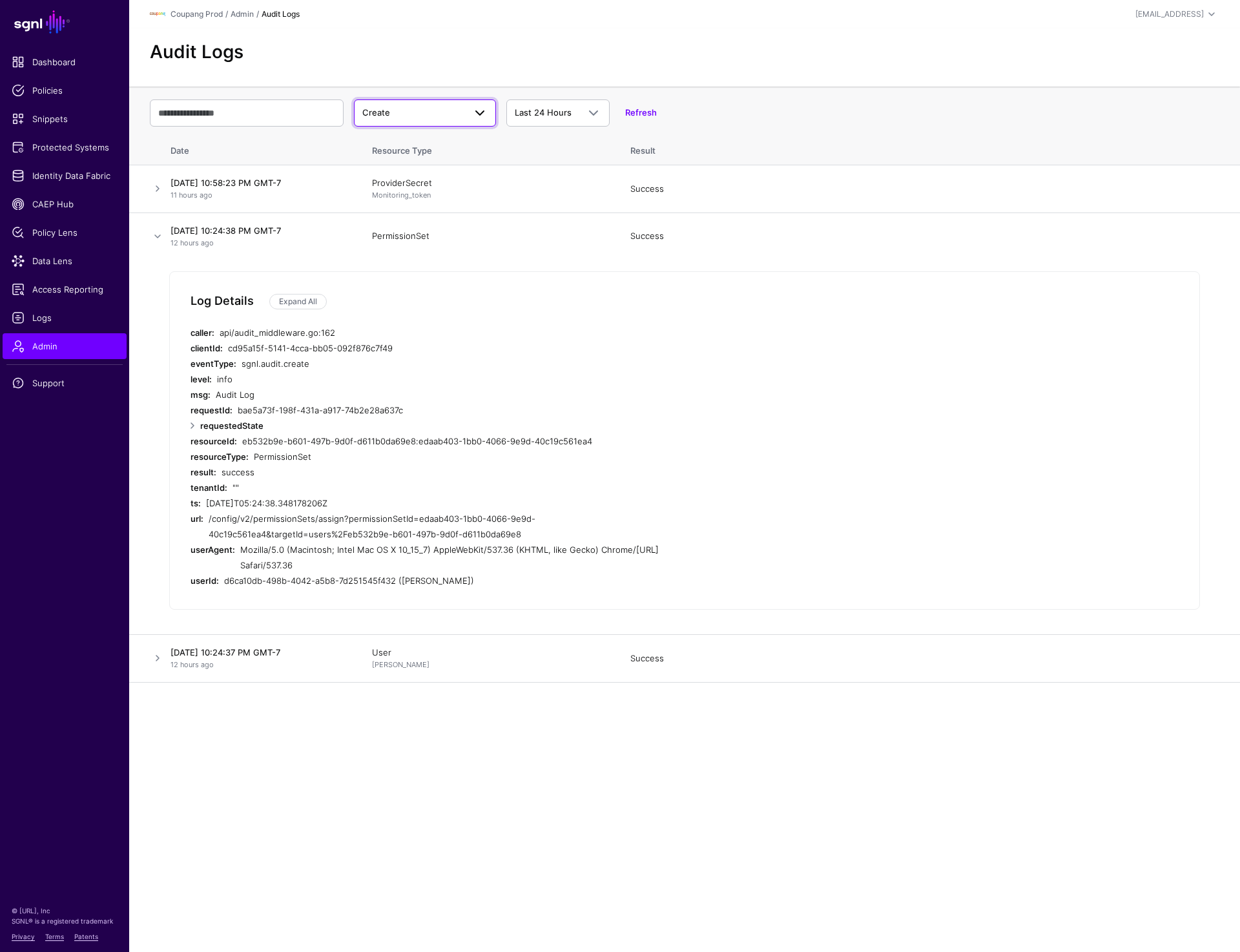
click at [363, 111] on span "Create" at bounding box center [376, 112] width 28 height 10
click at [401, 163] on div "Update" at bounding box center [425, 163] width 121 height 13
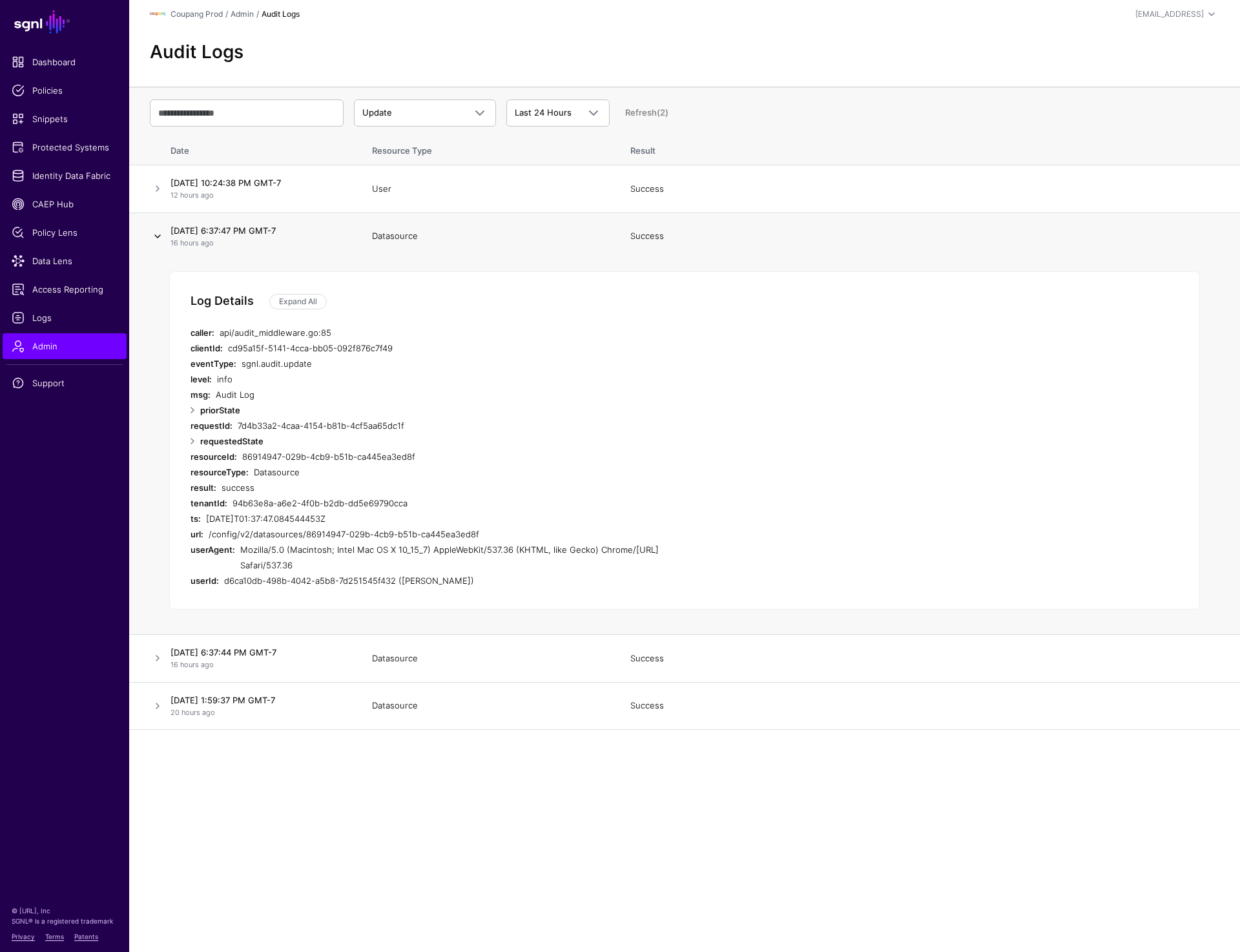
click at [152, 234] on link at bounding box center [157, 236] width 16 height 16
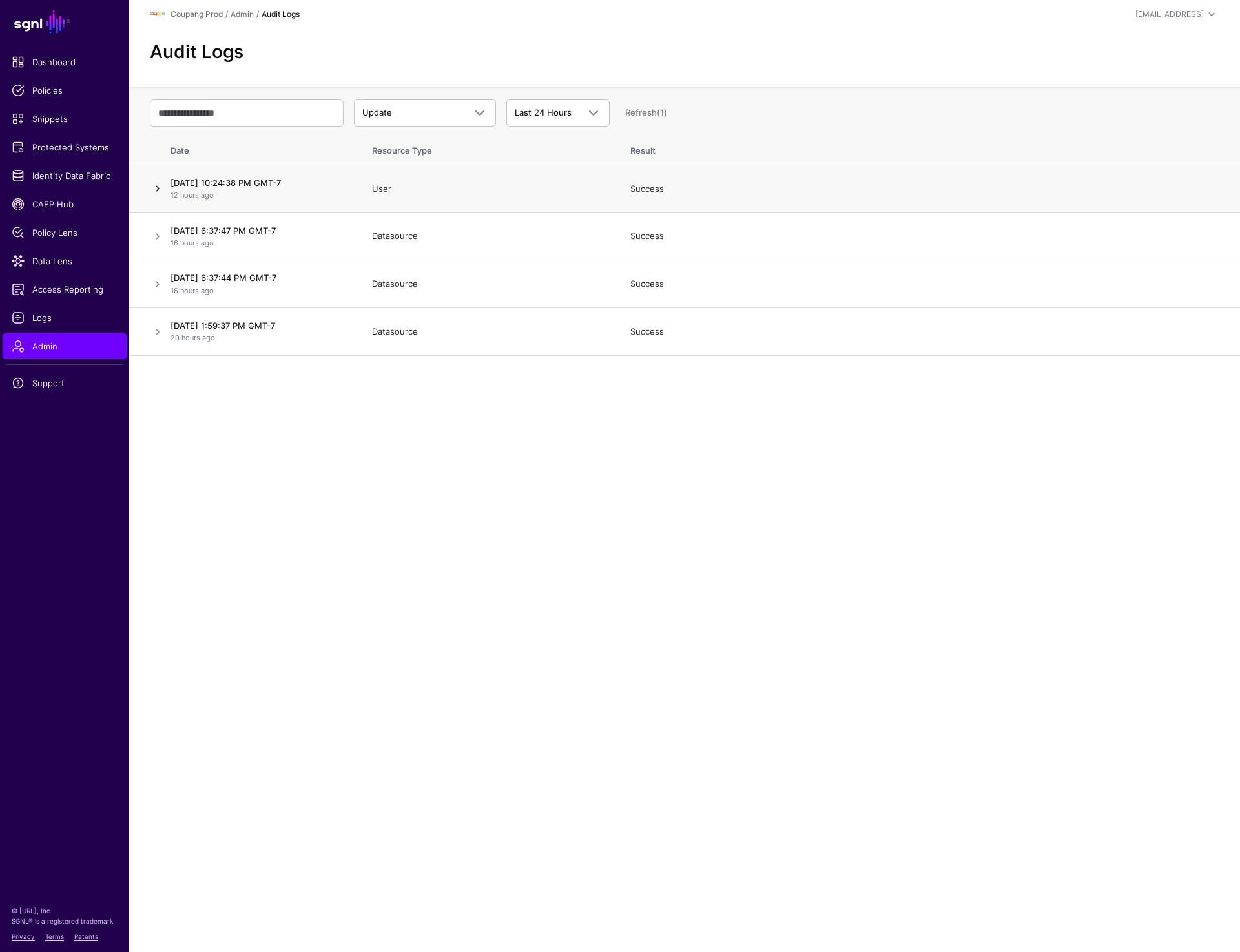
click at [154, 191] on link at bounding box center [157, 188] width 16 height 16
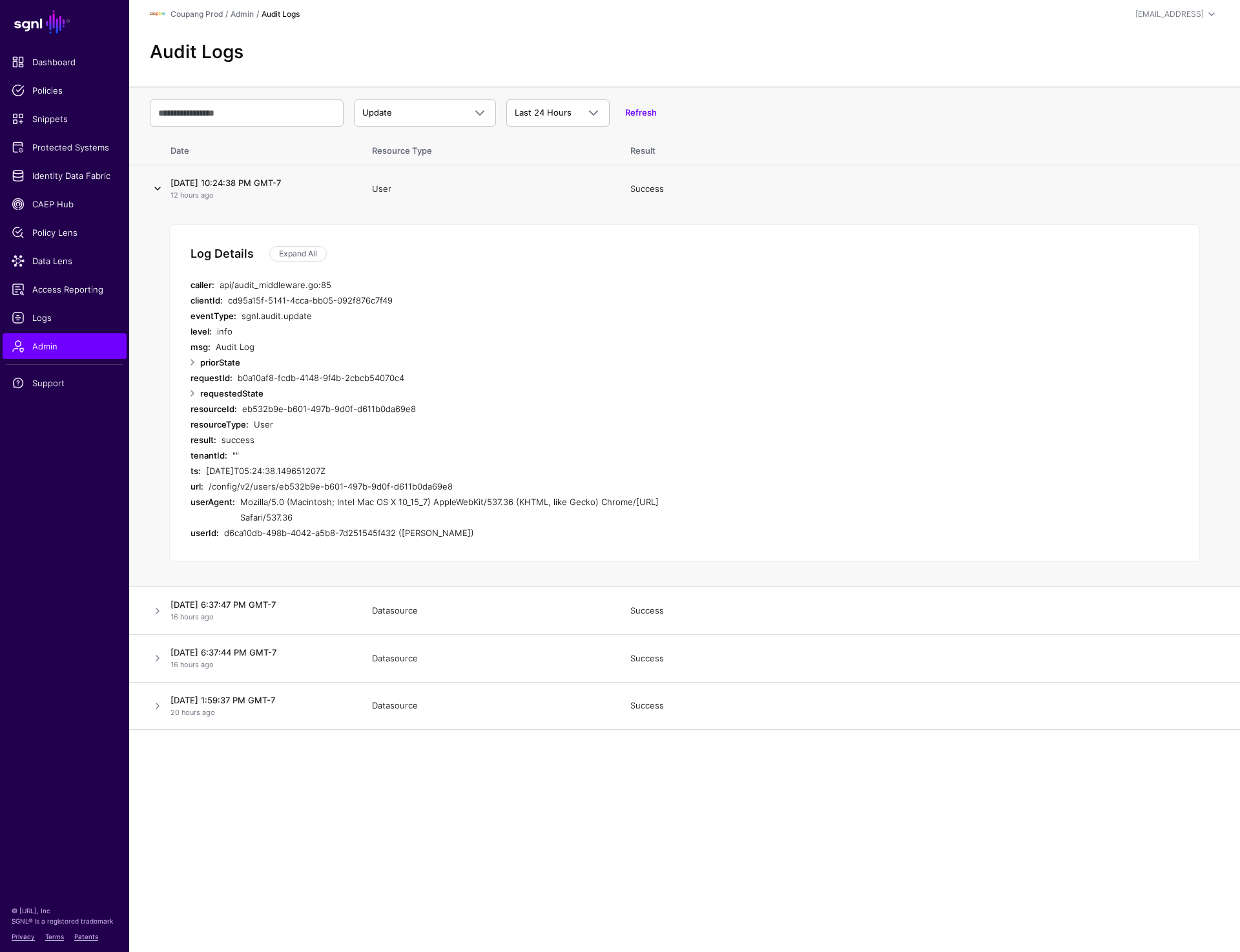
click at [154, 191] on link at bounding box center [157, 188] width 16 height 16
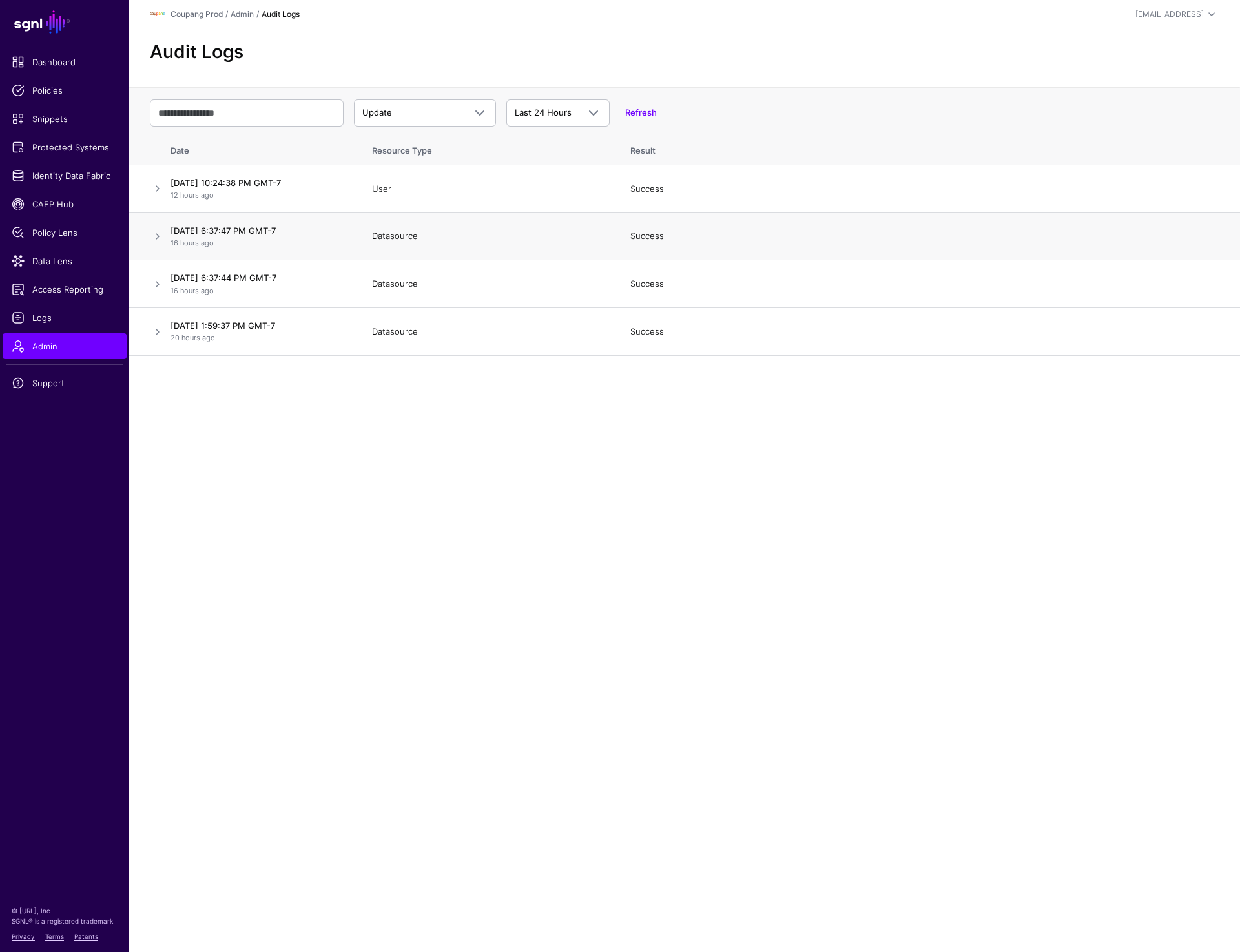
click at [157, 223] on td at bounding box center [148, 236] width 36 height 48
click at [157, 238] on link at bounding box center [157, 236] width 16 height 16
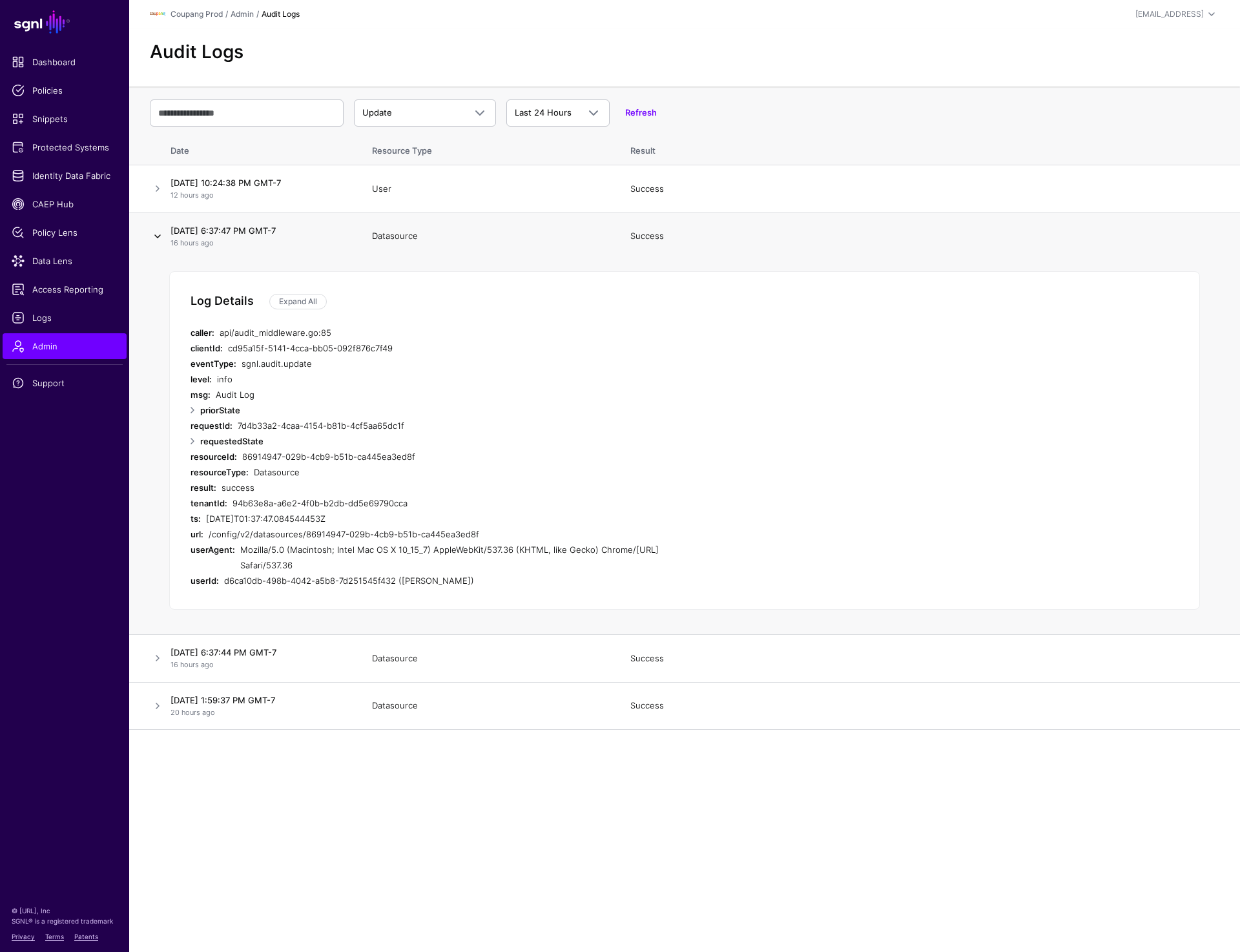
click at [157, 237] on link at bounding box center [157, 236] width 16 height 16
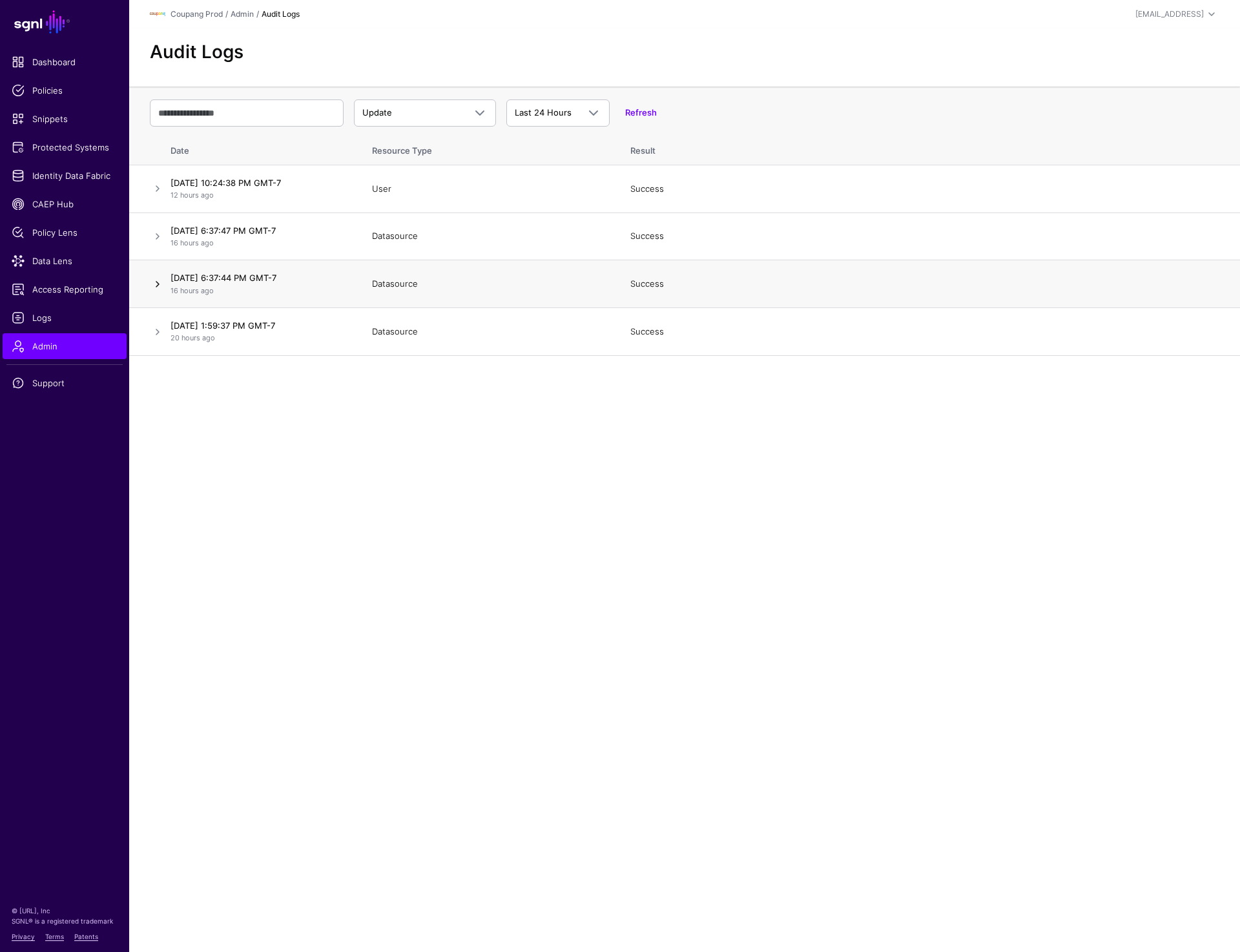
click at [156, 284] on link at bounding box center [157, 284] width 16 height 16
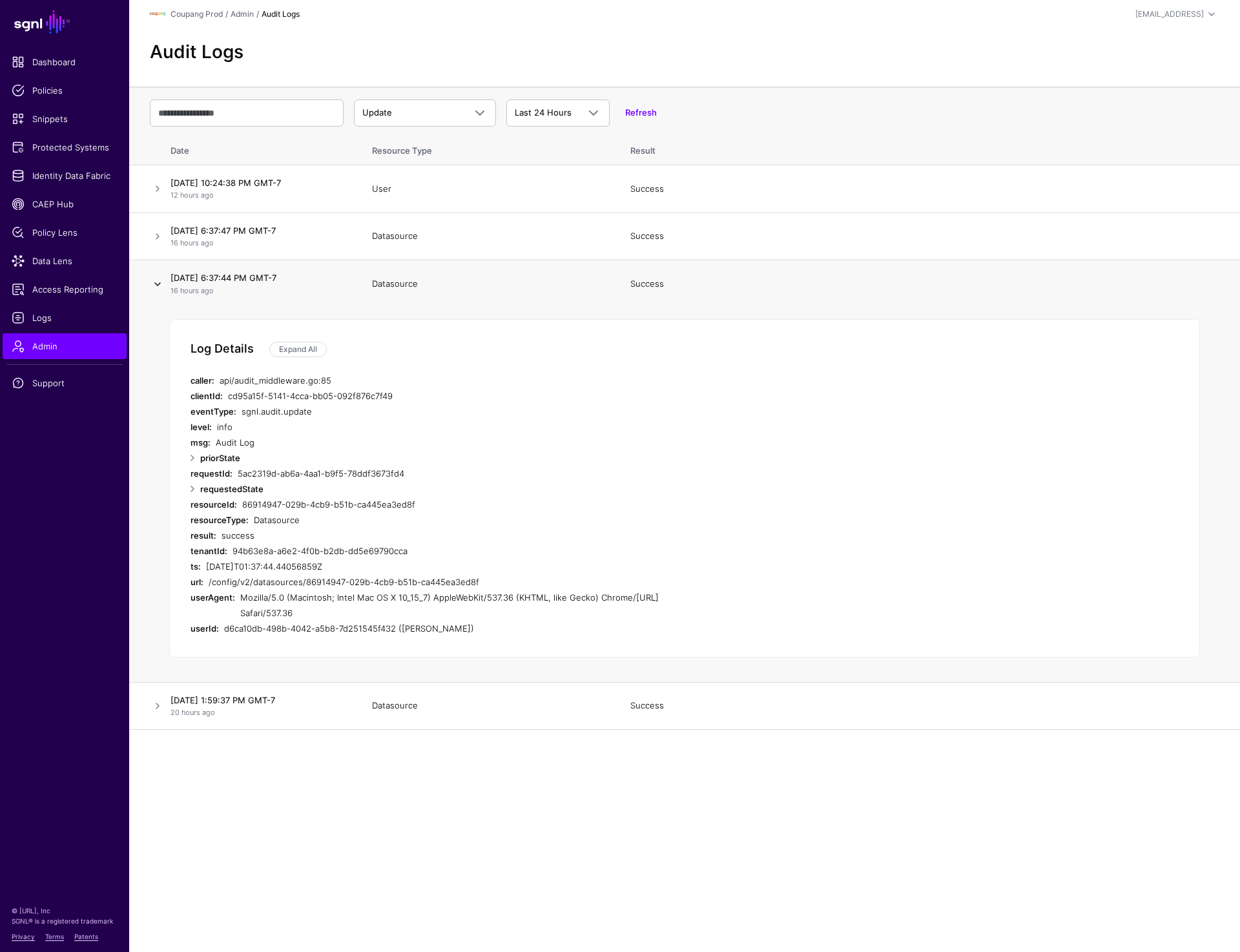
click at [156, 283] on link at bounding box center [157, 284] width 16 height 16
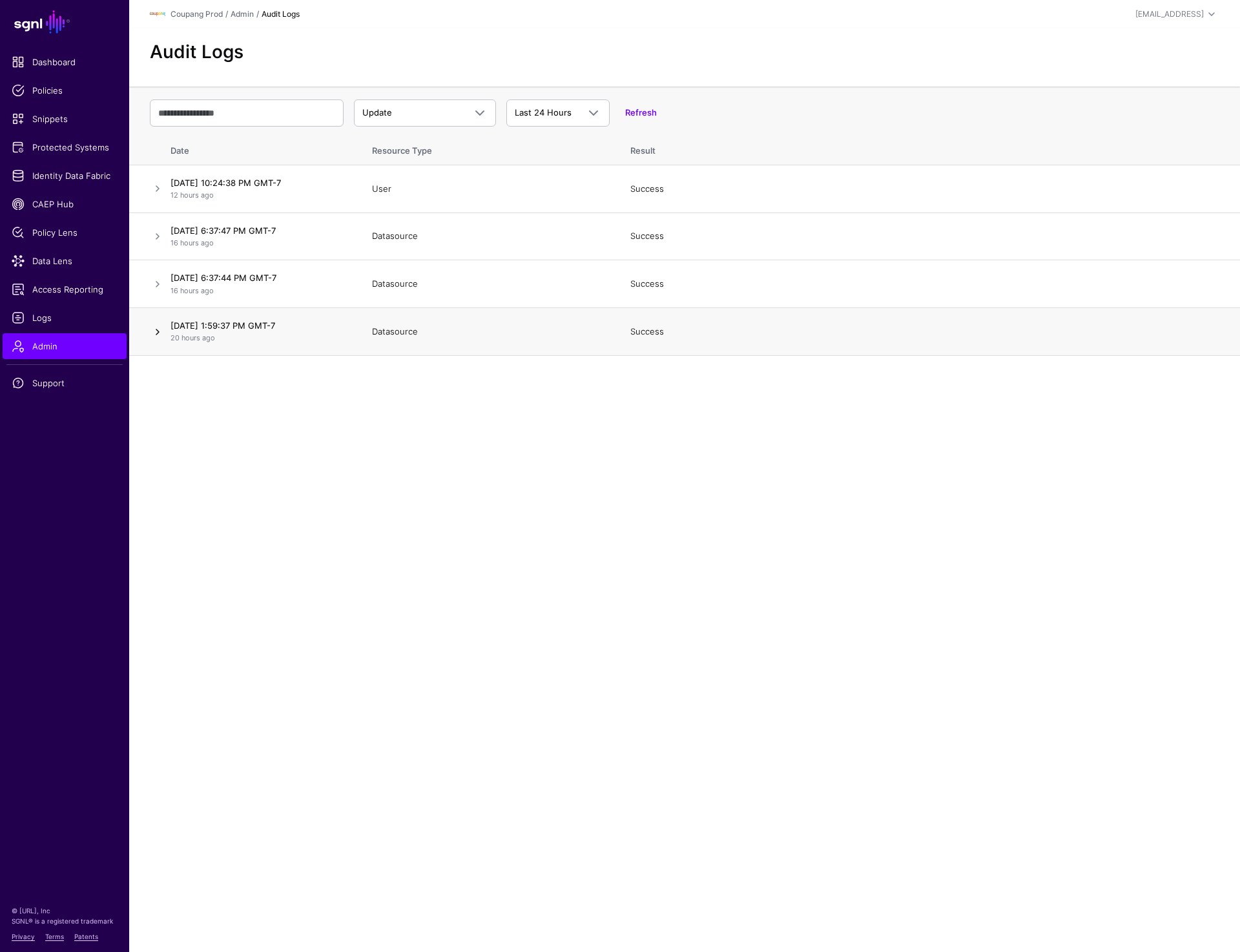
click at [156, 327] on link at bounding box center [157, 332] width 16 height 16
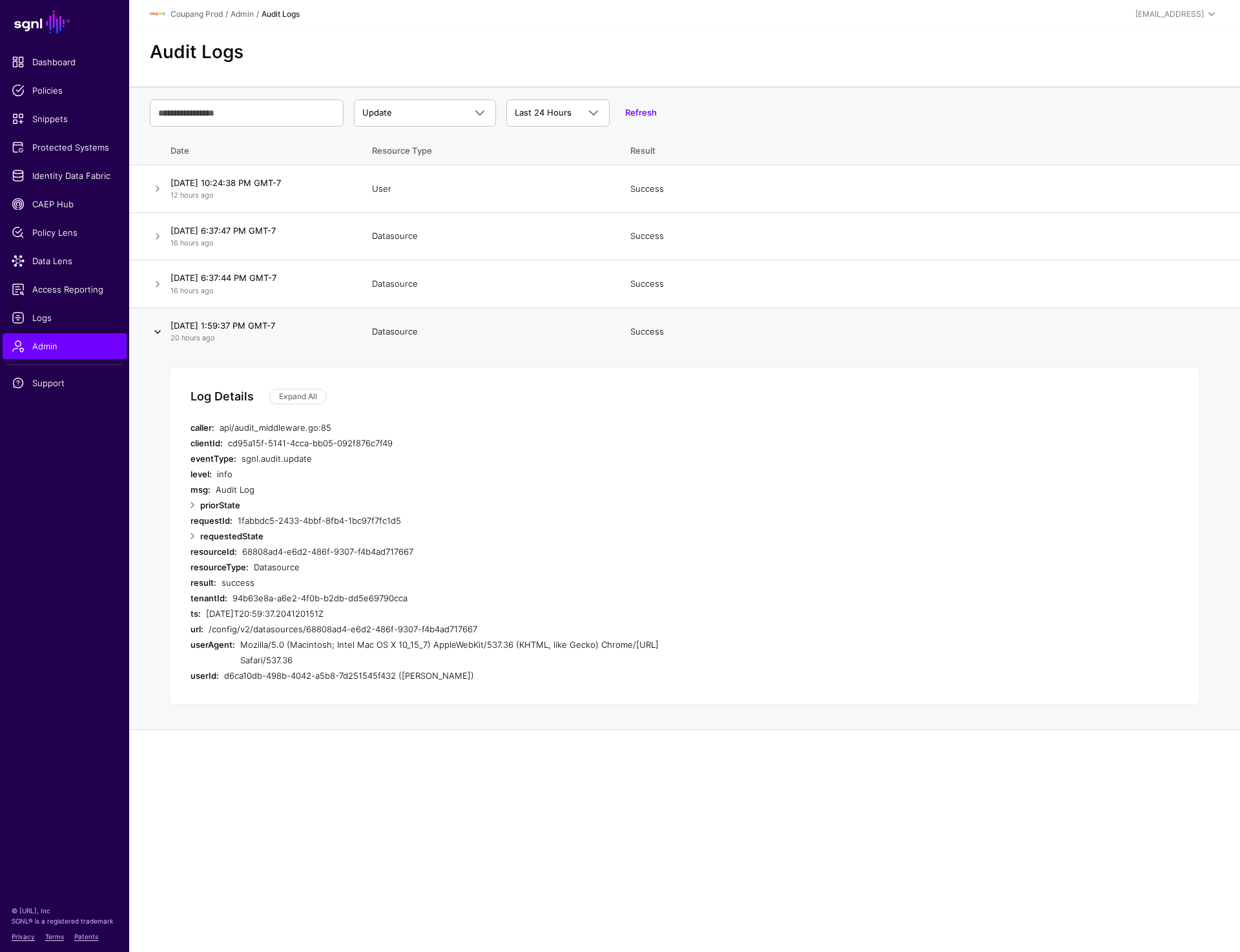
click at [156, 327] on link at bounding box center [157, 332] width 16 height 16
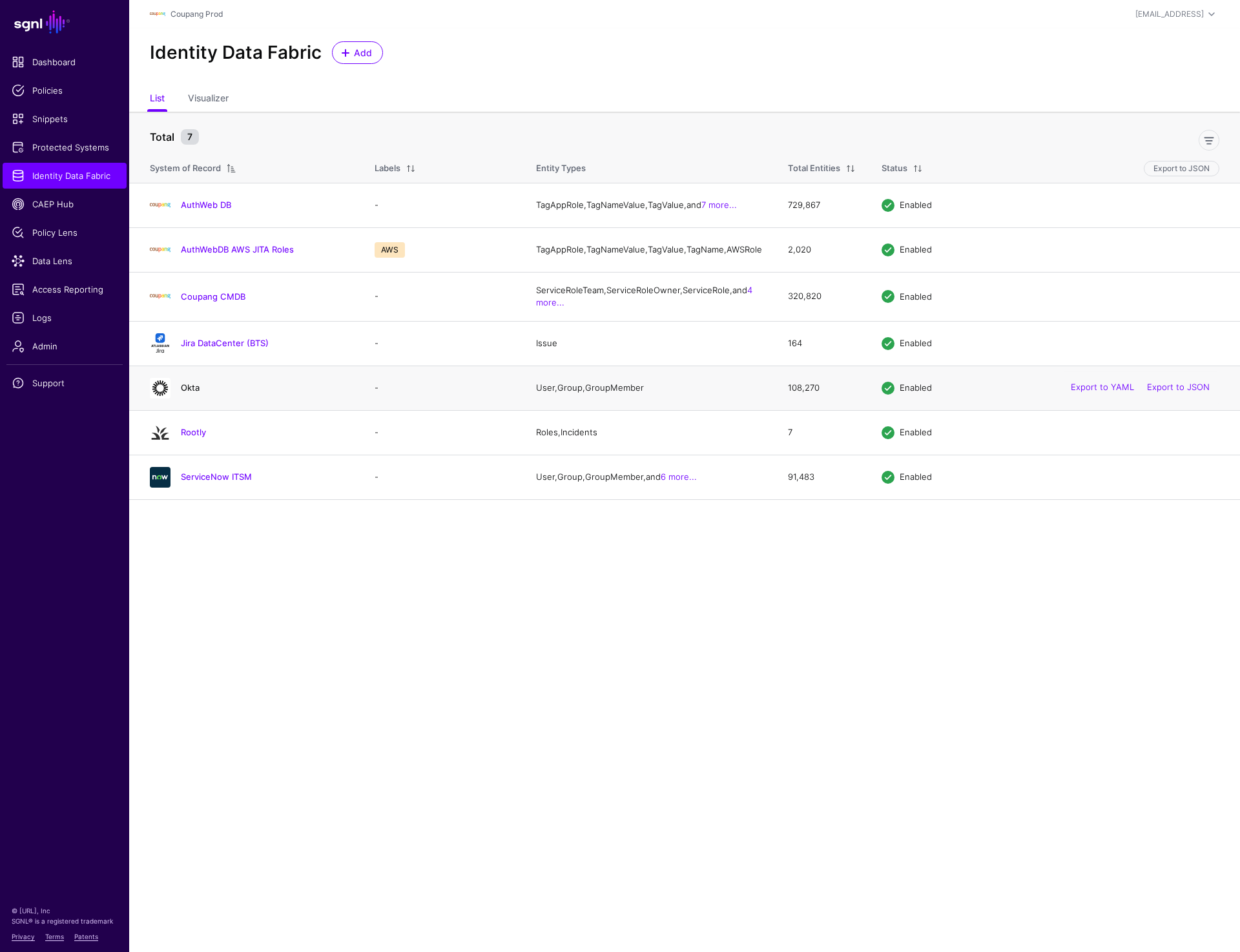
click at [188, 392] on link "Okta" at bounding box center [190, 387] width 19 height 10
click at [206, 254] on link "AuthWebDB AWS JITA Roles" at bounding box center [237, 249] width 113 height 10
click at [204, 208] on link "AuthWeb DB" at bounding box center [206, 204] width 51 height 10
click at [207, 301] on link "Coupang CMDB" at bounding box center [213, 296] width 65 height 10
click at [204, 482] on link "ServiceNow ITSM" at bounding box center [216, 476] width 71 height 10
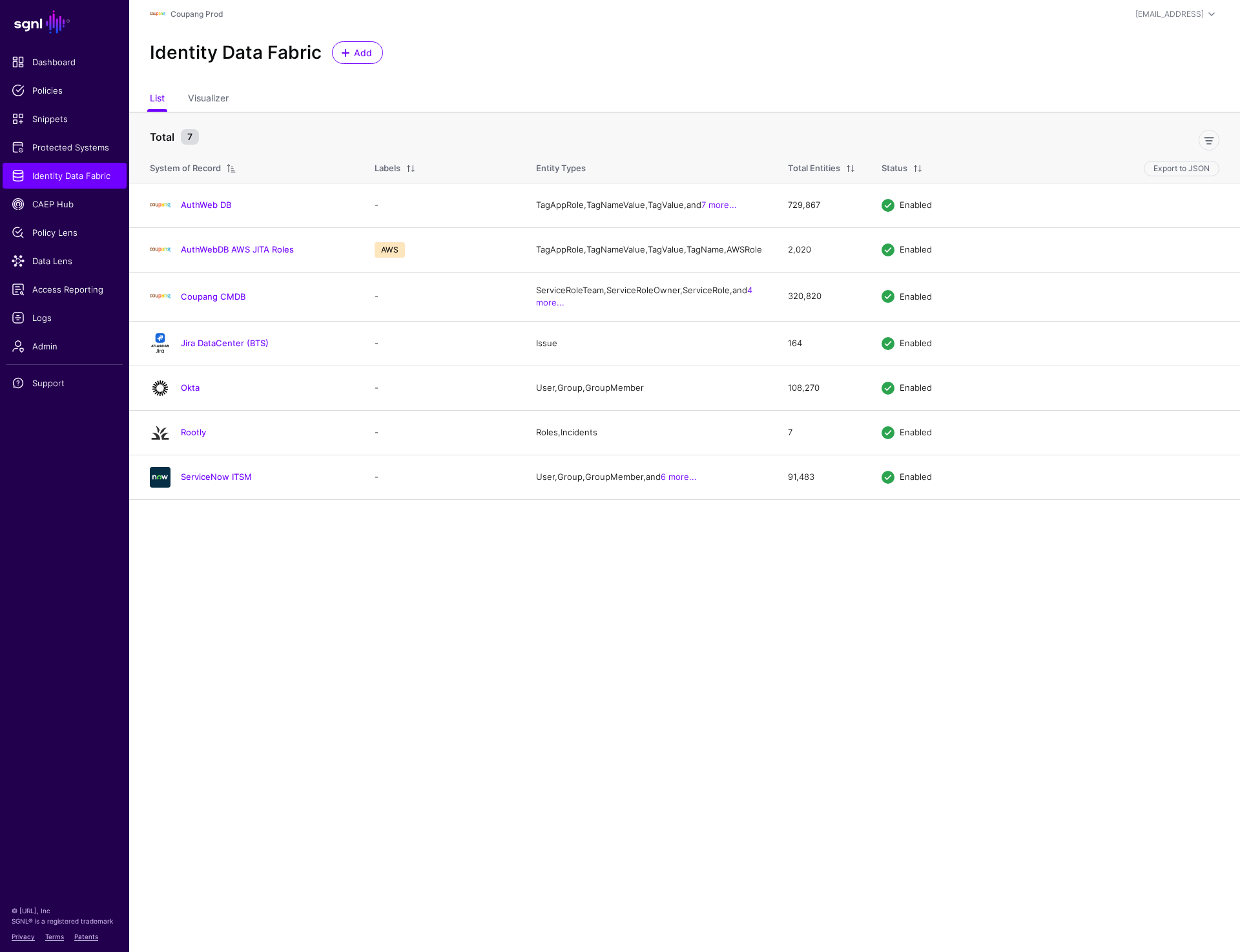
click at [473, 51] on div "Identity Data Fabric Add" at bounding box center [685, 53] width 1080 height 23
click at [38, 261] on span "Data Lens" at bounding box center [64, 260] width 106 height 13
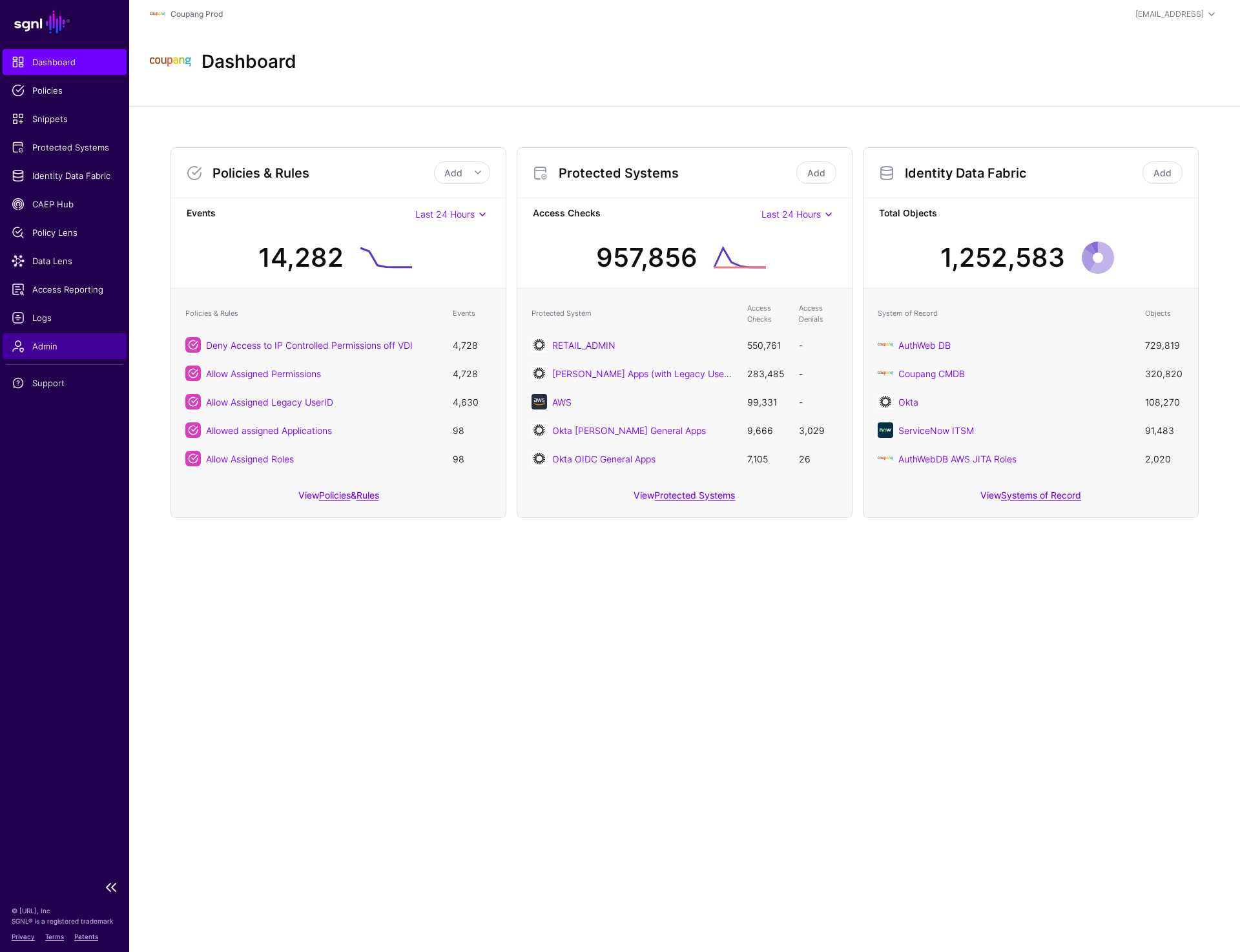
click at [57, 350] on span "Admin" at bounding box center [64, 346] width 106 height 13
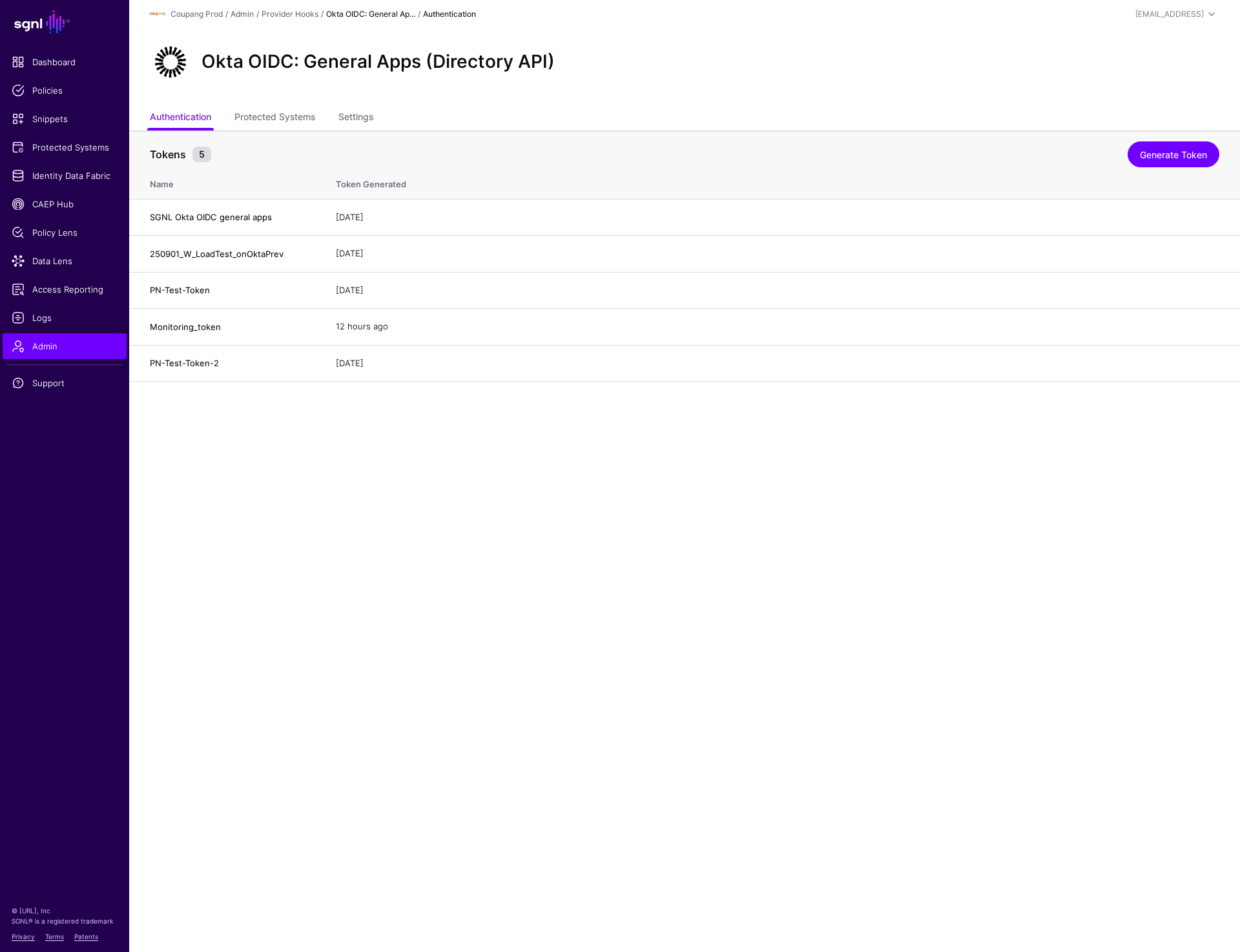
click at [260, 102] on div "Okta OIDC: General Apps (Directory API)" at bounding box center [685, 67] width 1111 height 78
click at [260, 110] on link "Protected Systems" at bounding box center [275, 118] width 81 height 24
click at [264, 113] on link "Protected Systems" at bounding box center [275, 118] width 81 height 24
click at [247, 112] on link "Protected Systems" at bounding box center [275, 118] width 81 height 24
click at [257, 115] on link "Protected Systems" at bounding box center [275, 118] width 81 height 24
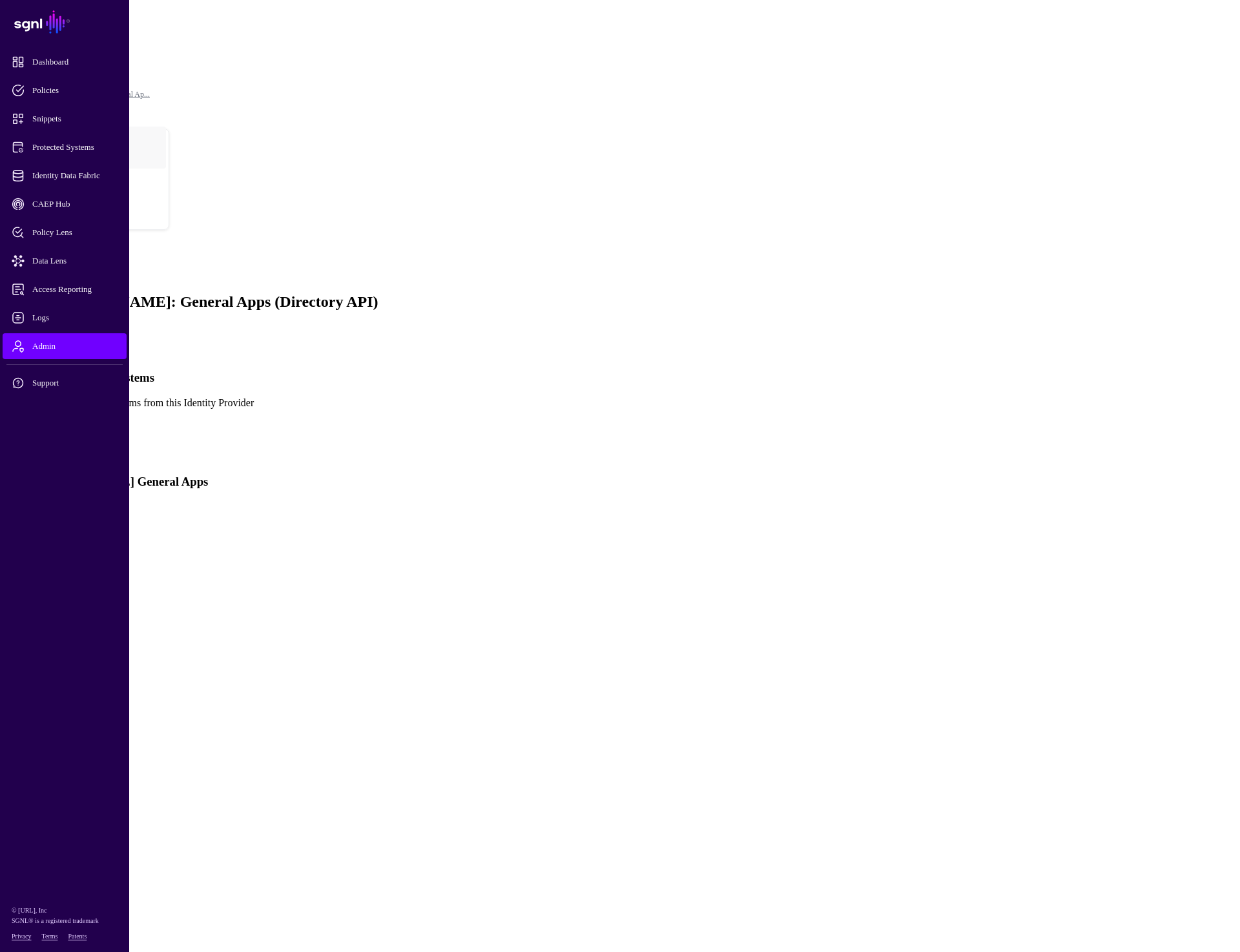
click at [5, 419] on link at bounding box center [5, 419] width 0 height 0
